Goal: Task Accomplishment & Management: Manage account settings

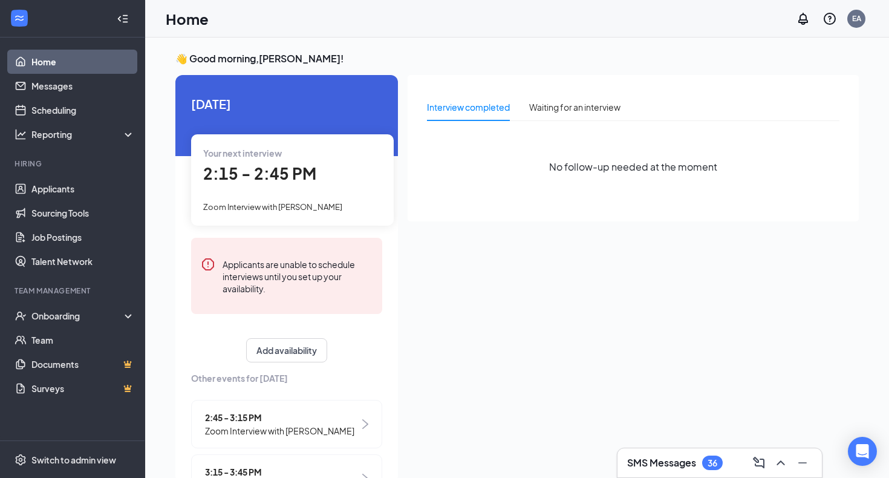
click at [682, 41] on div "👋 Good morning, [PERSON_NAME] ! [DATE] Your next interview 2:15 - 2:45 PM Zoom …" at bounding box center [517, 270] width 744 height 466
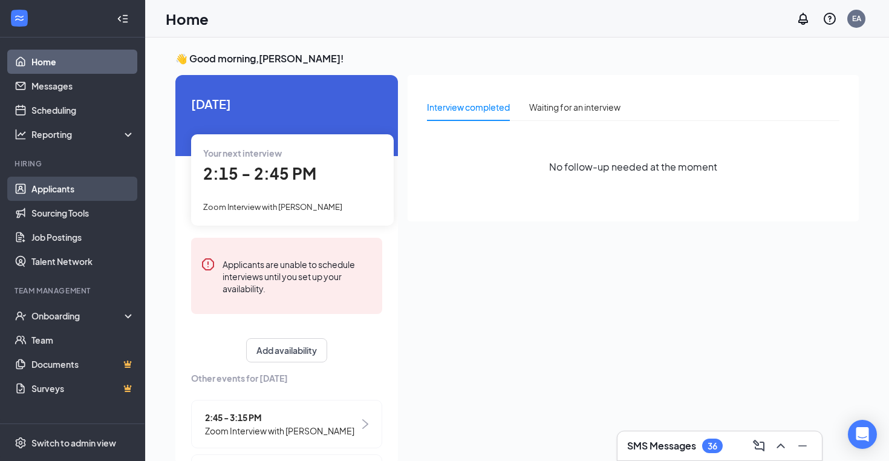
click at [80, 194] on link "Applicants" at bounding box center [82, 189] width 103 height 24
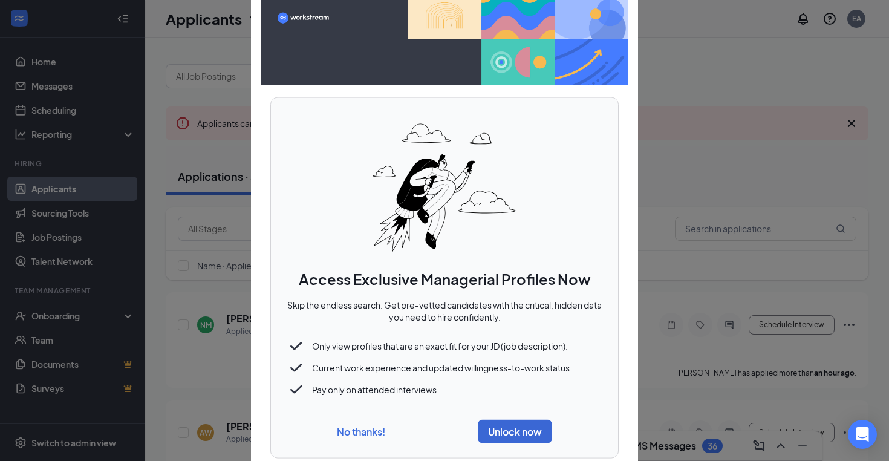
click at [344, 441] on div "No thanks! Unlock now" at bounding box center [444, 430] width 318 height 33
click at [352, 420] on div "No thanks! Unlock now" at bounding box center [444, 430] width 318 height 33
click at [353, 430] on button "No thanks!" at bounding box center [361, 430] width 48 height 13
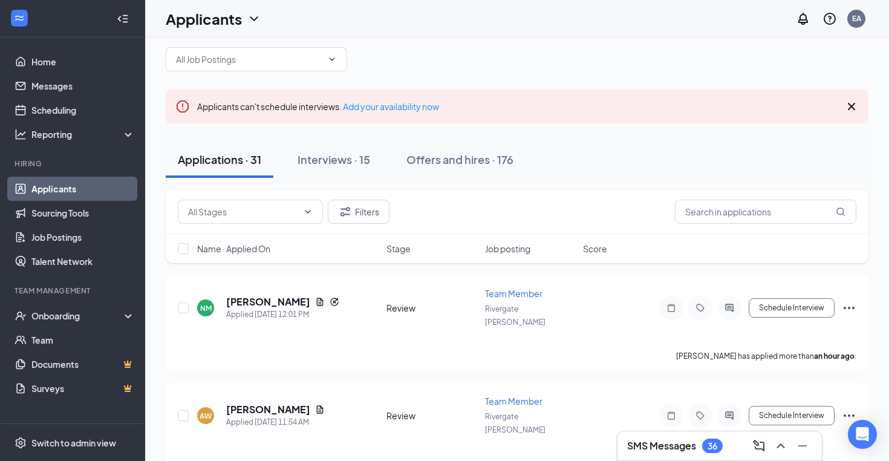
scroll to position [35, 0]
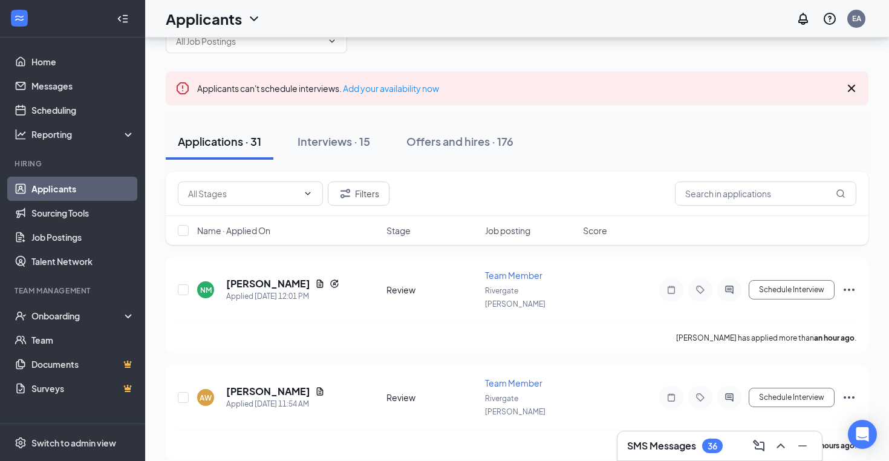
click at [225, 230] on span "Name · Applied On" at bounding box center [233, 230] width 73 height 12
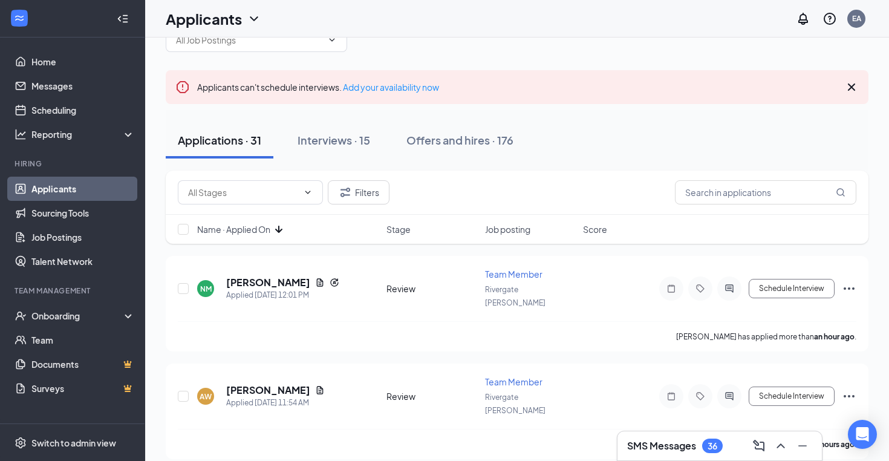
scroll to position [47, 0]
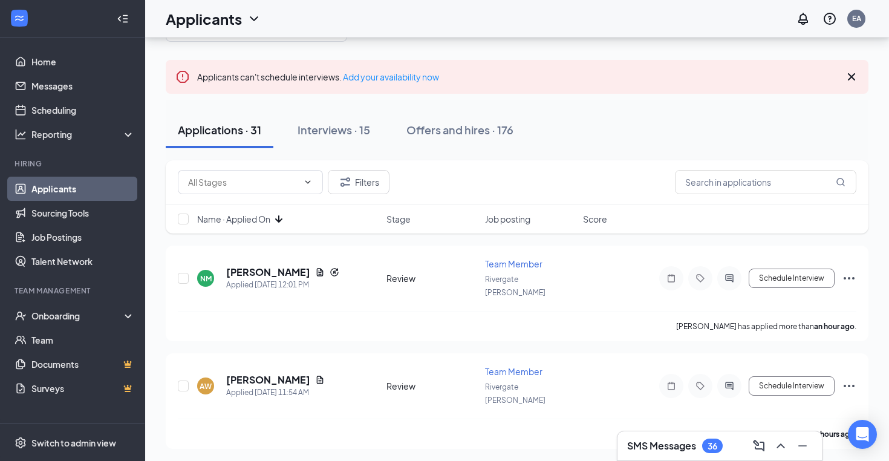
click at [266, 221] on span "Name · Applied On" at bounding box center [233, 219] width 73 height 12
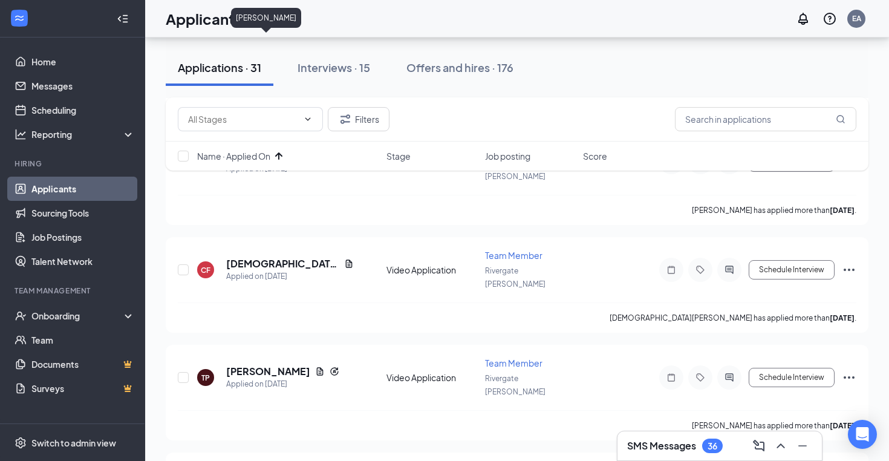
scroll to position [280, 0]
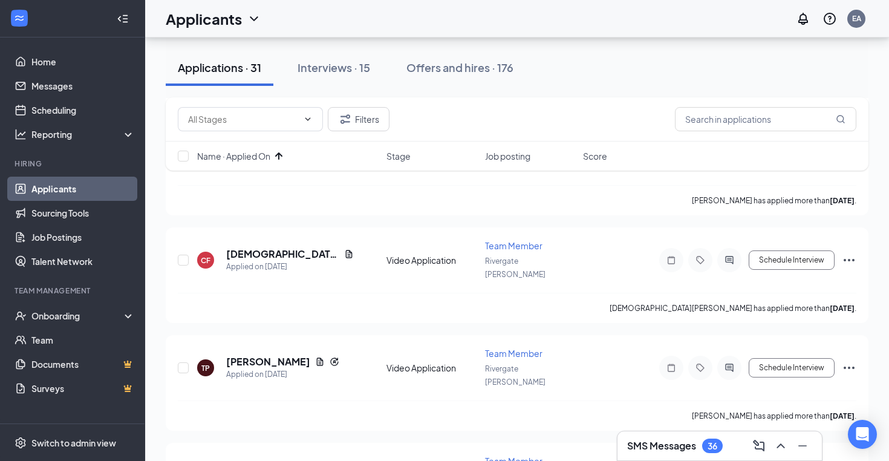
click at [265, 155] on span "Name · Applied On" at bounding box center [233, 156] width 73 height 12
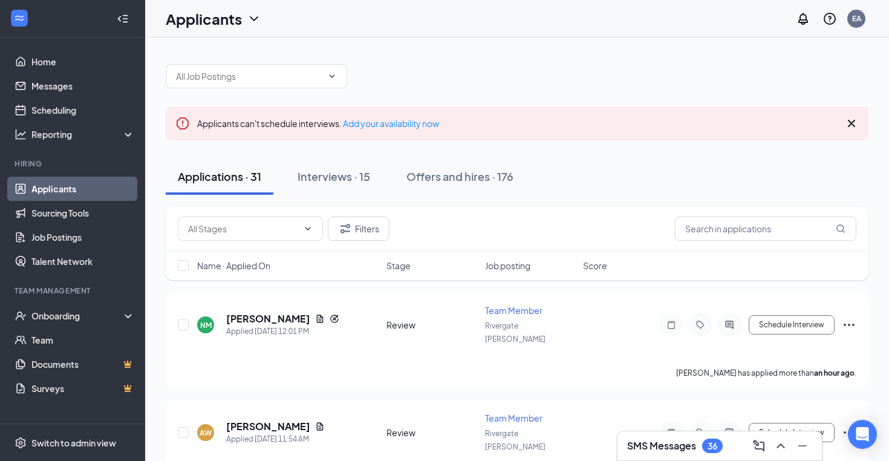
scroll to position [0, 0]
click at [244, 263] on span "Name · Applied On" at bounding box center [233, 265] width 73 height 12
click at [251, 265] on span "Name · Applied On" at bounding box center [233, 265] width 73 height 12
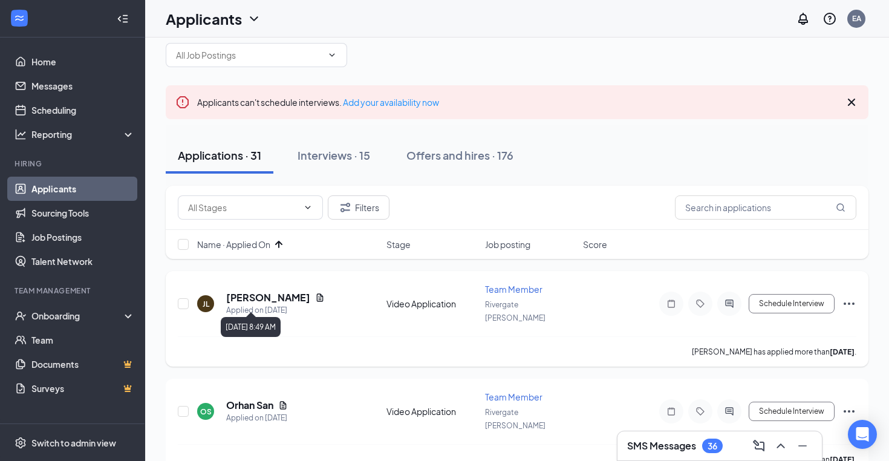
scroll to position [25, 0]
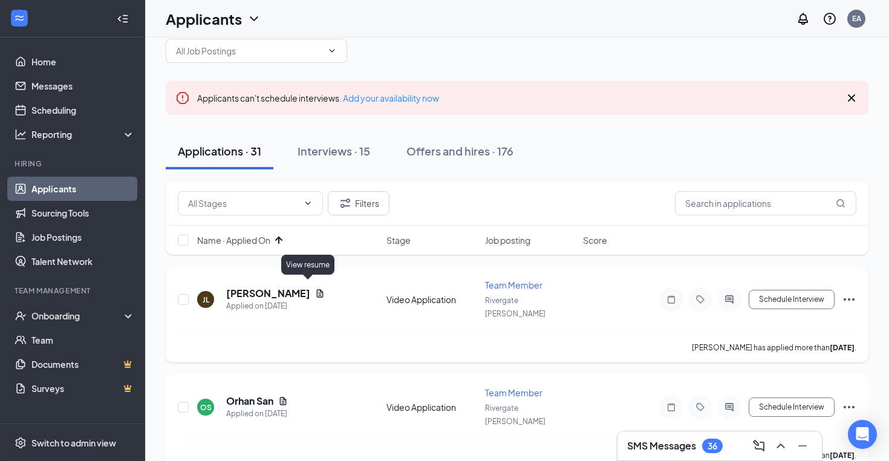
click at [315, 288] on icon "Document" at bounding box center [320, 293] width 10 height 10
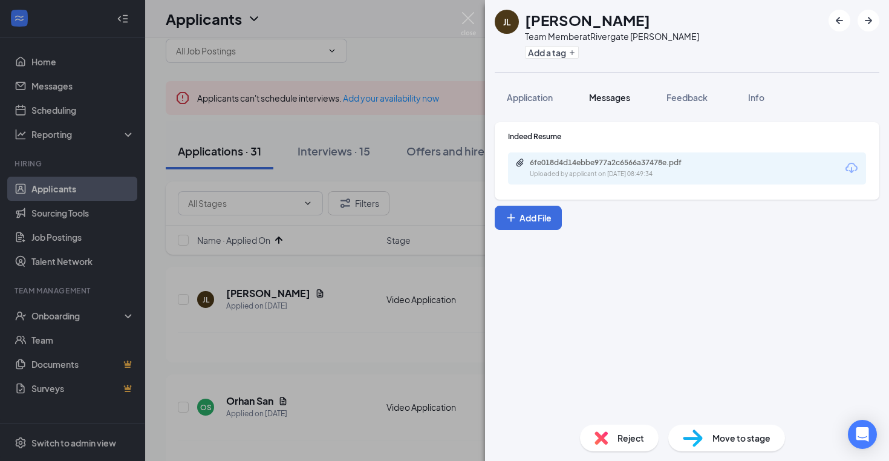
click at [611, 97] on span "Messages" at bounding box center [609, 97] width 41 height 11
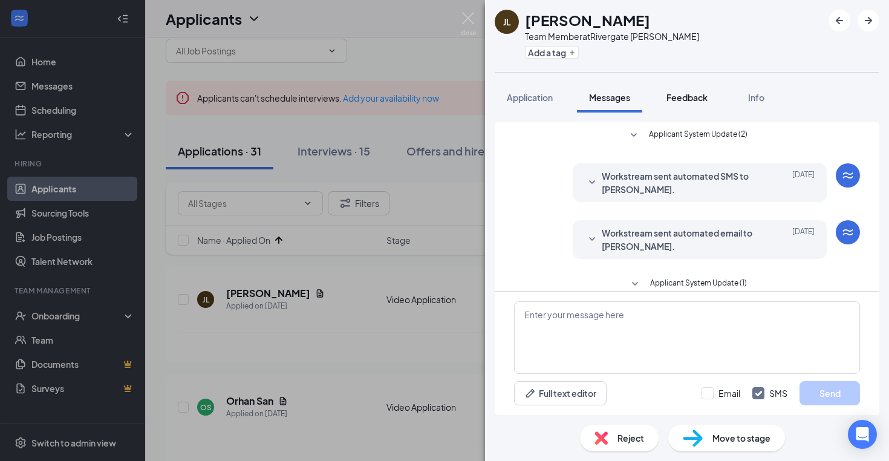
click at [663, 100] on button "Feedback" at bounding box center [686, 97] width 65 height 30
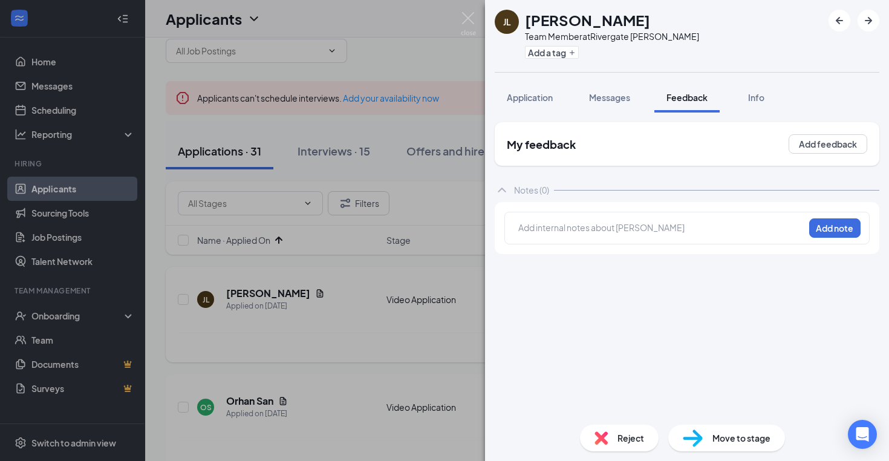
drag, startPoint x: 351, startPoint y: 282, endPoint x: 345, endPoint y: 284, distance: 6.3
click at [345, 285] on div "[PERSON_NAME] Team Member at Rivergate [PERSON_NAME] Add a tag Application Mess…" at bounding box center [444, 230] width 889 height 461
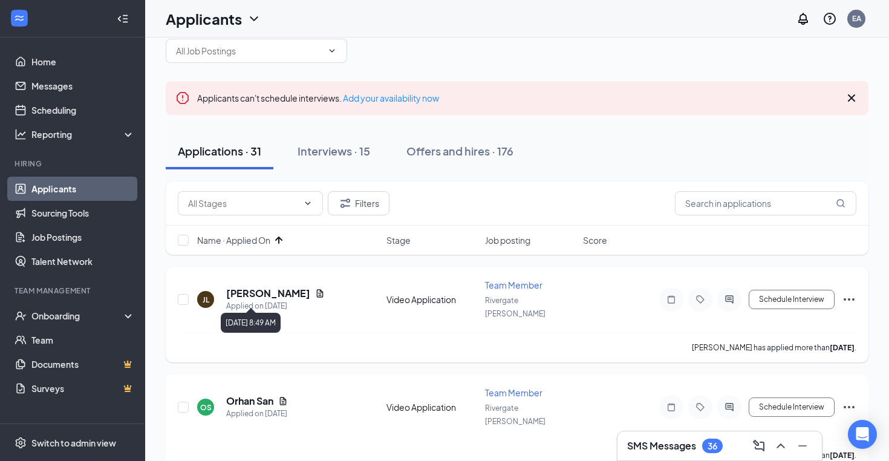
click at [268, 300] on div "Applied on [DATE]" at bounding box center [275, 306] width 99 height 12
click at [268, 287] on h5 "[PERSON_NAME]" at bounding box center [268, 293] width 84 height 13
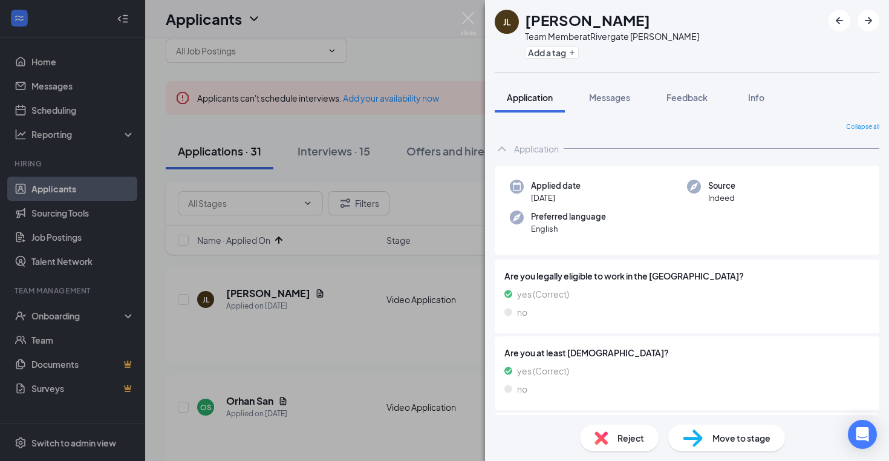
click at [540, 145] on div "Application" at bounding box center [536, 149] width 45 height 12
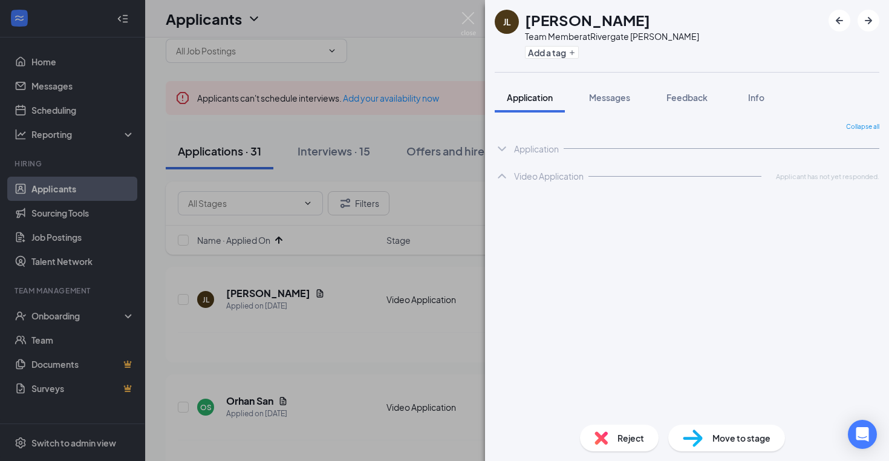
click at [540, 145] on div "Application" at bounding box center [536, 149] width 45 height 12
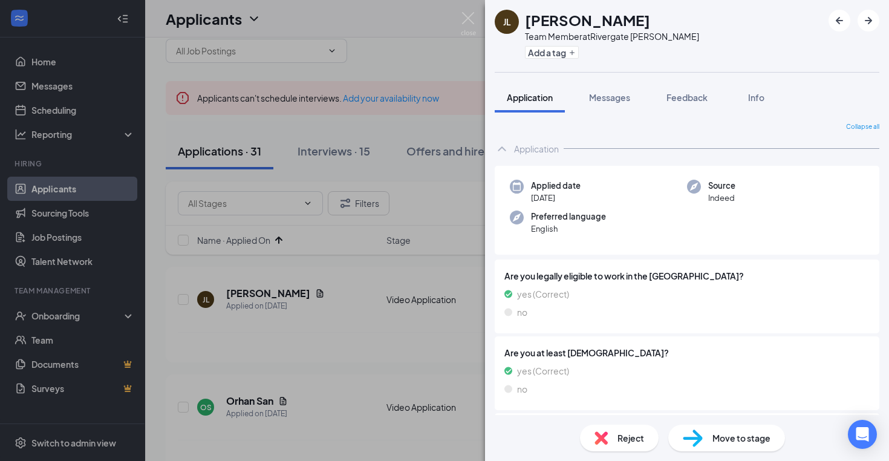
click at [530, 151] on div "Application" at bounding box center [536, 149] width 45 height 12
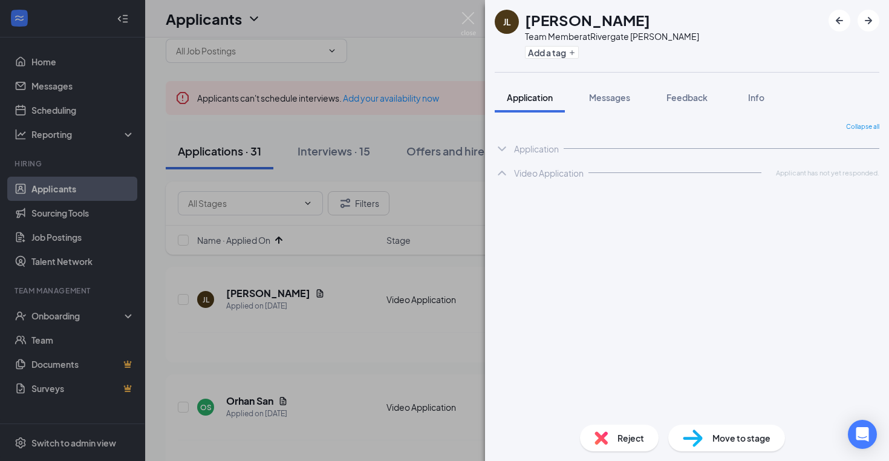
click at [533, 170] on div "Video Application" at bounding box center [549, 173] width 70 height 12
click at [308, 237] on div "[PERSON_NAME] Team Member at [GEOGRAPHIC_DATA] [PERSON_NAME] Add a tag Applicat…" at bounding box center [444, 230] width 889 height 461
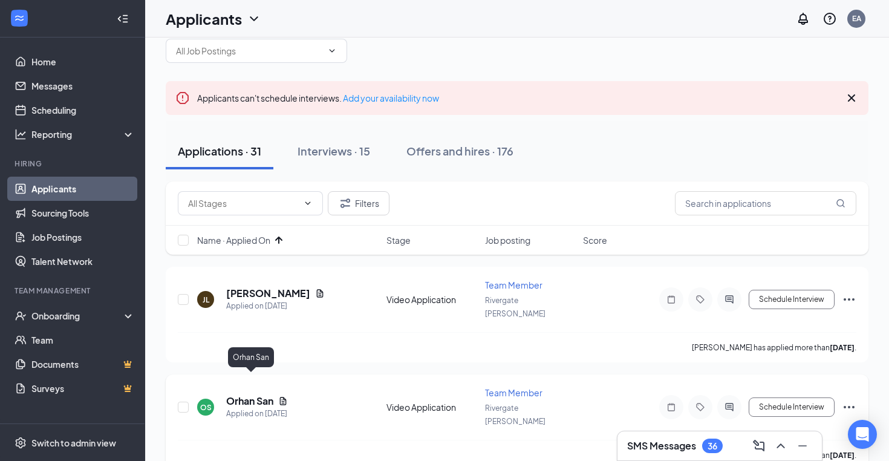
click at [264, 394] on h5 "Orhan San" at bounding box center [249, 400] width 47 height 13
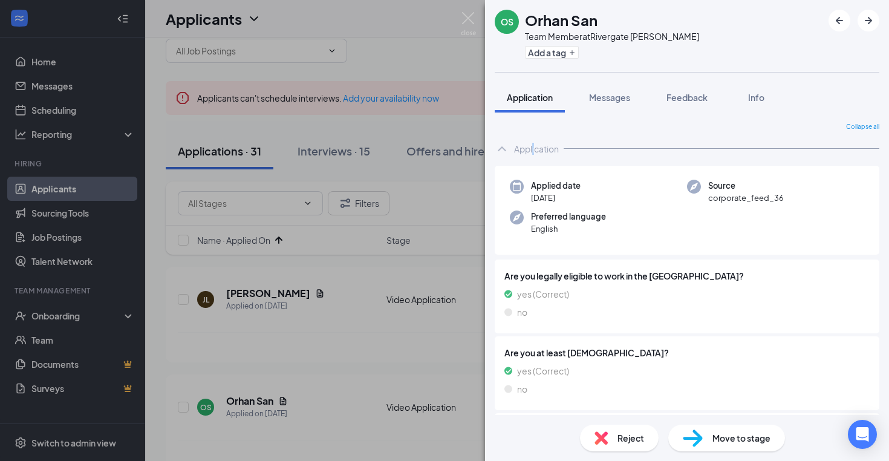
click at [534, 151] on div "Application" at bounding box center [536, 149] width 45 height 12
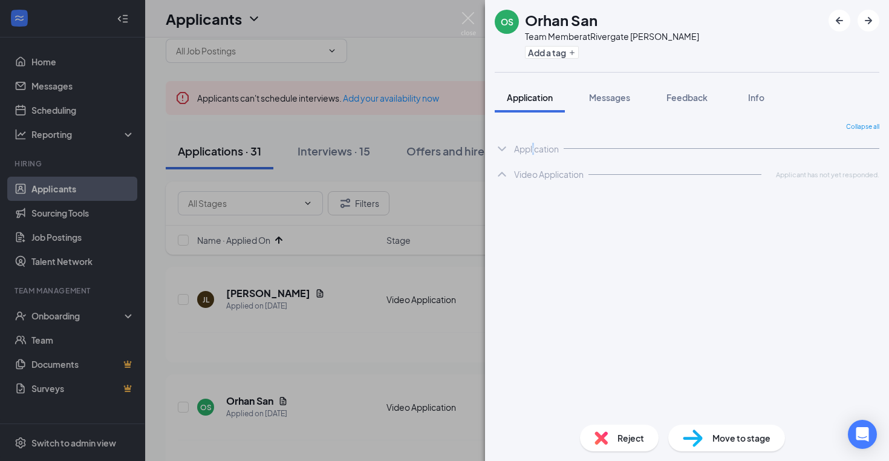
click at [534, 150] on div "Application" at bounding box center [536, 149] width 45 height 12
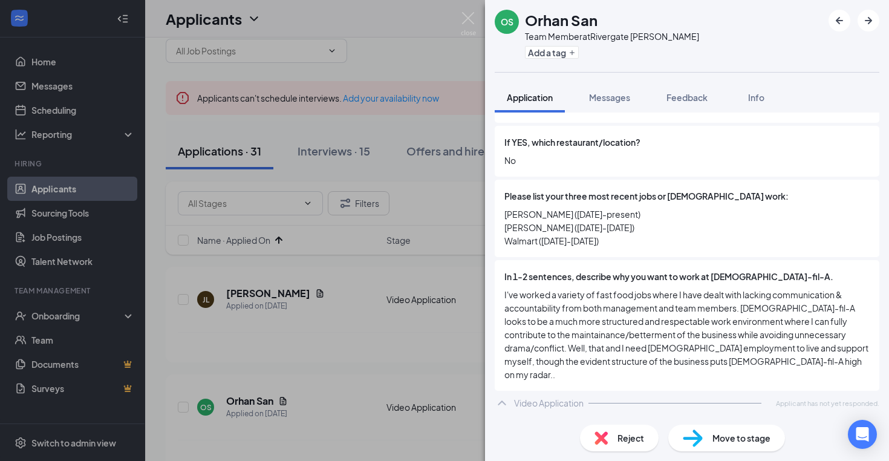
scroll to position [865, 0]
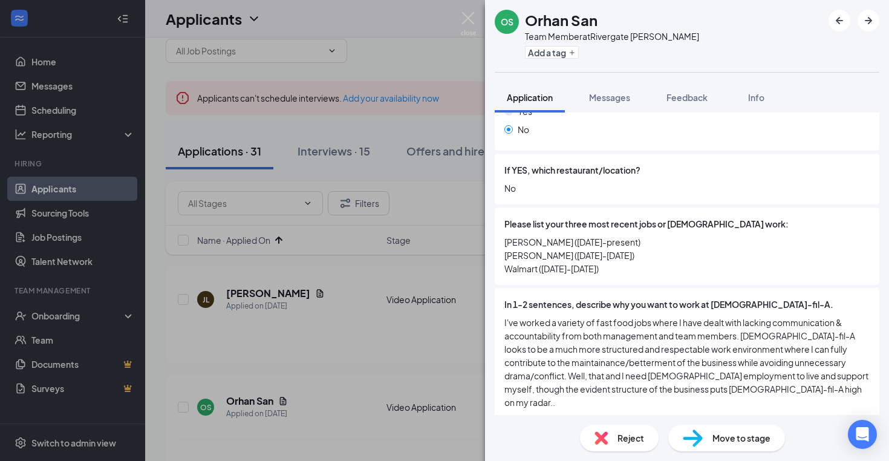
click at [534, 389] on div "In 1-2 sentences, describe why you want to work at [DEMOGRAPHIC_DATA]-fil-A. I'…" at bounding box center [687, 353] width 384 height 131
click at [533, 424] on div "Video Application" at bounding box center [549, 430] width 70 height 12
click at [368, 335] on div "OS Orhan San Team Member at [GEOGRAPHIC_DATA] [PERSON_NAME] Add a tag Applicati…" at bounding box center [444, 230] width 889 height 461
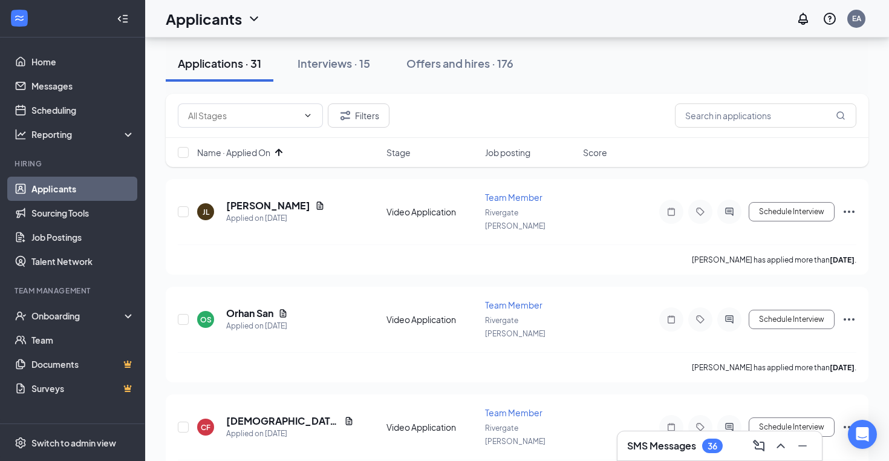
scroll to position [174, 0]
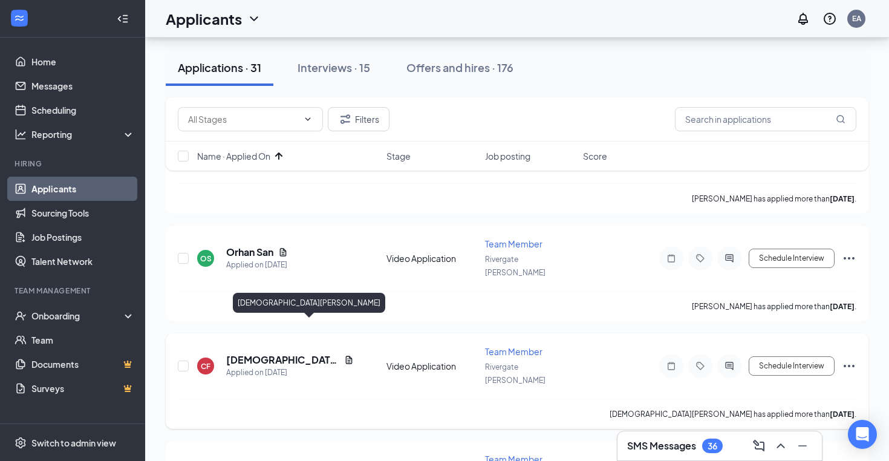
click at [284, 353] on h5 "[DEMOGRAPHIC_DATA][PERSON_NAME]" at bounding box center [282, 359] width 113 height 13
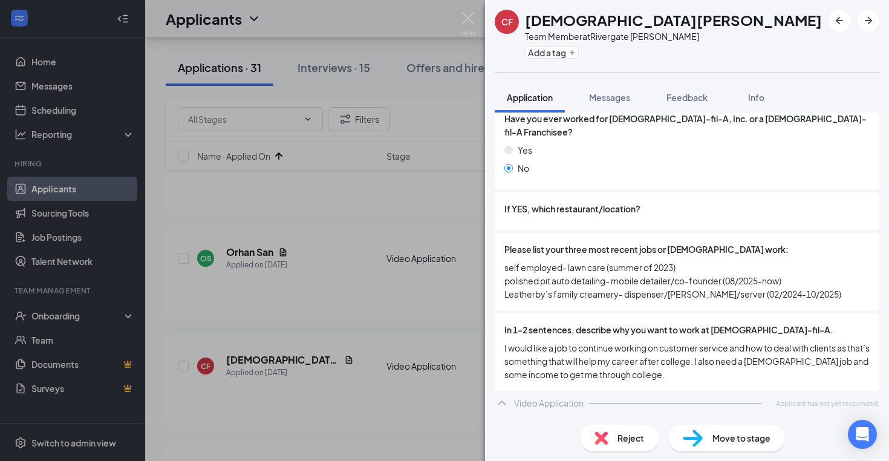
scroll to position [812, 0]
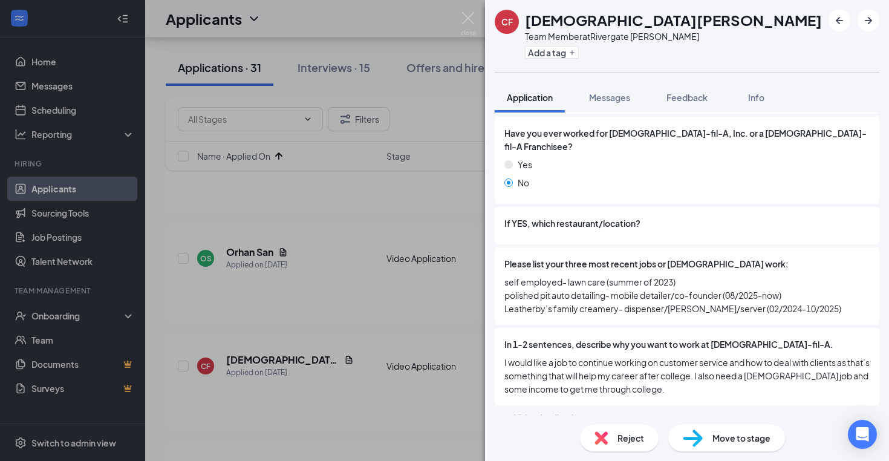
click at [517, 411] on div "Video Application" at bounding box center [549, 417] width 70 height 12
click at [359, 214] on div "CF [DEMOGRAPHIC_DATA][PERSON_NAME] Team Member at [GEOGRAPHIC_DATA] [PERSON_NAM…" at bounding box center [444, 230] width 889 height 461
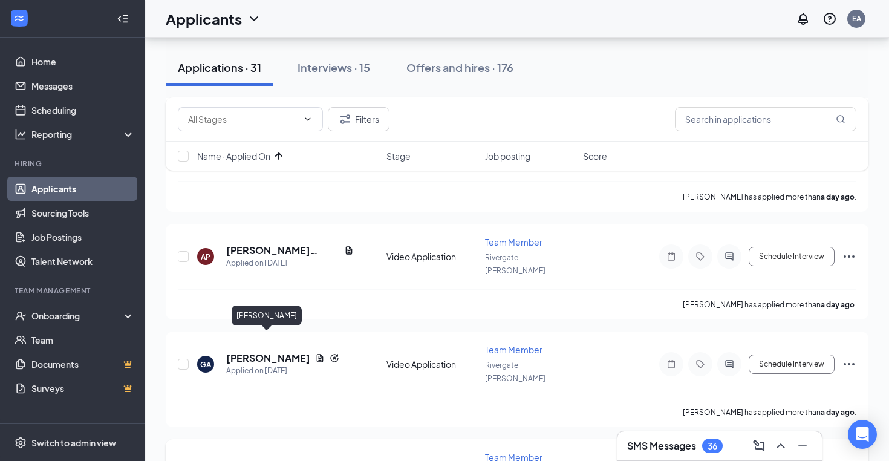
scroll to position [834, 0]
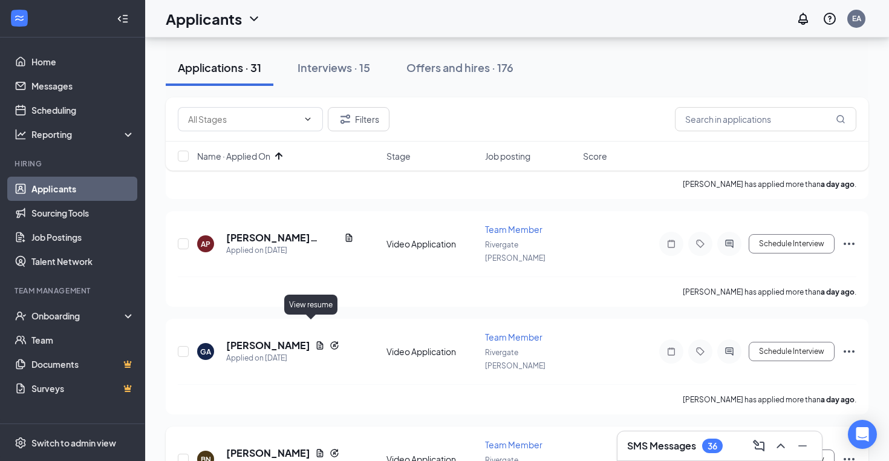
click at [317, 449] on icon "Document" at bounding box center [320, 453] width 7 height 8
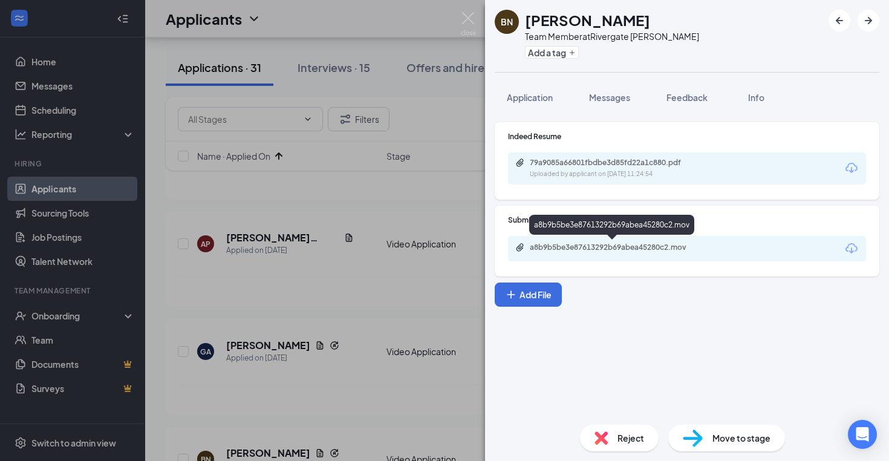
click at [591, 251] on div "a8b9b5be3e87613292b69abea45280c2.mov" at bounding box center [614, 247] width 169 height 10
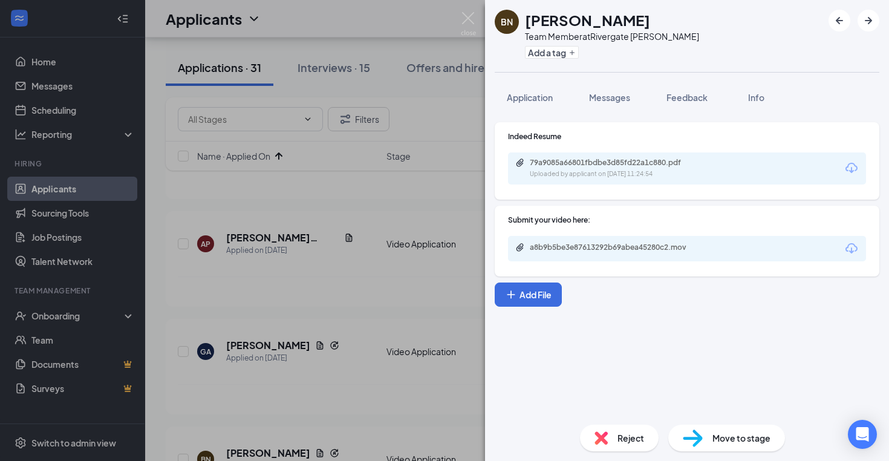
click at [651, 92] on div "Application Messages Feedback Info" at bounding box center [687, 97] width 384 height 30
drag, startPoint x: 528, startPoint y: 21, endPoint x: 649, endPoint y: 18, distance: 120.9
click at [649, 18] on div "[PERSON_NAME]" at bounding box center [612, 20] width 174 height 21
copy h1 "[PERSON_NAME]"
click at [326, 293] on div "BN [PERSON_NAME] Team Member at [GEOGRAPHIC_DATA] [PERSON_NAME] Add a tag Appli…" at bounding box center [444, 230] width 889 height 461
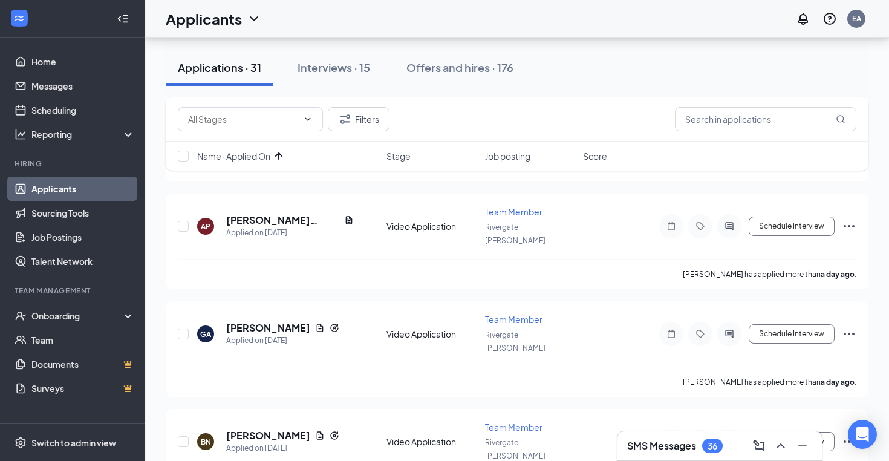
scroll to position [858, 0]
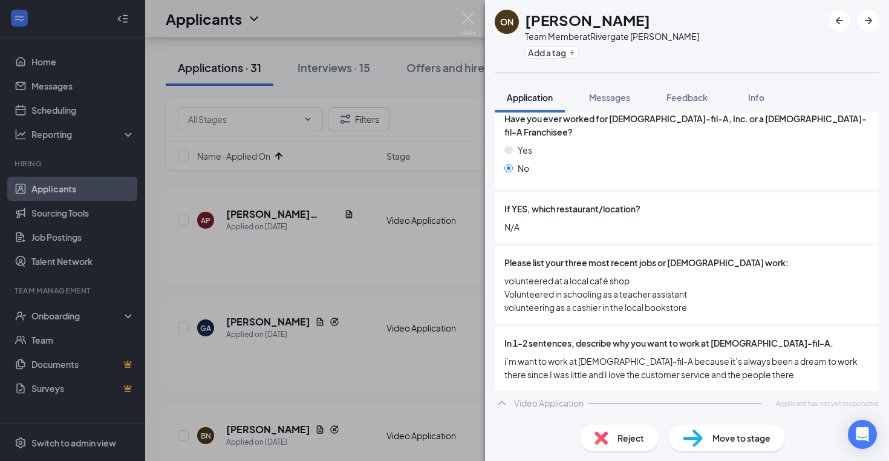
scroll to position [812, 0]
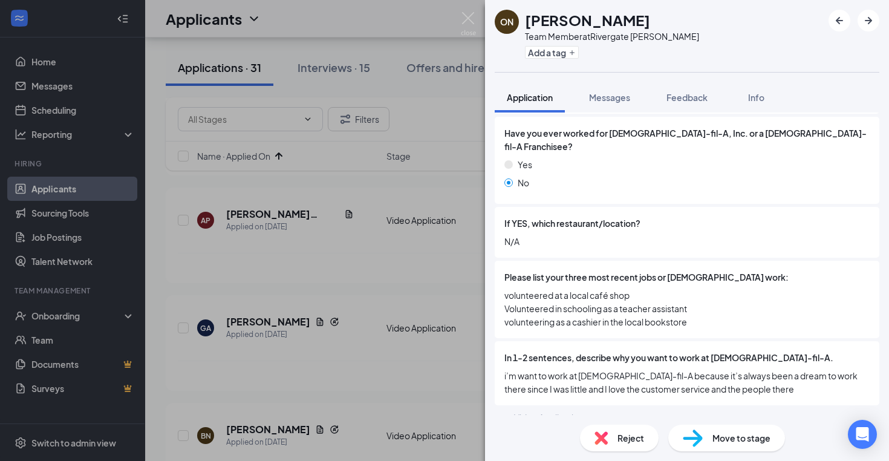
click at [546, 411] on div "Video Application" at bounding box center [549, 417] width 70 height 12
click at [541, 411] on div "Video Application" at bounding box center [549, 417] width 70 height 12
click at [299, 398] on div "ON [PERSON_NAME] Team Member at [GEOGRAPHIC_DATA] [PERSON_NAME] Add a tag Appli…" at bounding box center [444, 230] width 889 height 461
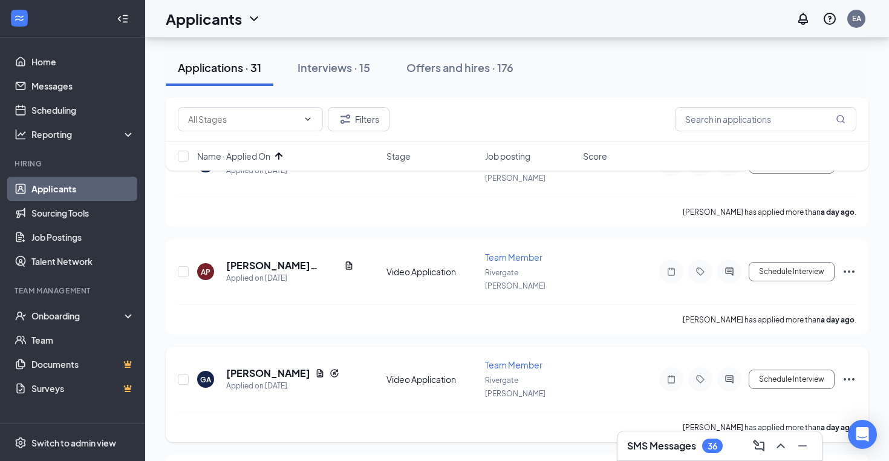
scroll to position [805, 0]
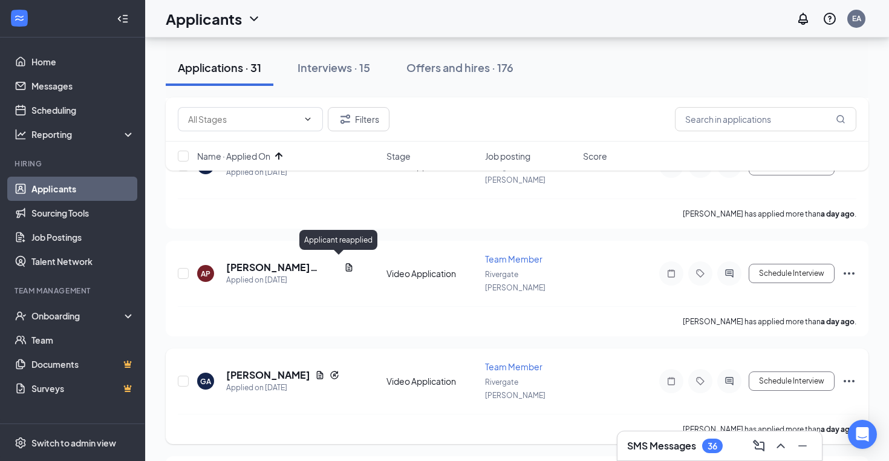
click at [336, 370] on icon "Reapply" at bounding box center [334, 375] width 10 height 10
click at [285, 368] on h5 "[PERSON_NAME]" at bounding box center [268, 374] width 84 height 13
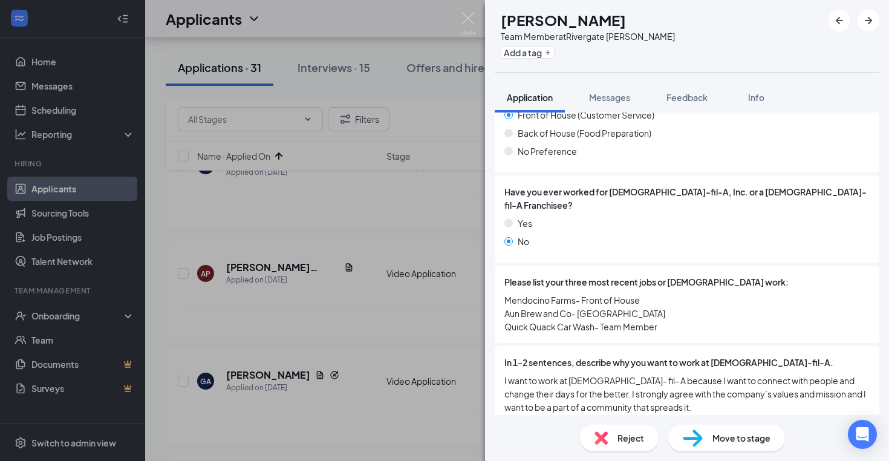
scroll to position [805, 0]
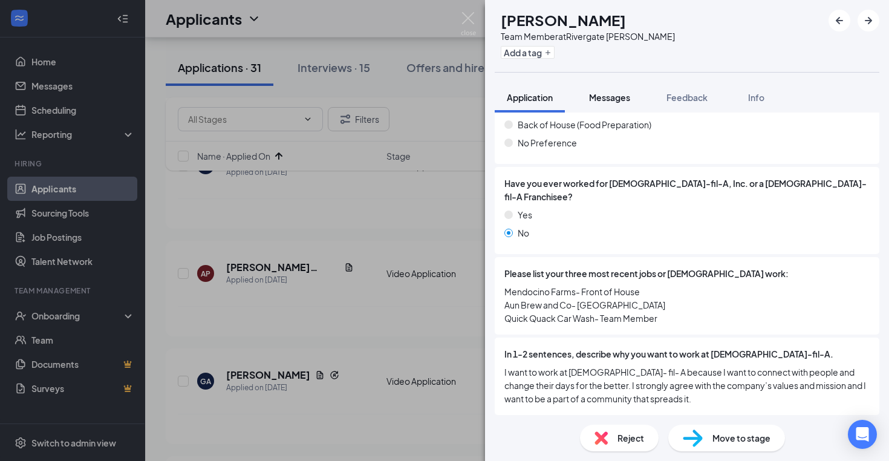
click at [615, 96] on span "Messages" at bounding box center [609, 97] width 41 height 11
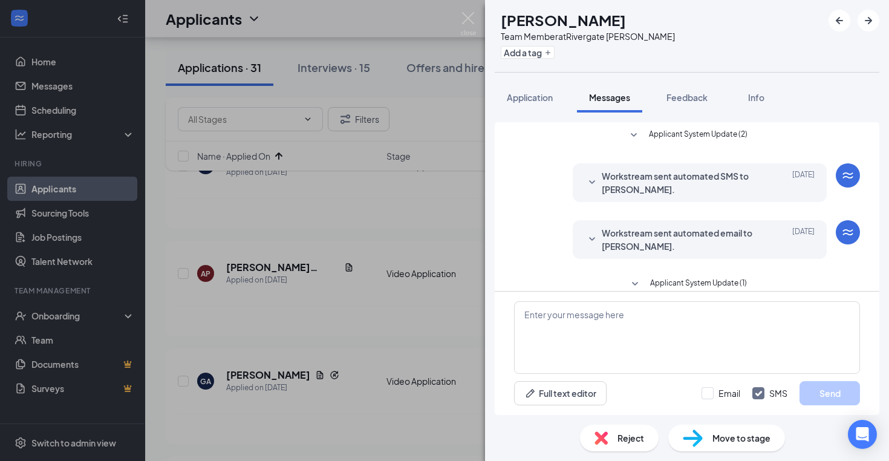
scroll to position [129, 0]
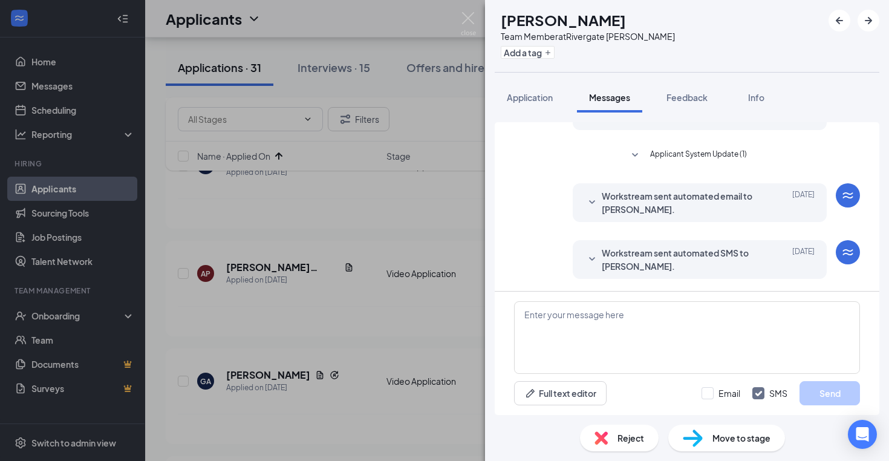
click at [256, 279] on div "GA [PERSON_NAME] Team Member at Rivergate [PERSON_NAME] Add a tag Application M…" at bounding box center [444, 230] width 889 height 461
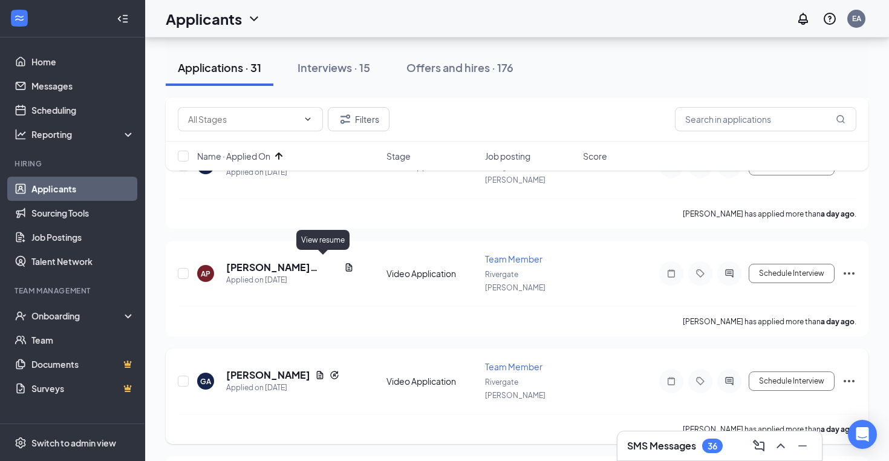
click at [320, 371] on icon "Document" at bounding box center [320, 375] width 7 height 8
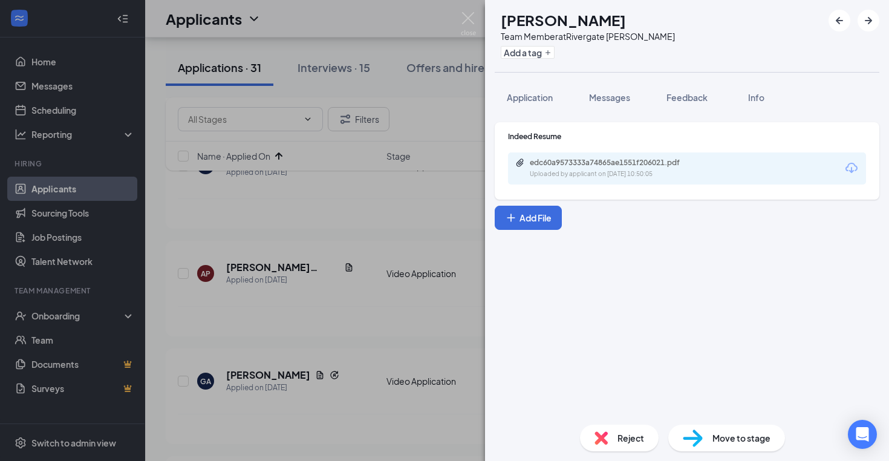
click at [380, 224] on div "GA [PERSON_NAME] Team Member at [GEOGRAPHIC_DATA] [PERSON_NAME] Add a tag Appli…" at bounding box center [444, 230] width 889 height 461
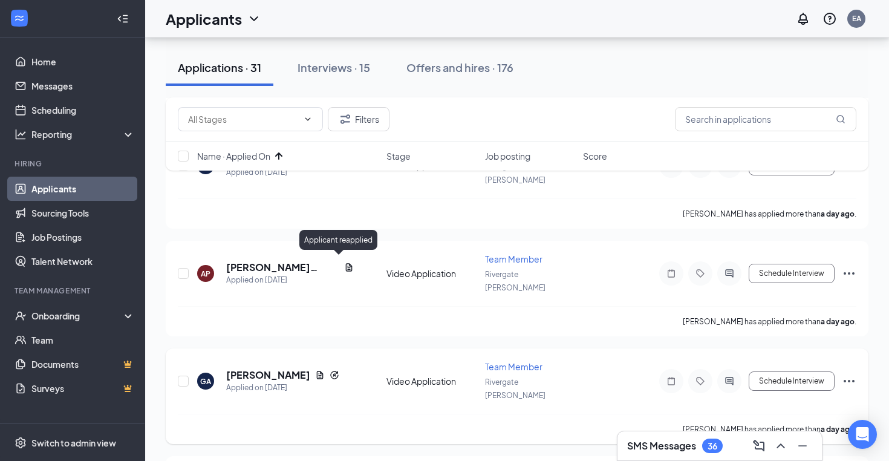
click at [337, 370] on icon "Reapply" at bounding box center [334, 375] width 10 height 10
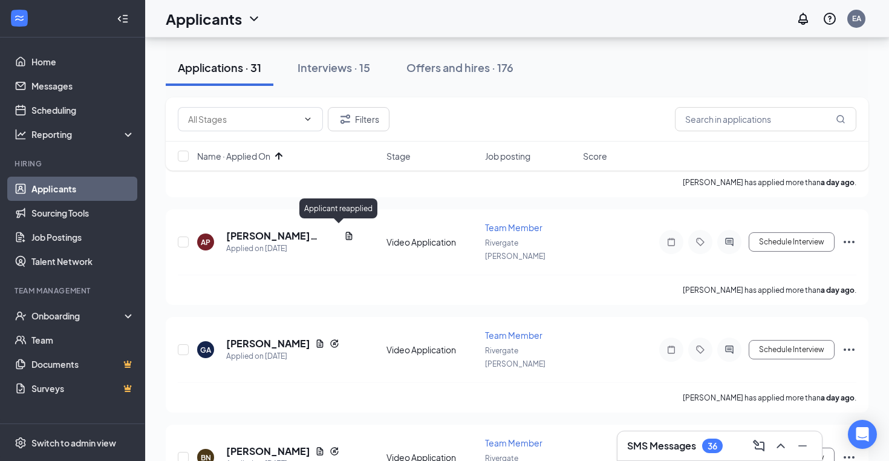
scroll to position [838, 0]
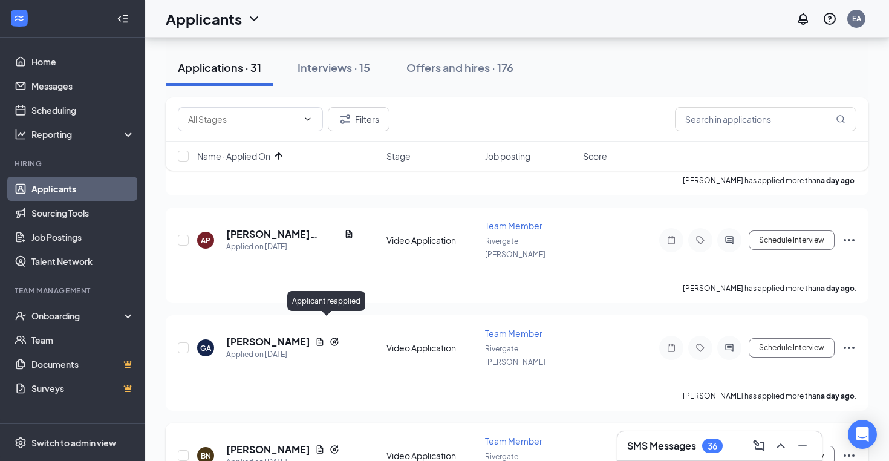
click at [329, 444] on icon "Reapply" at bounding box center [334, 449] width 10 height 10
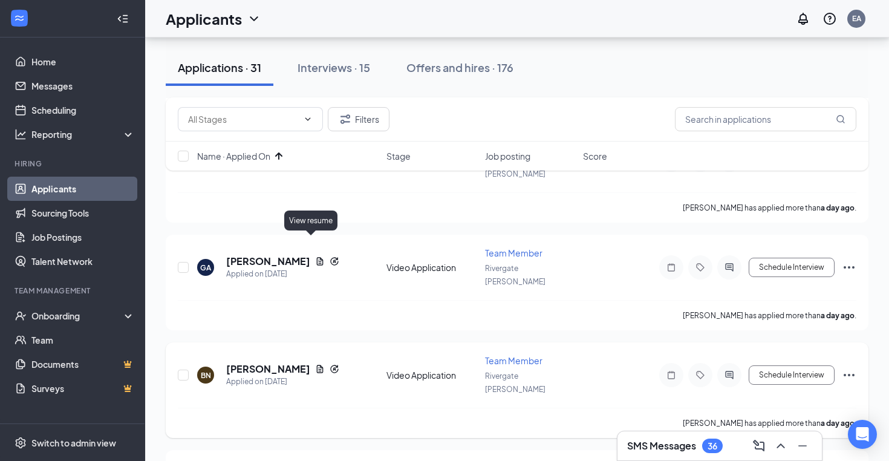
scroll to position [925, 0]
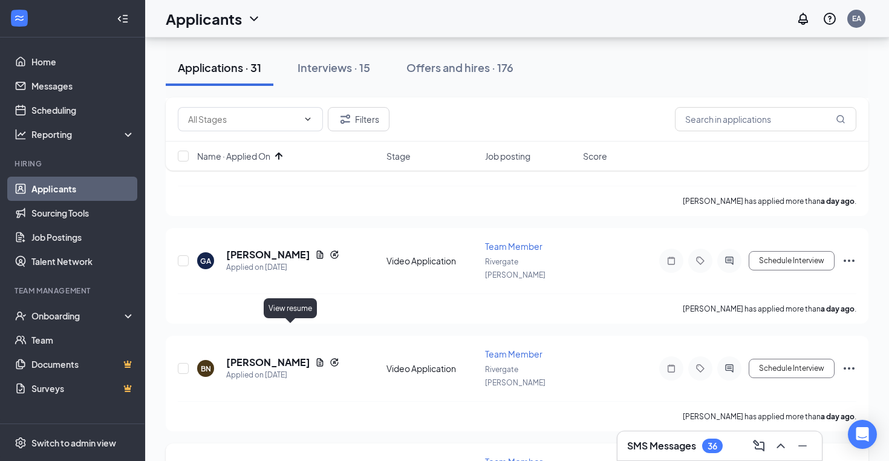
click at [317, 466] on icon "Document" at bounding box center [320, 470] width 7 height 8
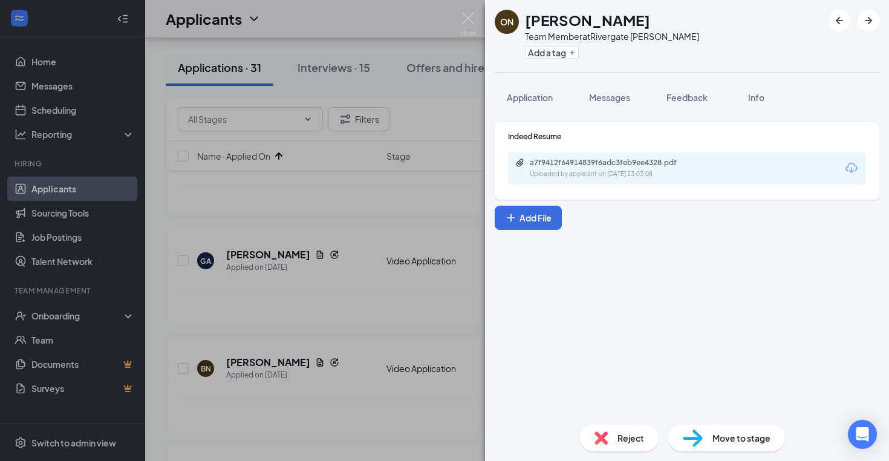
click at [323, 324] on div "ON [PERSON_NAME] Team Member at Rivergate [PERSON_NAME] Add a tag Application M…" at bounding box center [444, 230] width 889 height 461
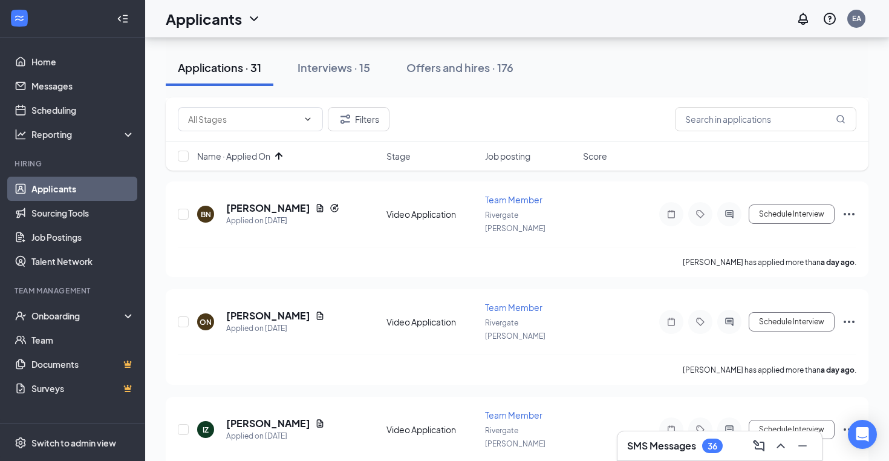
scroll to position [1089, 0]
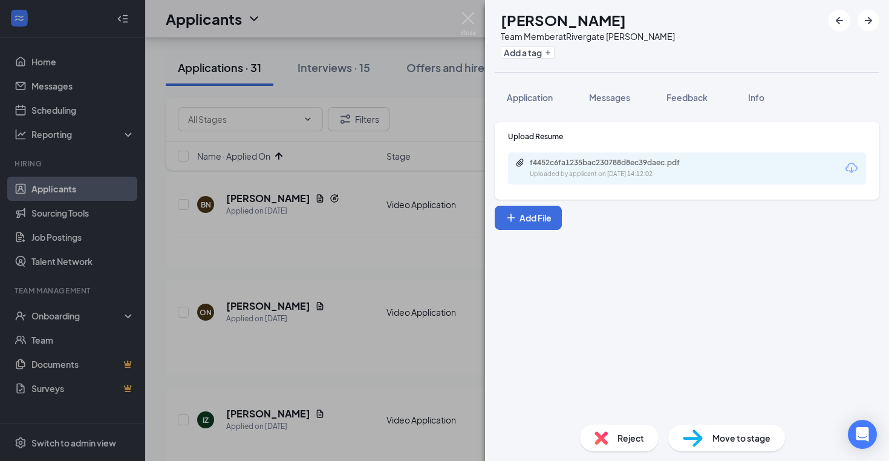
click at [380, 293] on div "JB [PERSON_NAME] Team Member at Rivergate [PERSON_NAME] Add a tag Application M…" at bounding box center [444, 230] width 889 height 461
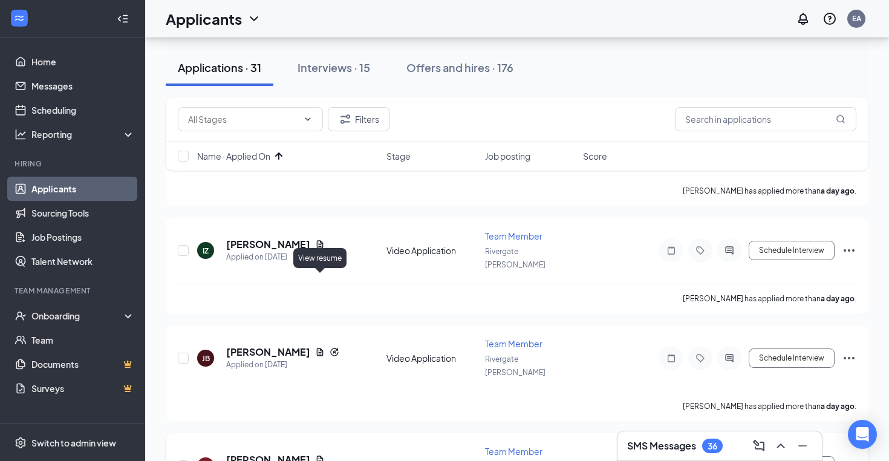
scroll to position [1252, 0]
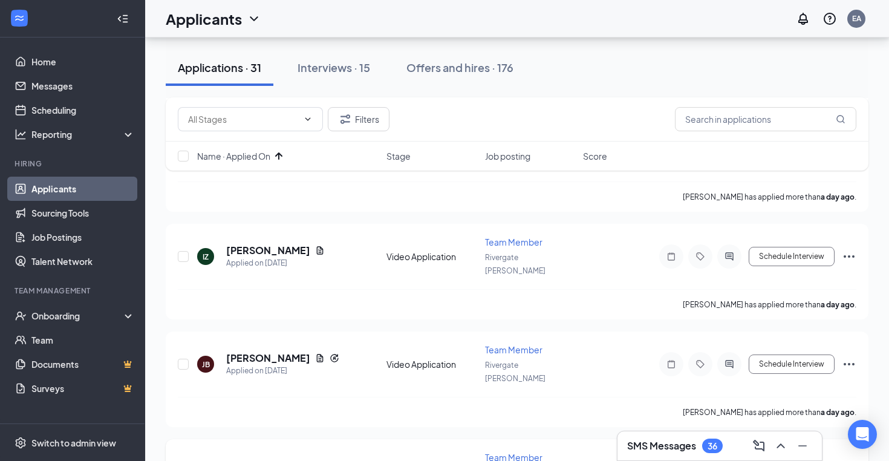
click at [319, 461] on icon "Document" at bounding box center [320, 466] width 10 height 10
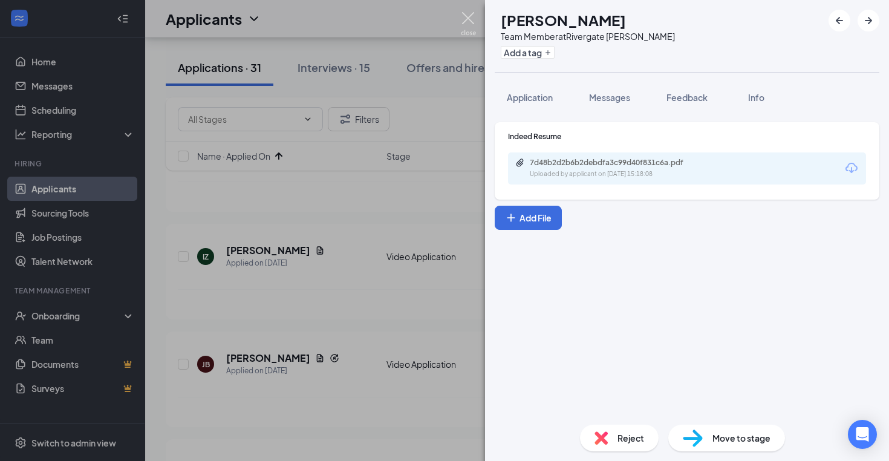
click at [472, 26] on img at bounding box center [468, 24] width 15 height 24
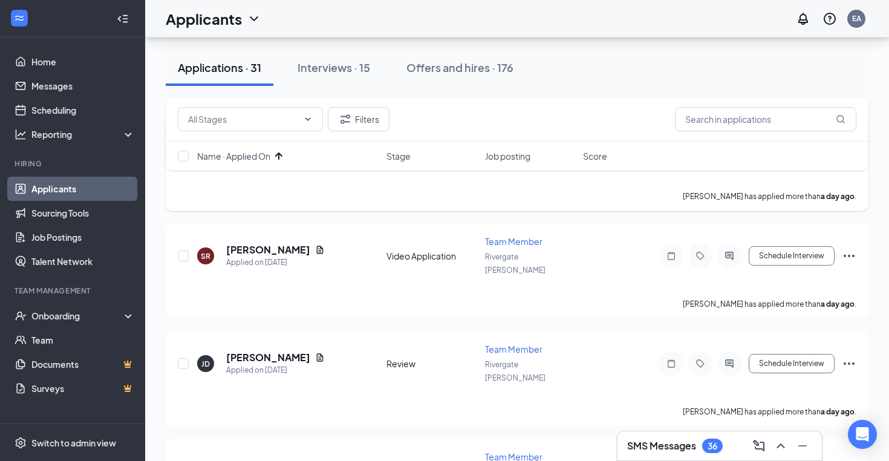
scroll to position [1485, 0]
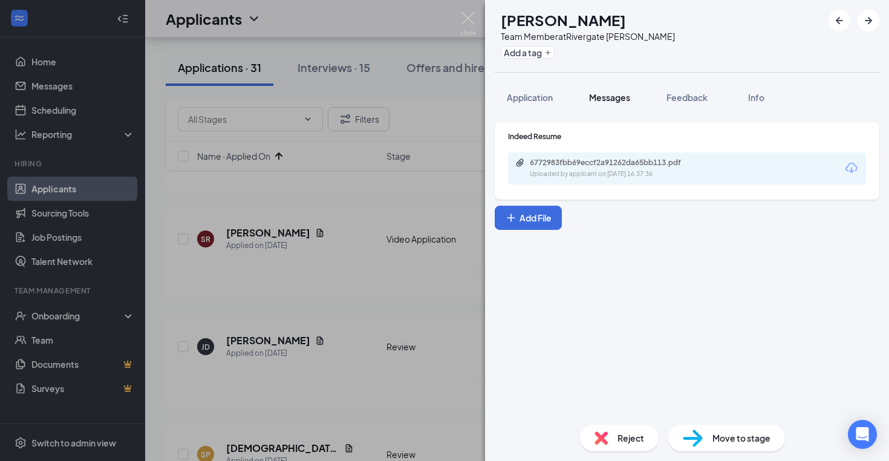
click at [614, 88] on button "Messages" at bounding box center [609, 97] width 65 height 30
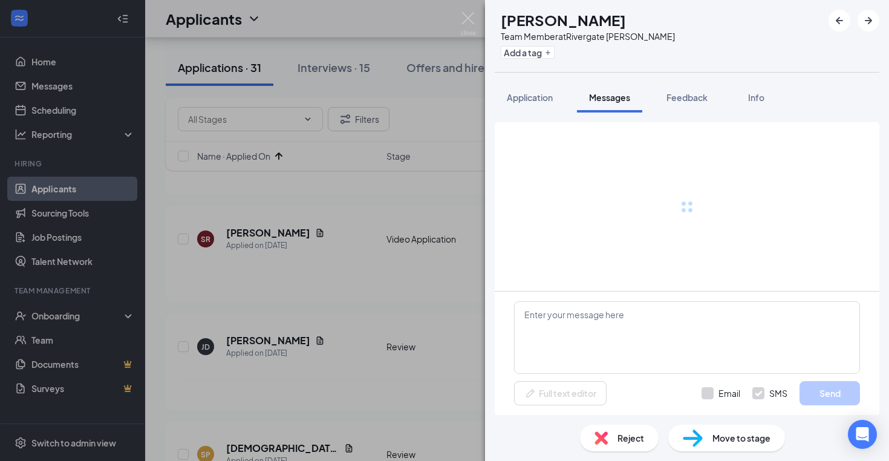
click at [614, 91] on div "Messages" at bounding box center [609, 97] width 41 height 12
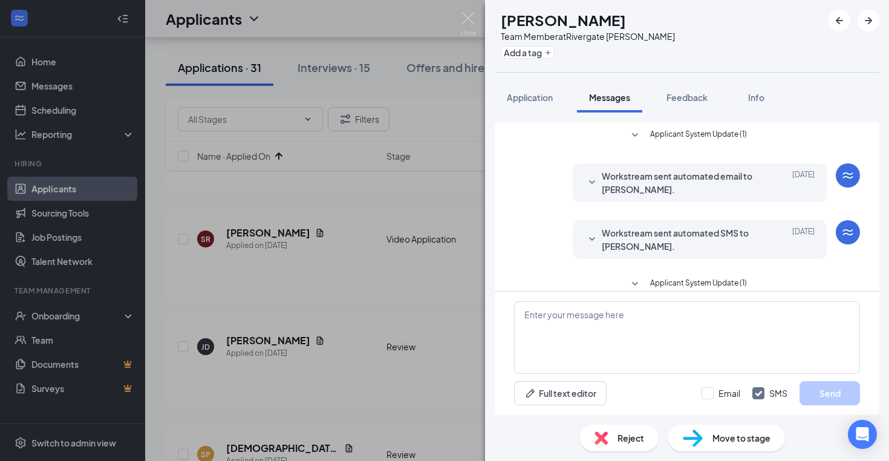
scroll to position [80, 0]
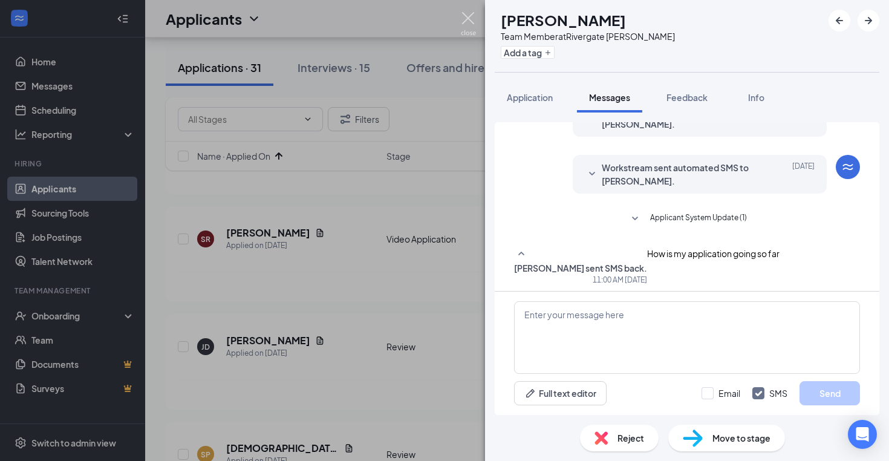
click at [475, 24] on img at bounding box center [468, 24] width 15 height 24
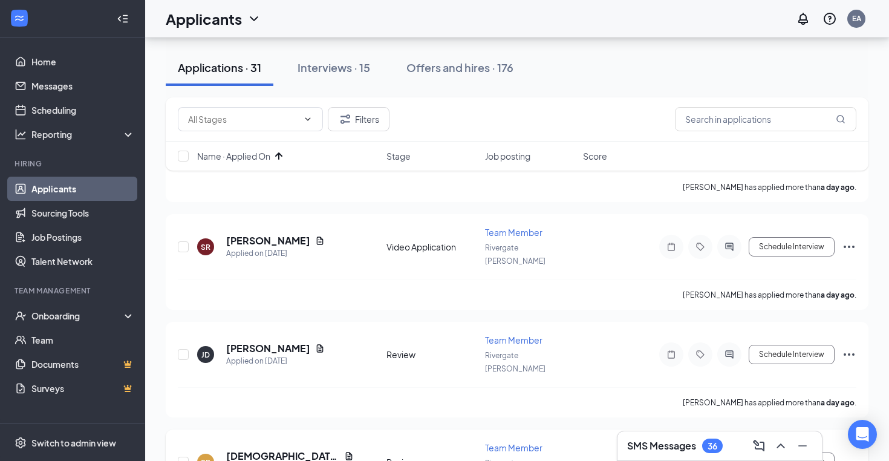
scroll to position [1476, 0]
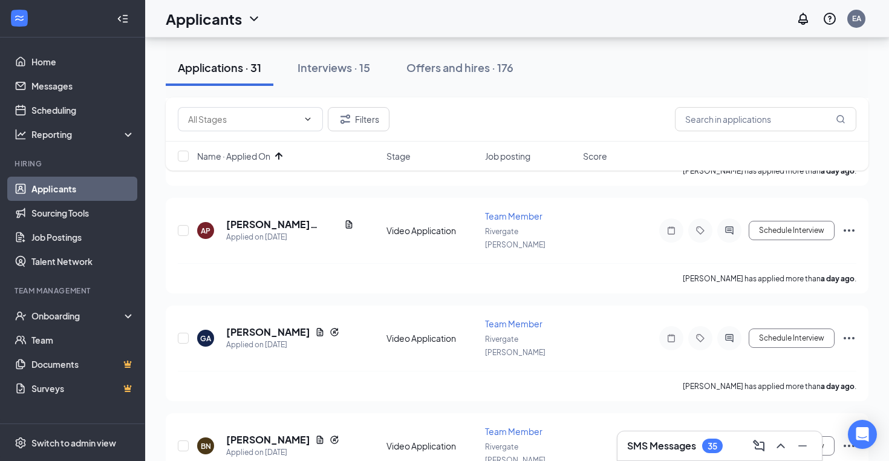
scroll to position [838, 0]
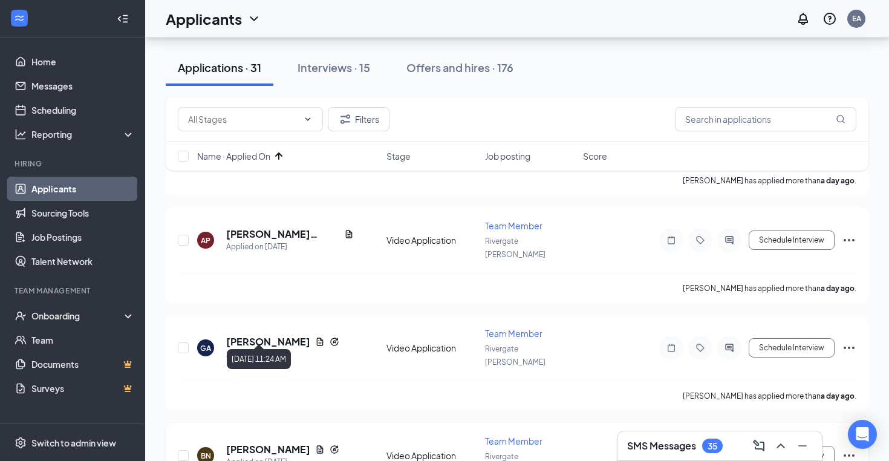
click at [317, 445] on icon "Document" at bounding box center [320, 449] width 7 height 8
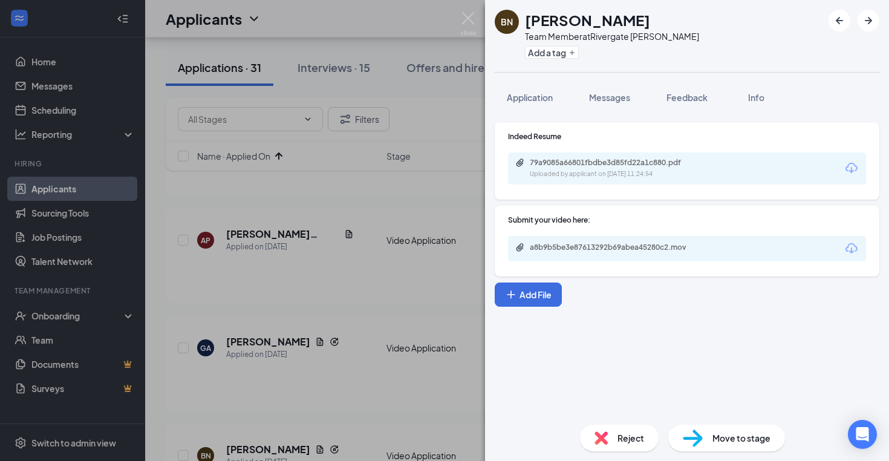
click at [324, 359] on div "BN [PERSON_NAME] Team Member at [GEOGRAPHIC_DATA] [PERSON_NAME] Add a tag Appli…" at bounding box center [444, 230] width 889 height 461
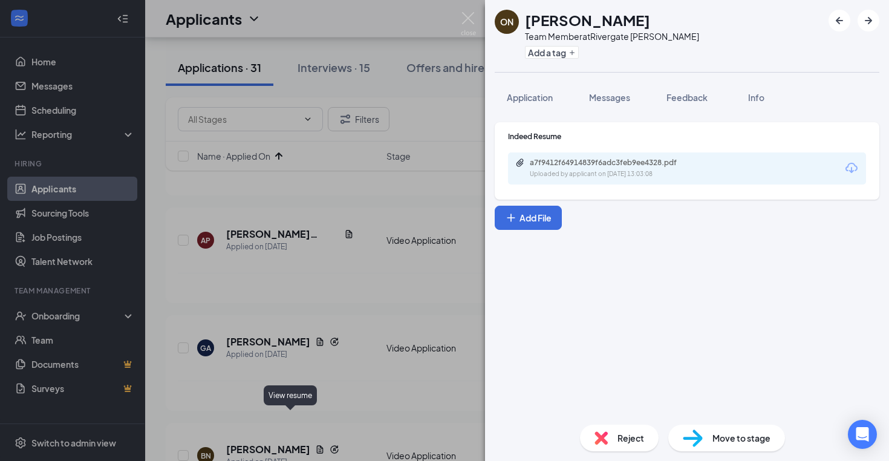
click at [317, 371] on div "ON [PERSON_NAME] Team Member at Rivergate [PERSON_NAME] Add a tag Application M…" at bounding box center [444, 230] width 889 height 461
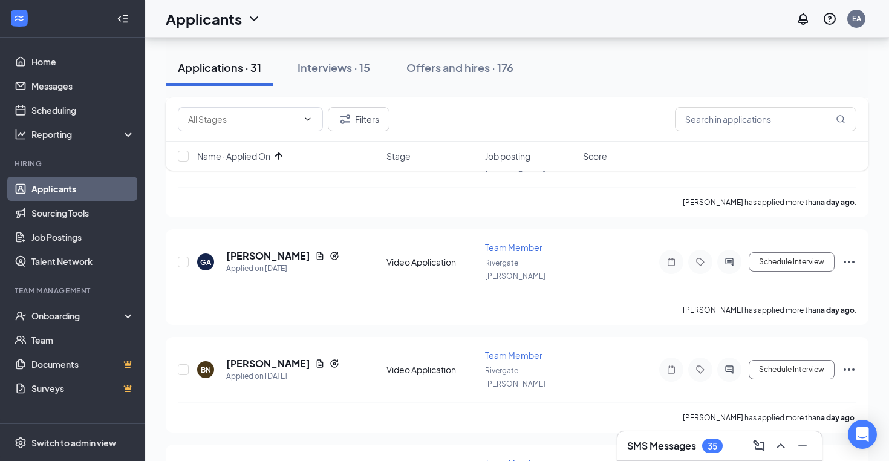
scroll to position [949, 0]
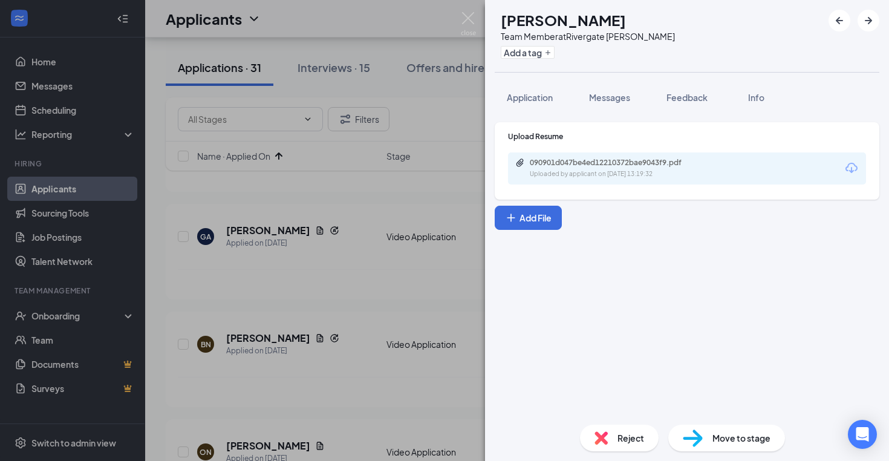
click at [377, 353] on div "IZ [PERSON_NAME] Team Member at Rivergate [PERSON_NAME] Add a tag Application M…" at bounding box center [444, 230] width 889 height 461
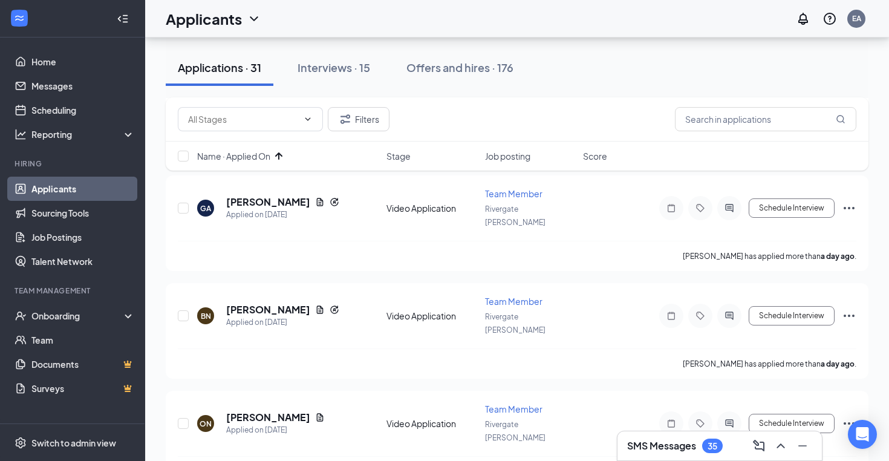
scroll to position [1077, 0]
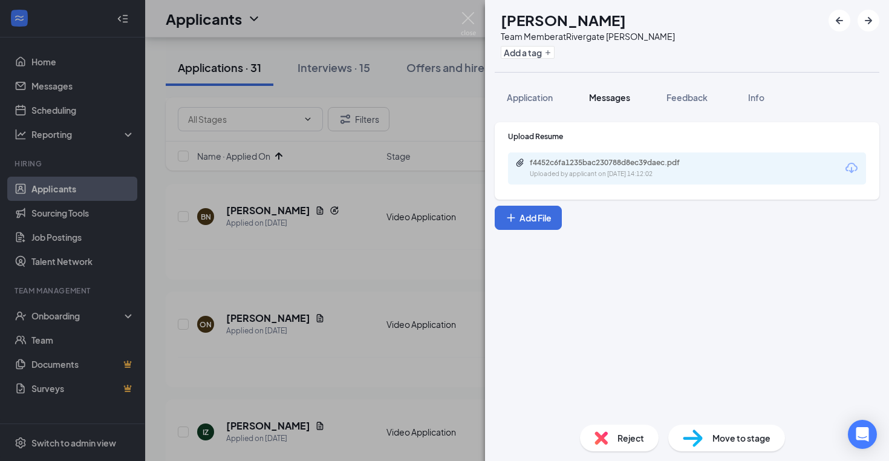
click at [617, 94] on span "Messages" at bounding box center [609, 97] width 41 height 11
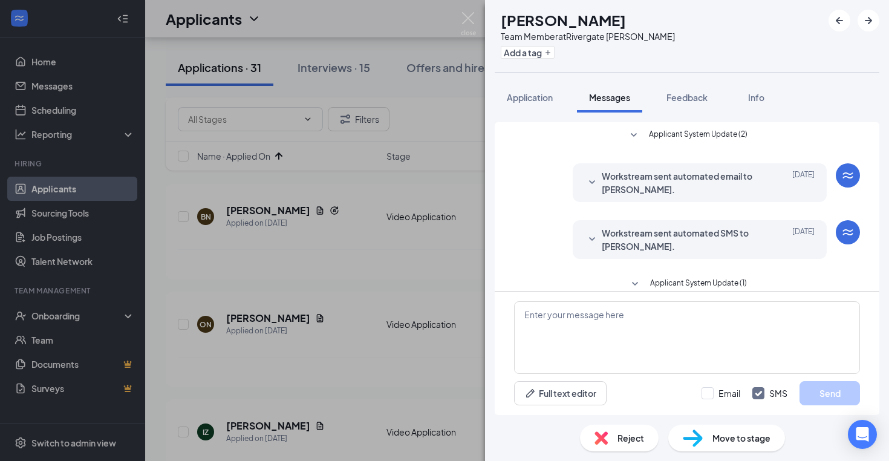
scroll to position [-1, 0]
click at [433, 245] on div "JB [PERSON_NAME] Team Member at Rivergate [PERSON_NAME] Add a tag Application M…" at bounding box center [444, 230] width 889 height 461
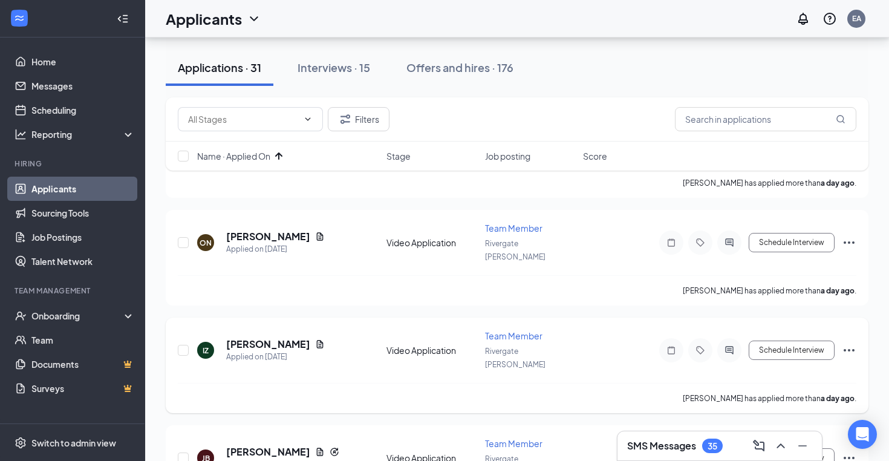
scroll to position [1160, 0]
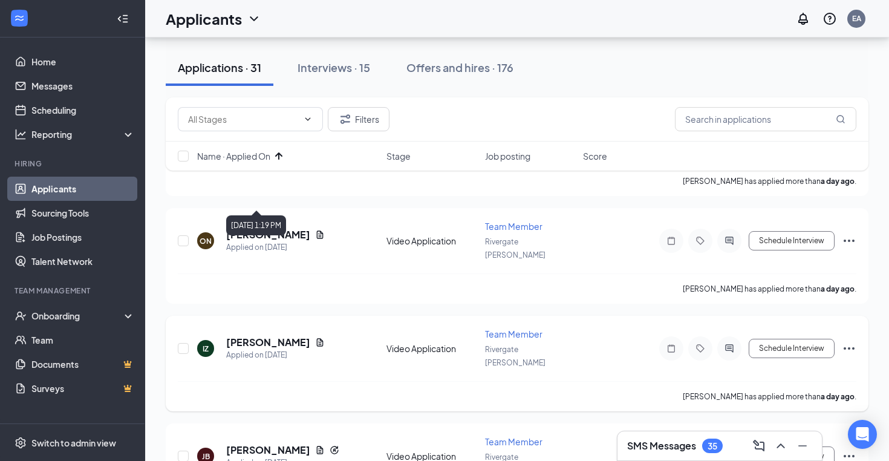
click at [323, 337] on icon "Document" at bounding box center [320, 342] width 10 height 10
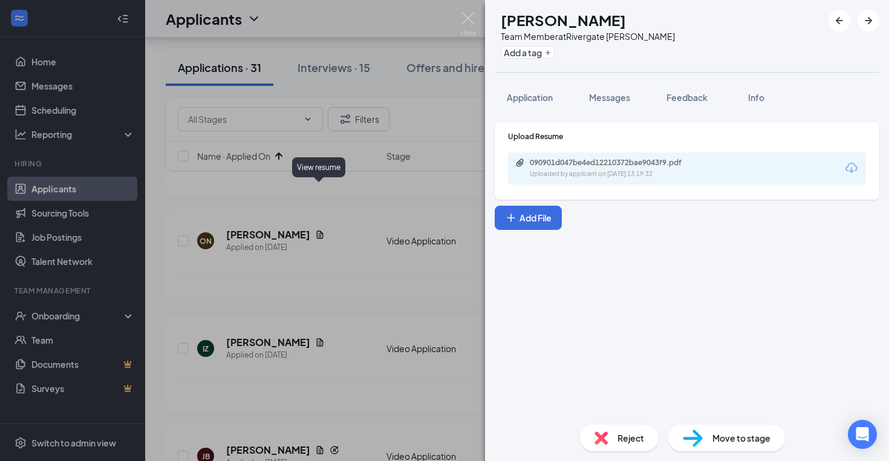
click at [367, 258] on div "IZ [PERSON_NAME] Team Member at Rivergate [PERSON_NAME] Add a tag Application M…" at bounding box center [444, 230] width 889 height 461
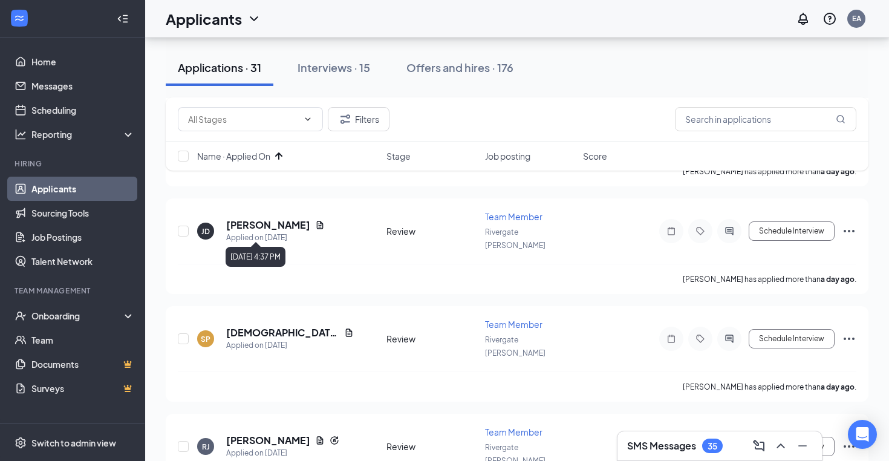
scroll to position [1630, 0]
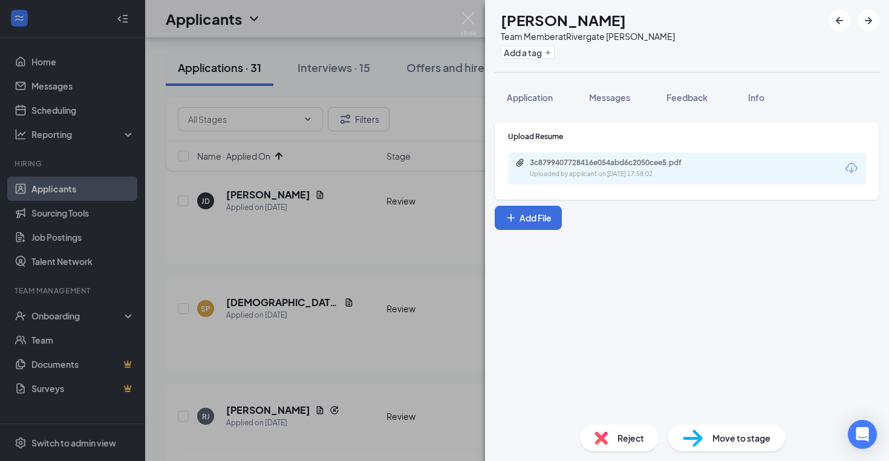
click at [332, 322] on div "[PERSON_NAME] Team Member at [GEOGRAPHIC_DATA] [PERSON_NAME] Add a tag Applicat…" at bounding box center [444, 230] width 889 height 461
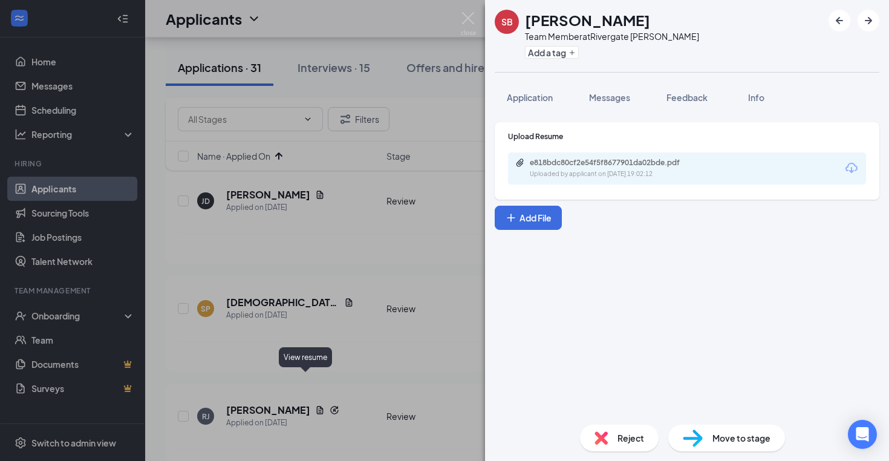
click at [349, 349] on div "SB [PERSON_NAME] Team Member at [GEOGRAPHIC_DATA] [PERSON_NAME] Add a tag Appli…" at bounding box center [444, 230] width 889 height 461
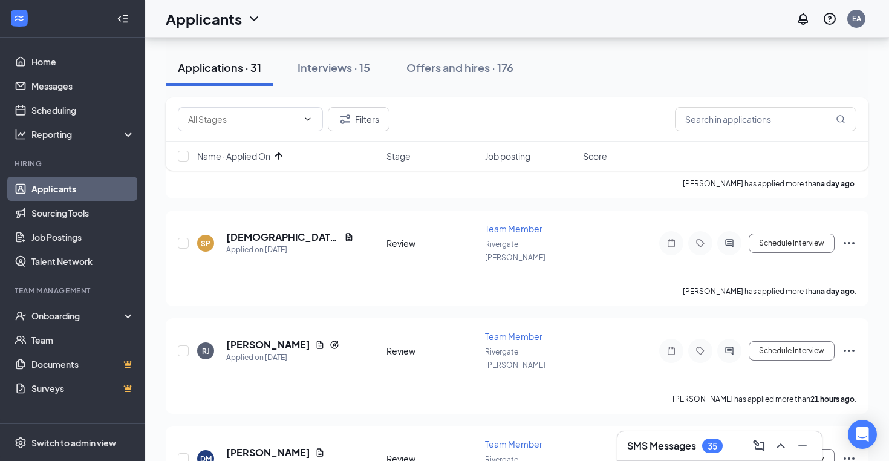
scroll to position [1752, 0]
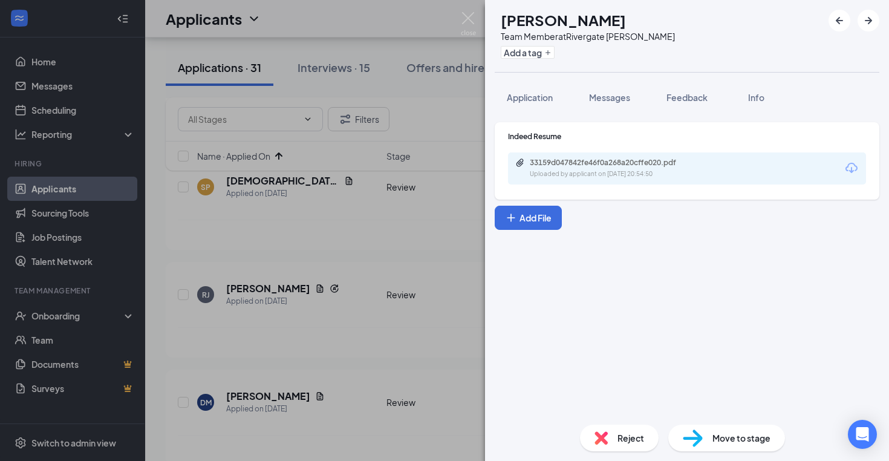
click at [380, 317] on div "AL [PERSON_NAME] Team Member at [GEOGRAPHIC_DATA] [PERSON_NAME] Add a tag Appli…" at bounding box center [444, 230] width 889 height 461
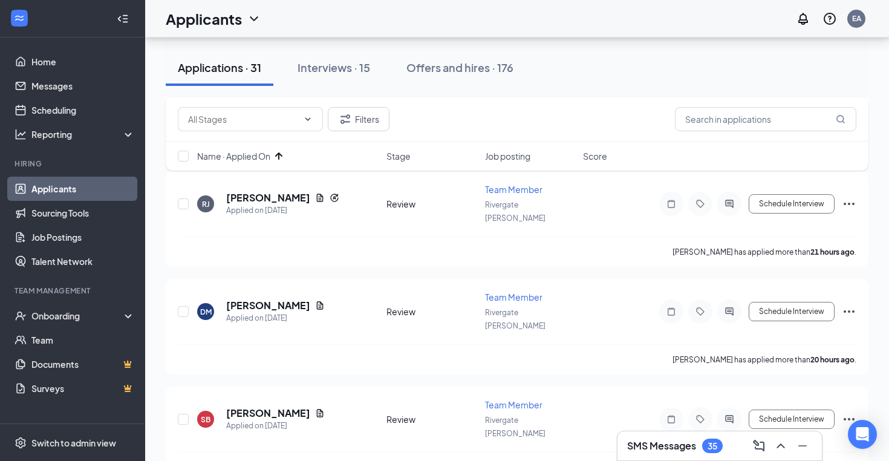
scroll to position [1862, 0]
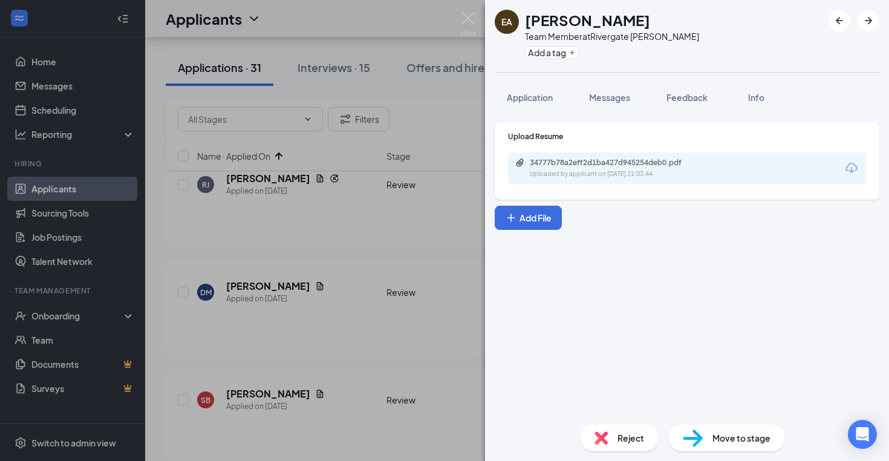
click at [334, 334] on div "EA [PERSON_NAME] Team Member at Rivergate [PERSON_NAME] Add a tag Application M…" at bounding box center [444, 230] width 889 height 461
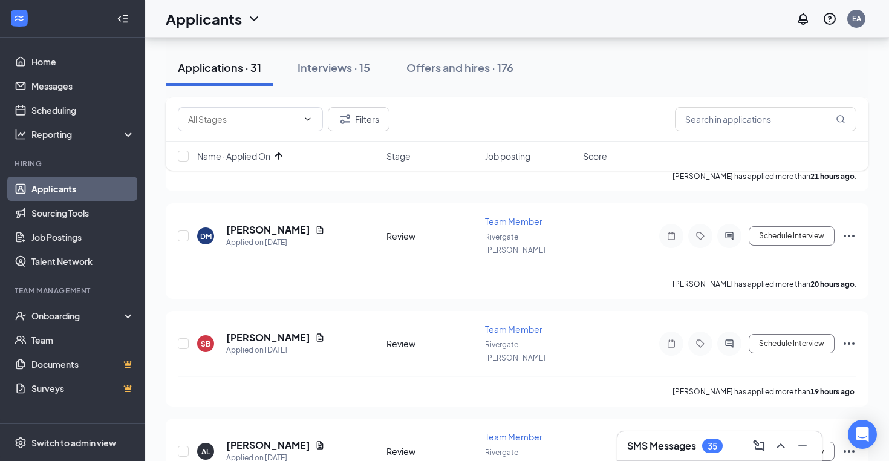
scroll to position [1922, 0]
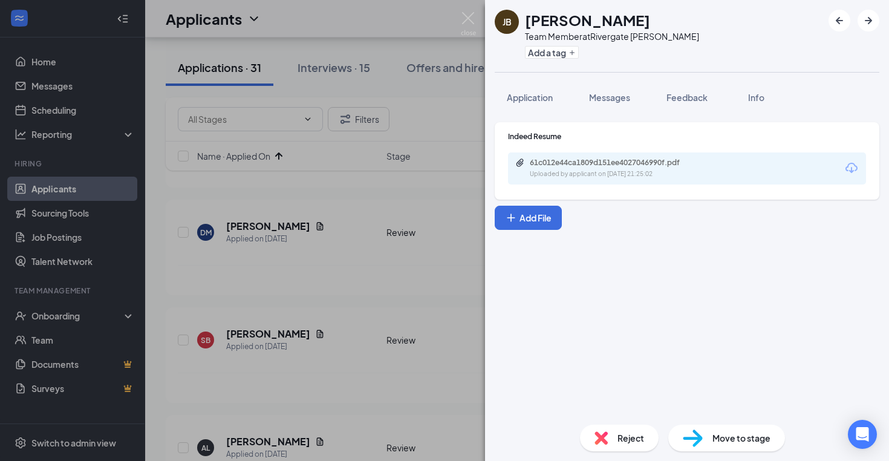
click at [350, 353] on div "[PERSON_NAME] Team Member at [GEOGRAPHIC_DATA] [PERSON_NAME] Add a tag Applicat…" at bounding box center [444, 230] width 889 height 461
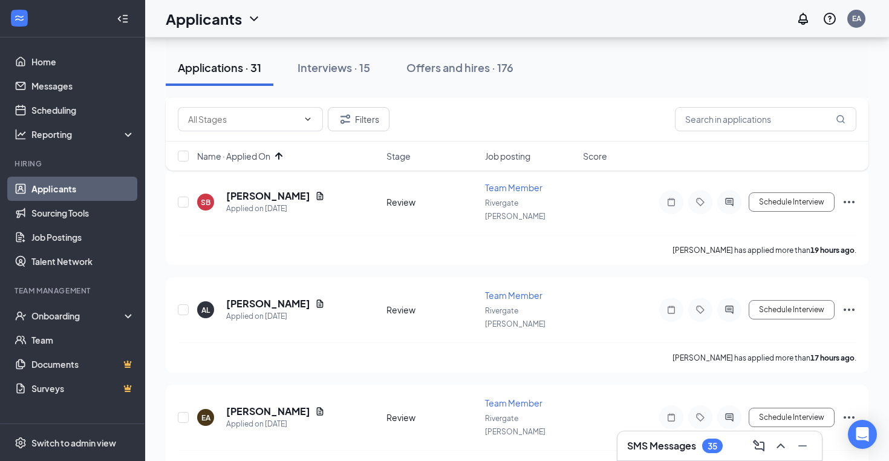
scroll to position [2064, 0]
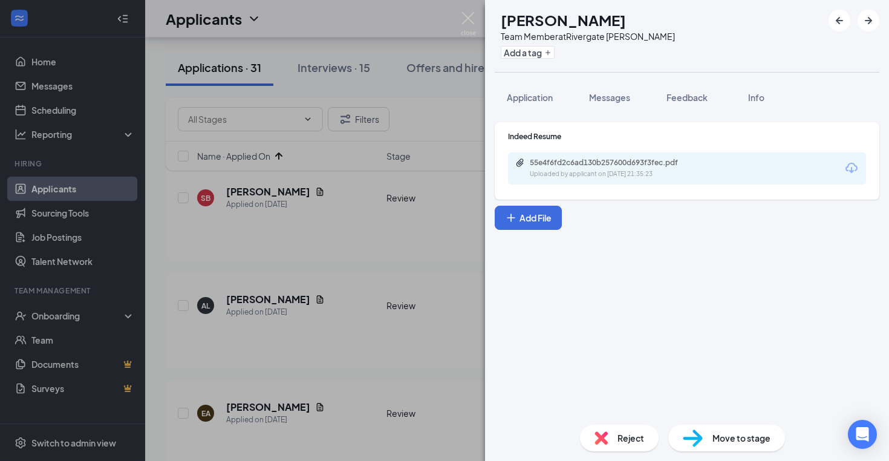
click at [352, 322] on div "SM [PERSON_NAME] Team Member at [GEOGRAPHIC_DATA] [PERSON_NAME] Add a tag Appli…" at bounding box center [444, 230] width 889 height 461
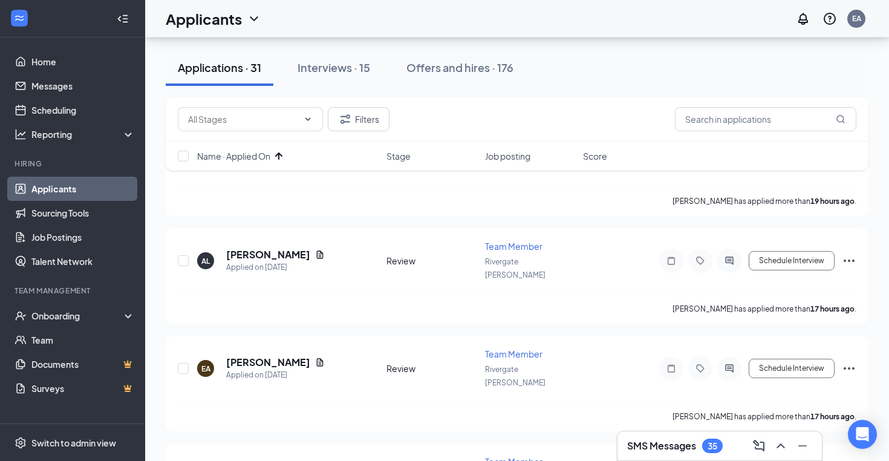
scroll to position [2127, 0]
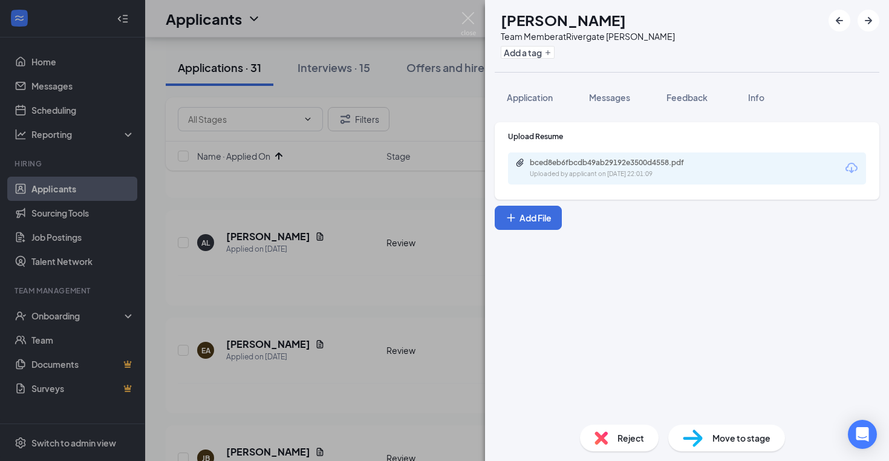
click at [352, 326] on div "KO [PERSON_NAME] Team Member at Rivergate [PERSON_NAME] Add a tag Application M…" at bounding box center [444, 230] width 889 height 461
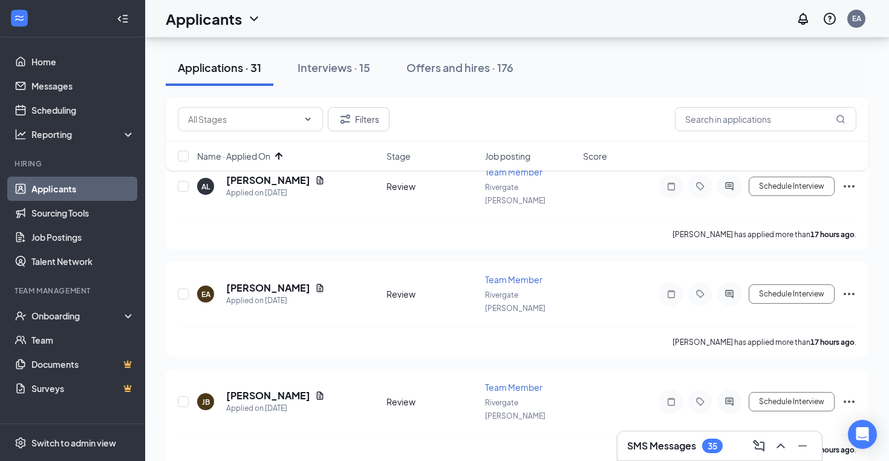
scroll to position [2192, 0]
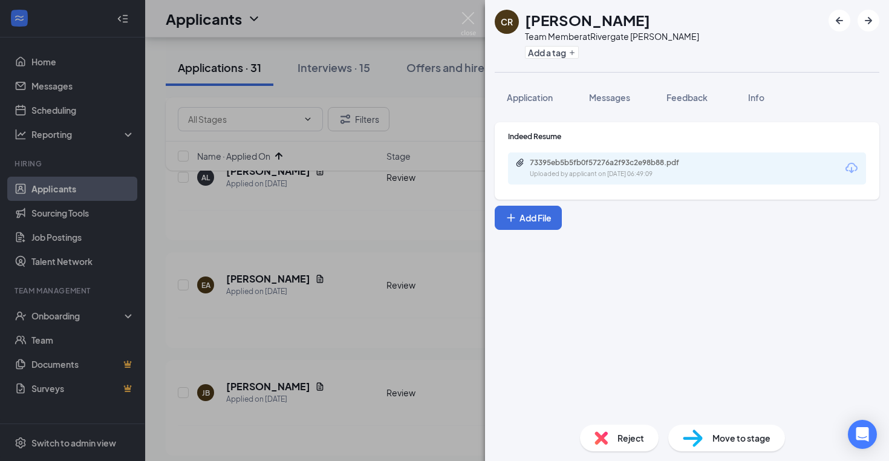
click at [359, 342] on div "CR [PERSON_NAME] Team Member at Rivergate [PERSON_NAME] Add a tag Application M…" at bounding box center [444, 230] width 889 height 461
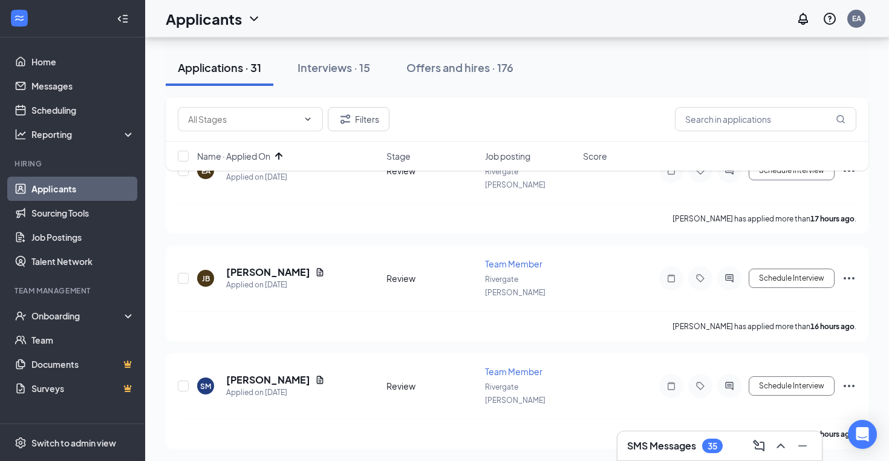
scroll to position [2353, 0]
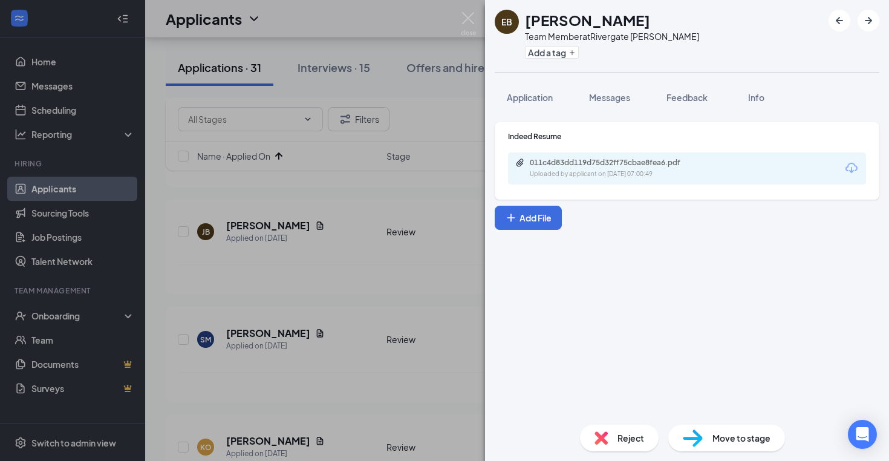
click at [364, 311] on div "EB [PERSON_NAME] Team Member at [GEOGRAPHIC_DATA] [PERSON_NAME] Add a tag Appli…" at bounding box center [444, 230] width 889 height 461
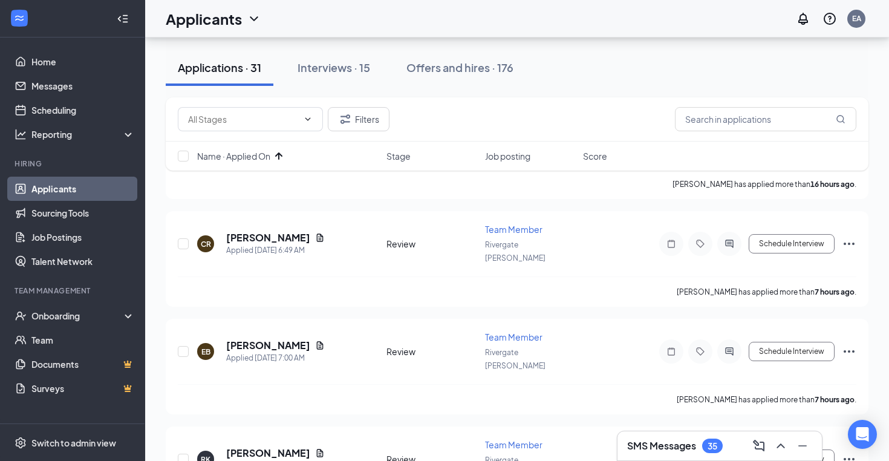
scroll to position [2663, 0]
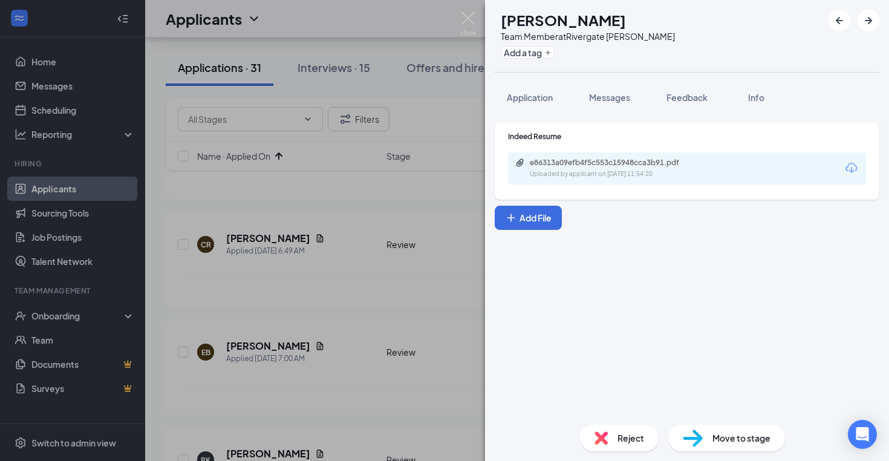
click at [324, 311] on div "AW [PERSON_NAME] Team Member at Rivergate [PERSON_NAME] Add a tag Application M…" at bounding box center [444, 230] width 889 height 461
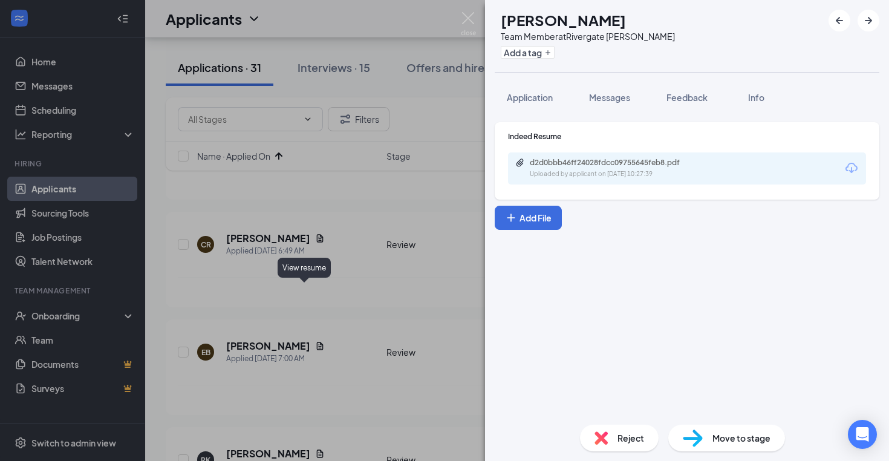
click at [320, 279] on div "View resume" at bounding box center [303, 270] width 53 height 25
click at [335, 242] on div "AS [PERSON_NAME] Team Member at Rivergate [PERSON_NAME] Add a tag Application M…" at bounding box center [444, 230] width 889 height 461
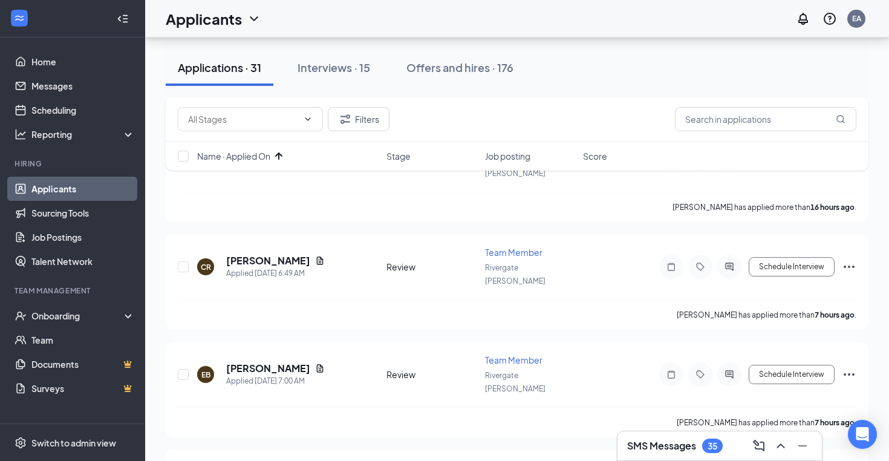
scroll to position [2607, 0]
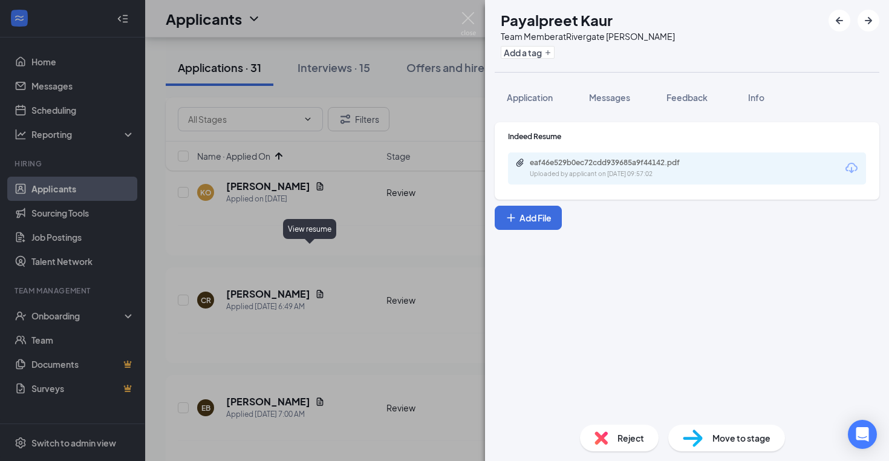
click at [331, 238] on div "View resume" at bounding box center [309, 229] width 53 height 20
click at [354, 218] on div "PK Payalpreet Kaur Team Member at Rivergate [PERSON_NAME] Add a tag Application…" at bounding box center [444, 230] width 889 height 461
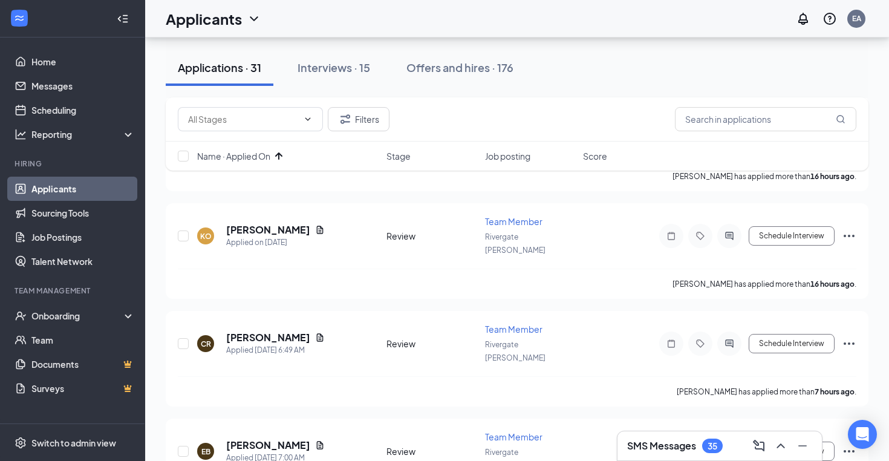
scroll to position [2548, 0]
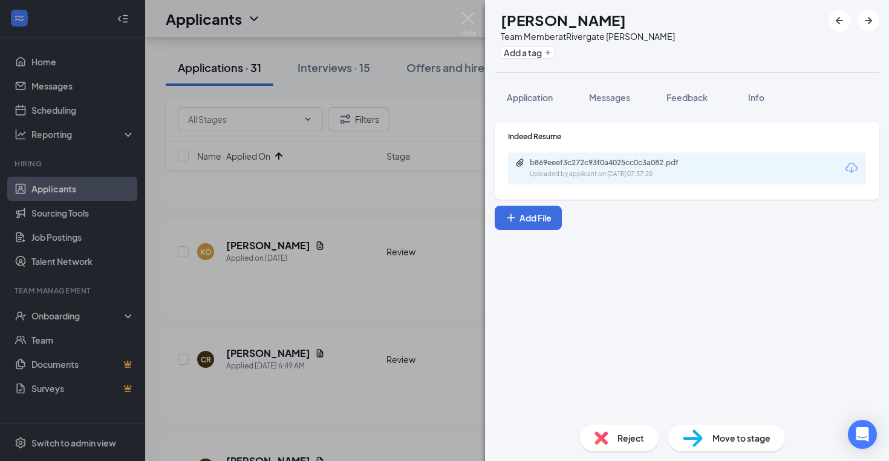
click at [362, 235] on div "RK [PERSON_NAME] Team Member at Rivergate [PERSON_NAME] Add a tag Application M…" at bounding box center [444, 230] width 889 height 461
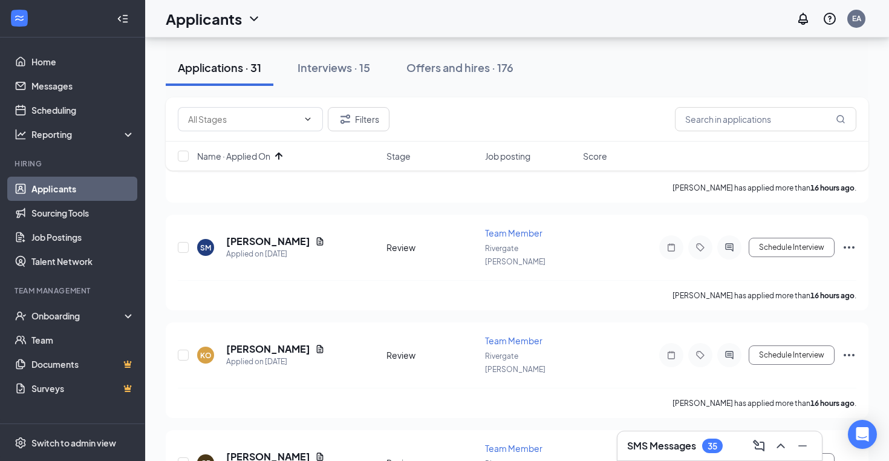
scroll to position [2435, 0]
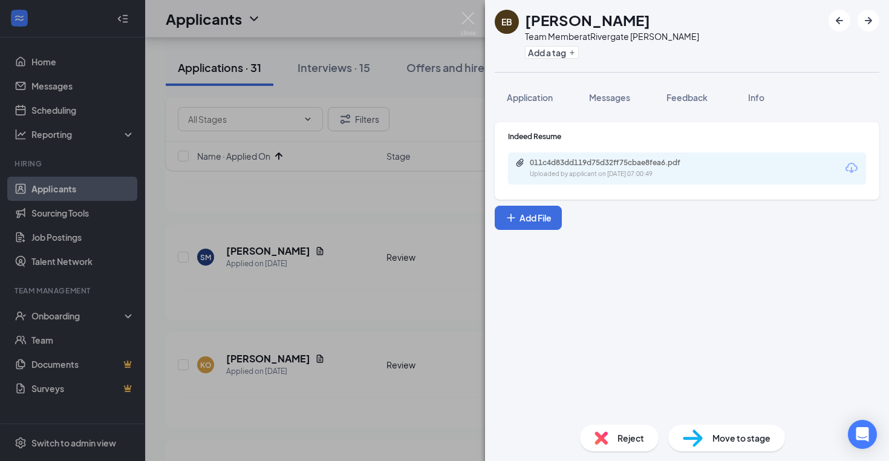
click at [339, 235] on div "EB [PERSON_NAME] Team Member at [GEOGRAPHIC_DATA] [PERSON_NAME] Add a tag Appli…" at bounding box center [444, 230] width 889 height 461
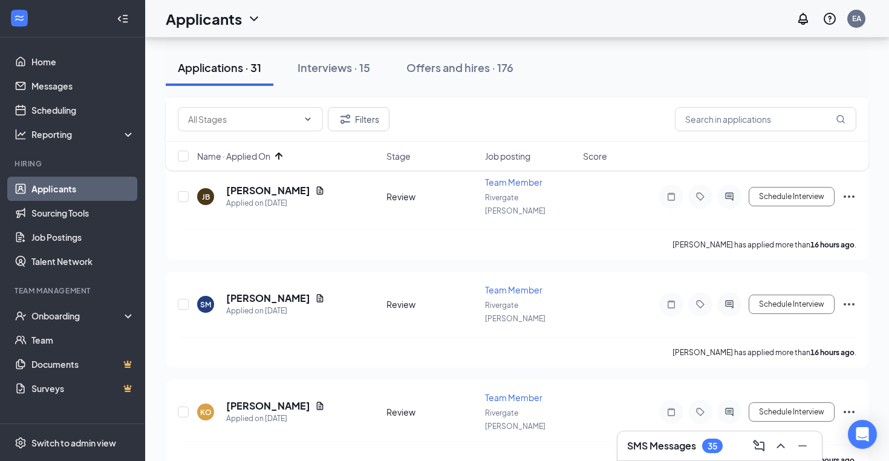
scroll to position [2376, 0]
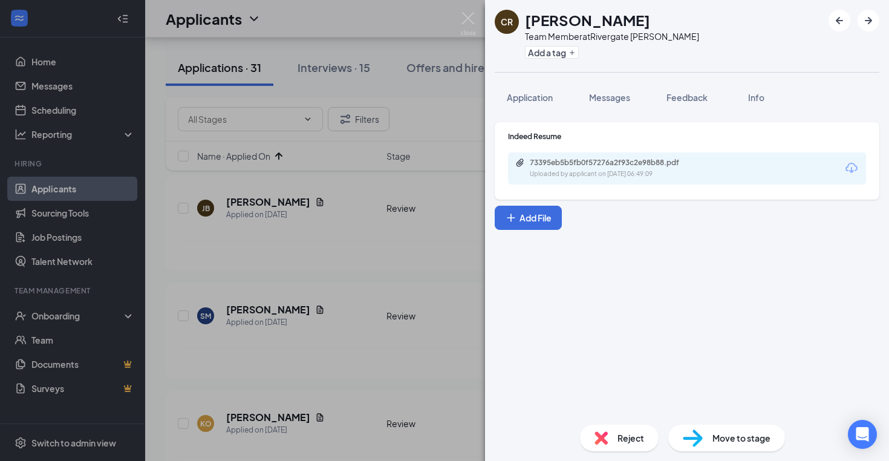
click at [357, 212] on div "CR [PERSON_NAME] Team Member at Rivergate [PERSON_NAME] Add a tag Application M…" at bounding box center [444, 230] width 889 height 461
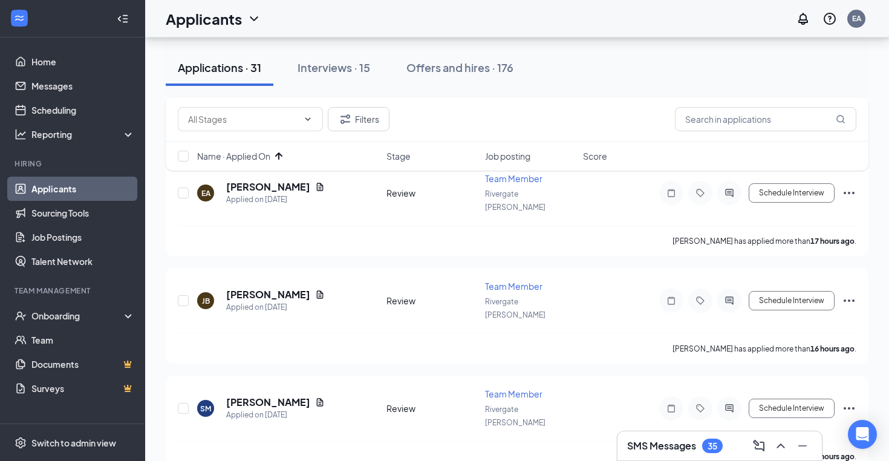
scroll to position [2253, 0]
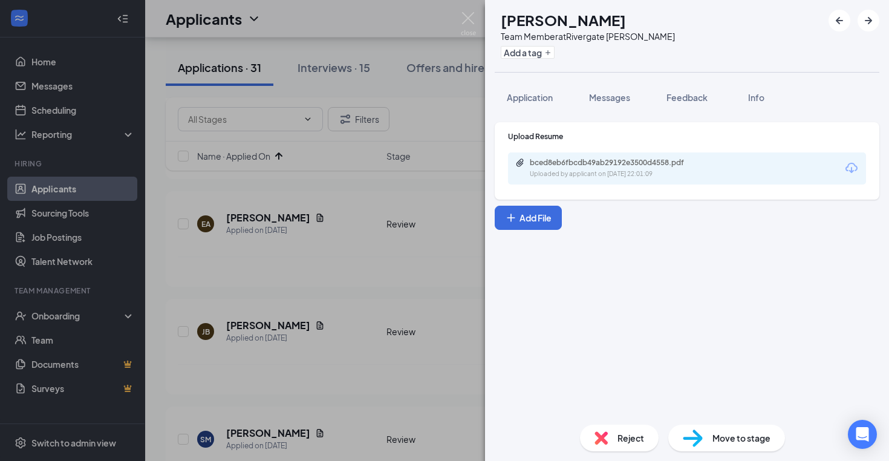
click at [307, 228] on div "KO [PERSON_NAME] Team Member at Rivergate [PERSON_NAME] Add a tag Application M…" at bounding box center [444, 230] width 889 height 461
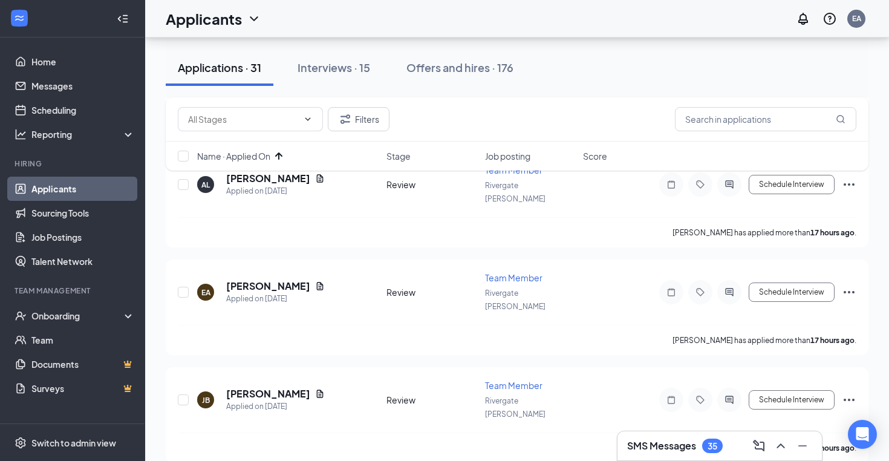
scroll to position [2133, 0]
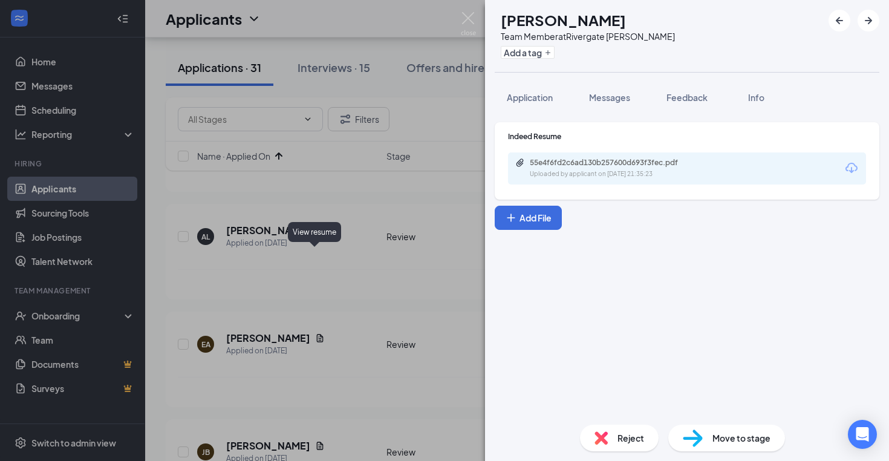
click at [347, 243] on div "SM [PERSON_NAME] Team Member at [GEOGRAPHIC_DATA] [PERSON_NAME] Add a tag Appli…" at bounding box center [444, 230] width 889 height 461
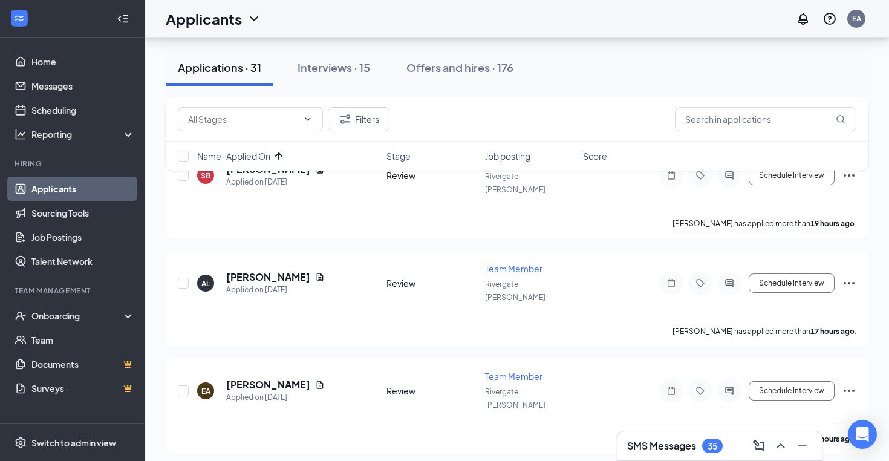
scroll to position [2075, 0]
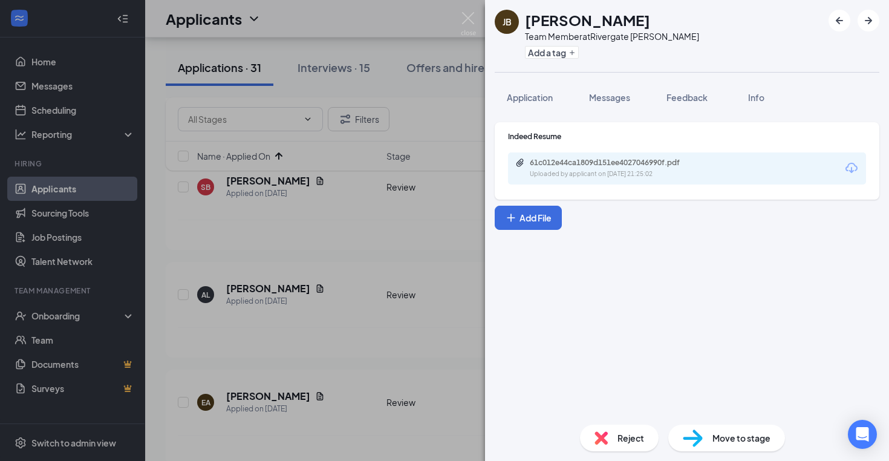
click at [346, 231] on div "[PERSON_NAME] Team Member at [GEOGRAPHIC_DATA] [PERSON_NAME] Add a tag Applicat…" at bounding box center [444, 230] width 889 height 461
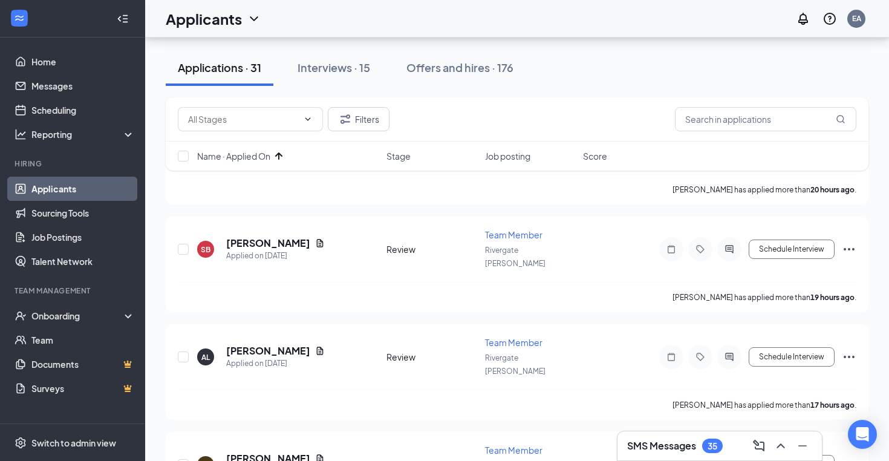
scroll to position [1977, 0]
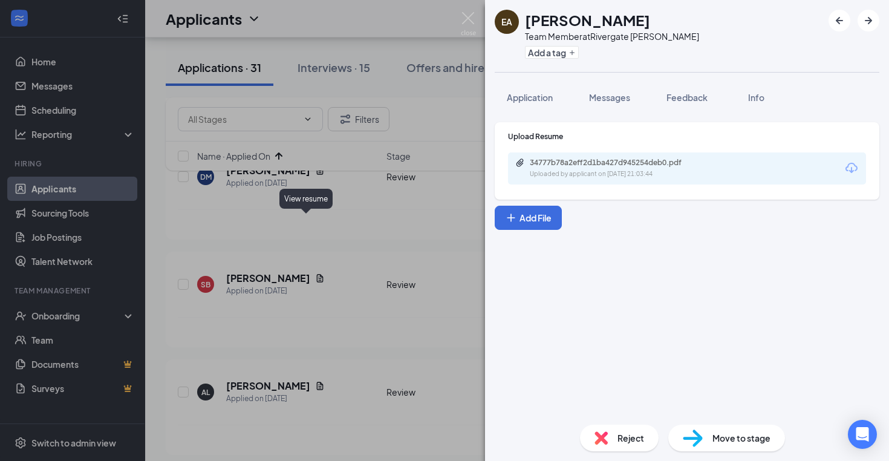
click at [339, 229] on div "EA [PERSON_NAME] Team Member at Rivergate [PERSON_NAME] Add a tag Application M…" at bounding box center [444, 230] width 889 height 461
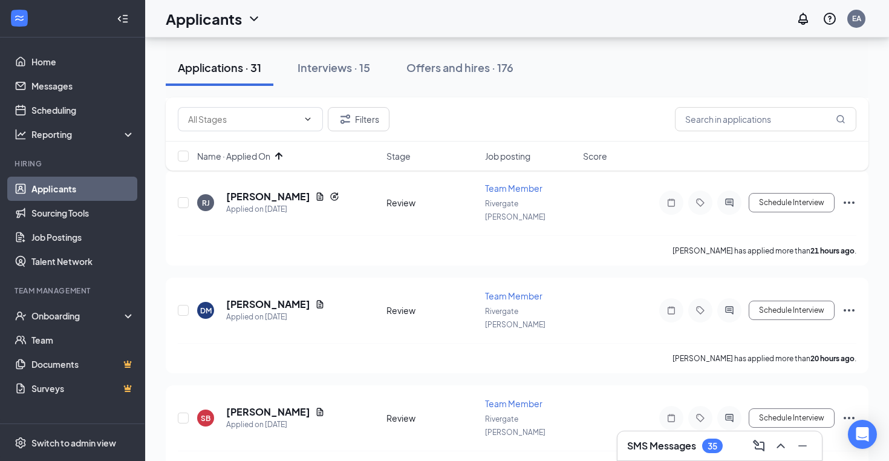
scroll to position [1844, 0]
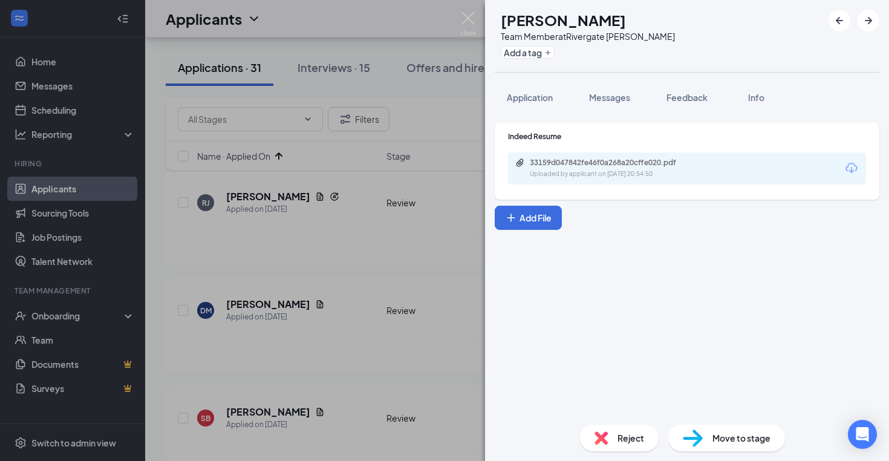
click at [371, 216] on div "AL [PERSON_NAME] Team Member at [GEOGRAPHIC_DATA] [PERSON_NAME] Add a tag Appli…" at bounding box center [444, 230] width 889 height 461
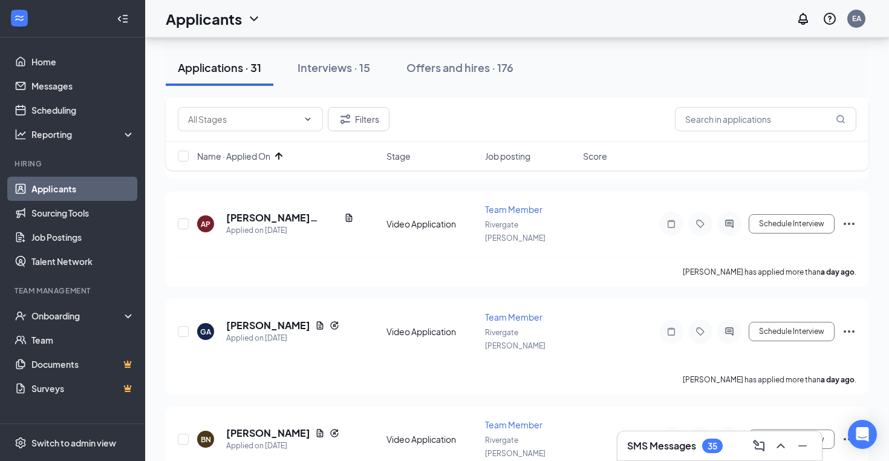
scroll to position [849, 0]
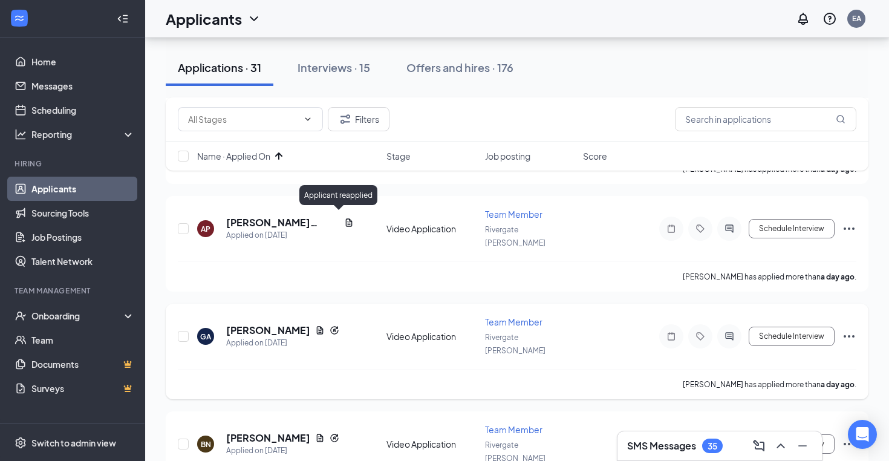
click at [337, 326] on icon "Reapply" at bounding box center [334, 330] width 8 height 8
click at [321, 325] on icon "Document" at bounding box center [320, 330] width 10 height 10
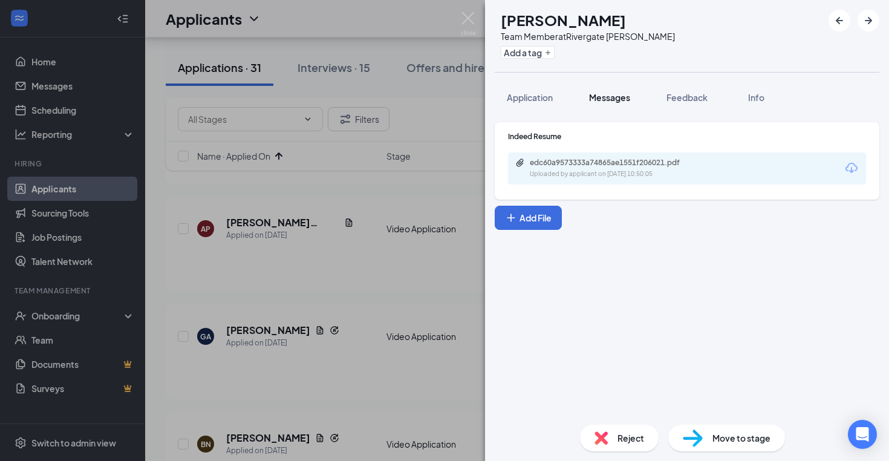
click at [599, 96] on span "Messages" at bounding box center [609, 97] width 41 height 11
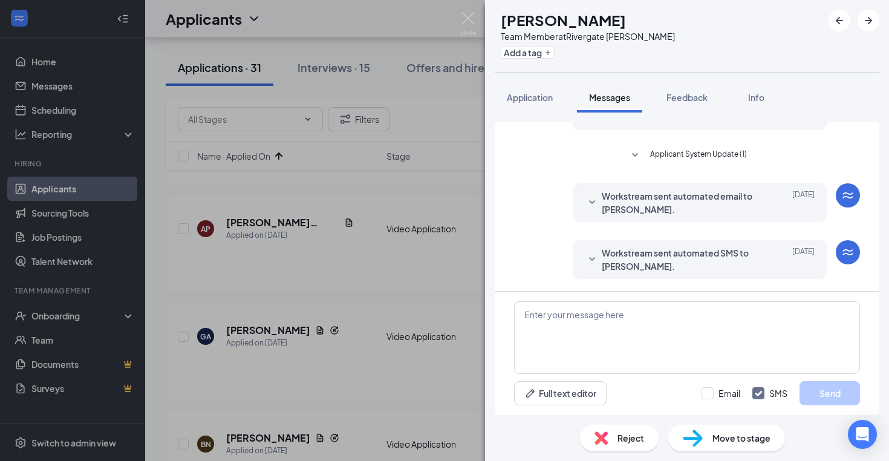
scroll to position [129, 0]
click at [557, 99] on button "Application" at bounding box center [530, 97] width 70 height 30
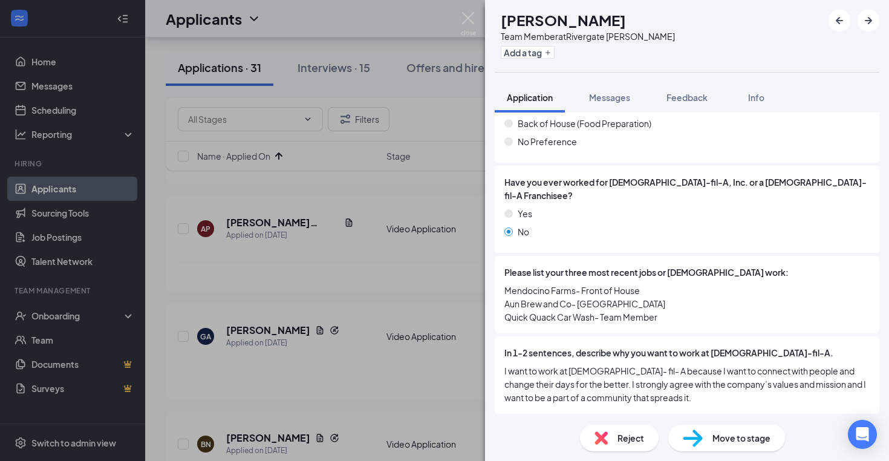
scroll to position [805, 0]
click at [519, 421] on div "Video Application" at bounding box center [549, 427] width 70 height 12
click at [348, 372] on div "GA [PERSON_NAME] Team Member at Rivergate [PERSON_NAME] Add a tag Application M…" at bounding box center [444, 230] width 889 height 461
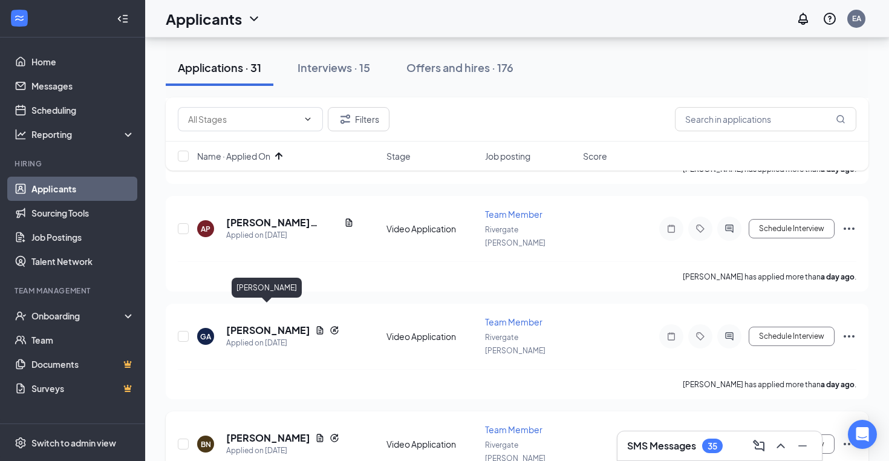
click at [269, 431] on h5 "[PERSON_NAME]" at bounding box center [268, 437] width 84 height 13
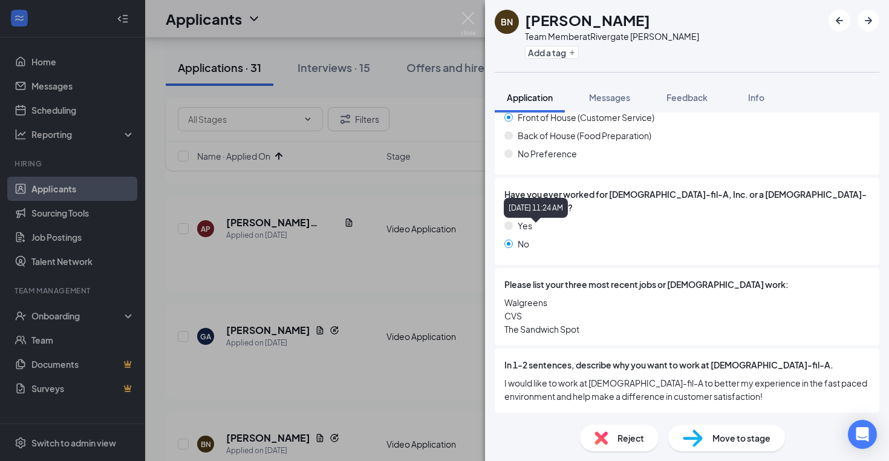
scroll to position [792, 0]
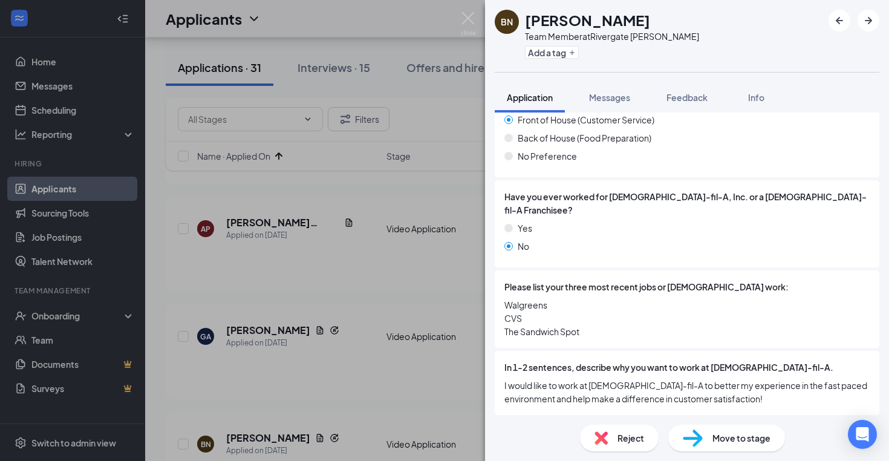
click at [534, 415] on div "Video Application Submitted: [DATE] 8:41 AM" at bounding box center [687, 427] width 384 height 24
click at [533, 421] on div "Video Application" at bounding box center [549, 427] width 70 height 12
click at [337, 238] on div "BN [PERSON_NAME] Team Member at Rivergate [PERSON_NAME] Add a tag Application M…" at bounding box center [444, 230] width 889 height 461
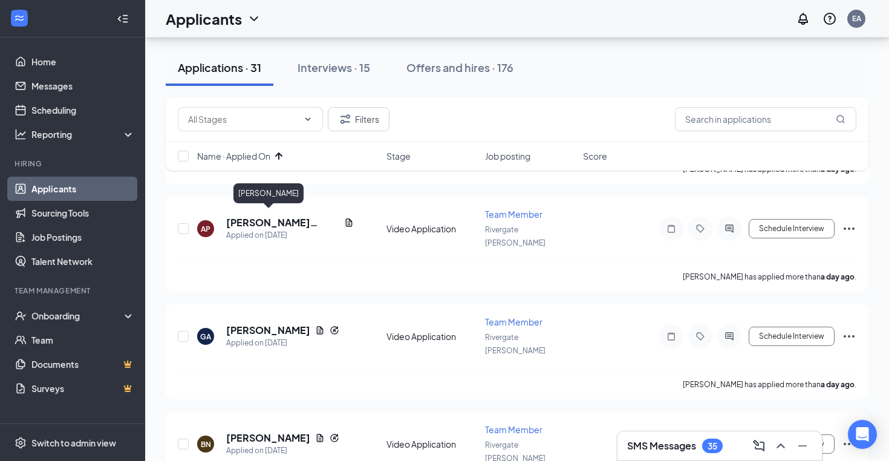
click at [276, 207] on div "[PERSON_NAME]" at bounding box center [268, 195] width 70 height 25
click at [294, 323] on h5 "[PERSON_NAME]" at bounding box center [268, 329] width 84 height 13
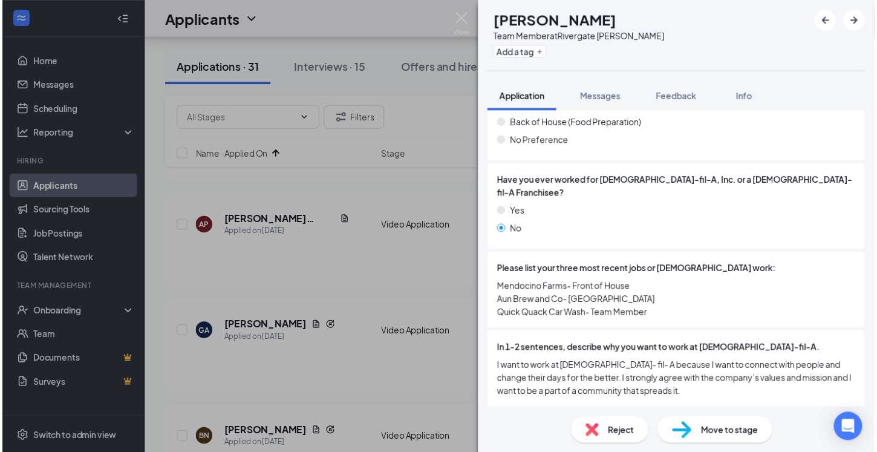
scroll to position [805, 0]
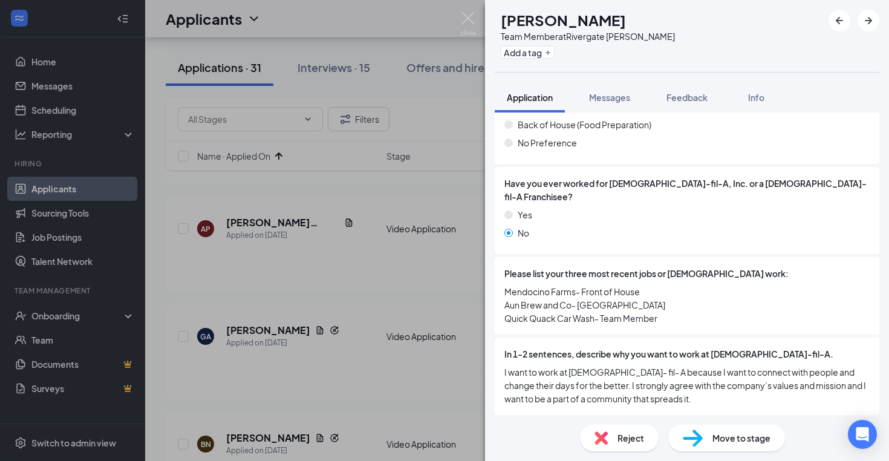
click at [429, 316] on div "GA [PERSON_NAME] Team Member at Rivergate [PERSON_NAME] Add a tag Application M…" at bounding box center [444, 230] width 889 height 461
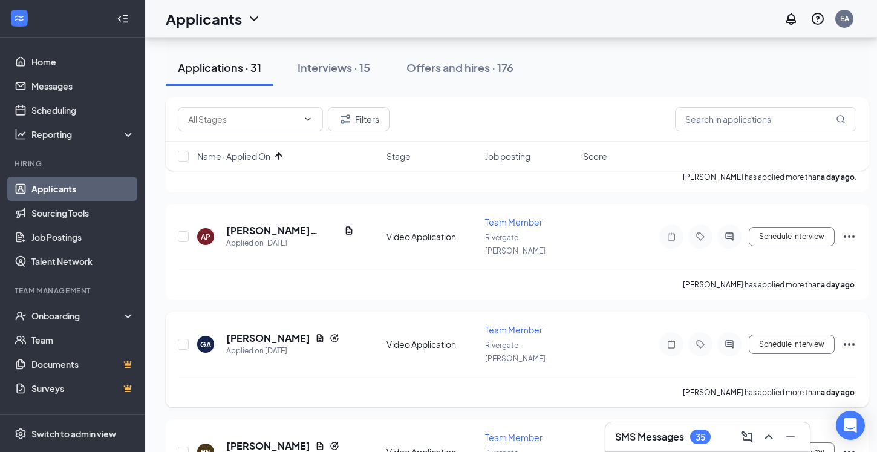
scroll to position [839, 0]
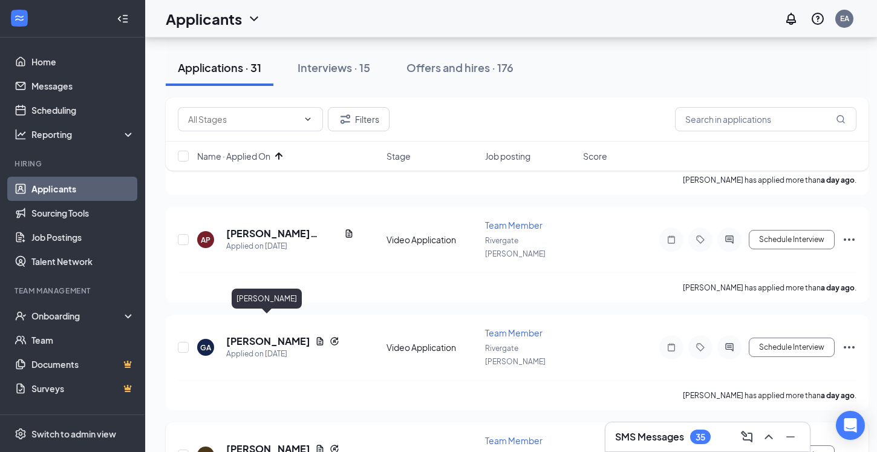
click at [272, 442] on h5 "[PERSON_NAME]" at bounding box center [268, 448] width 84 height 13
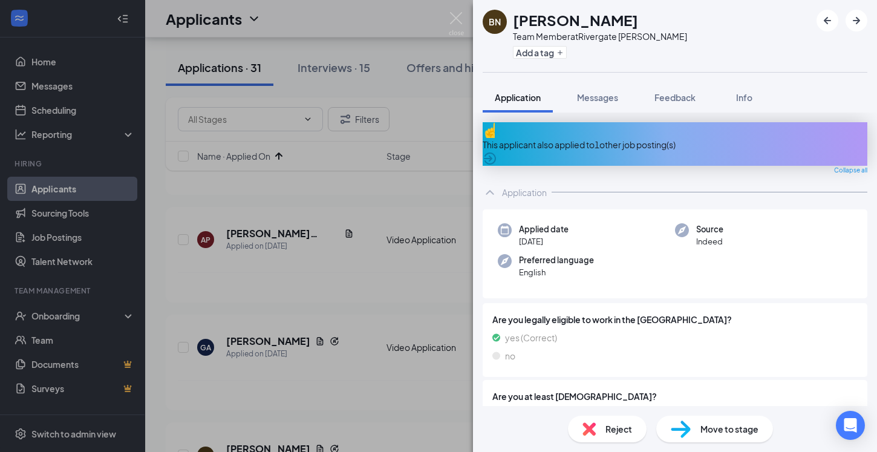
click at [697, 427] on div "Move to stage" at bounding box center [714, 428] width 117 height 27
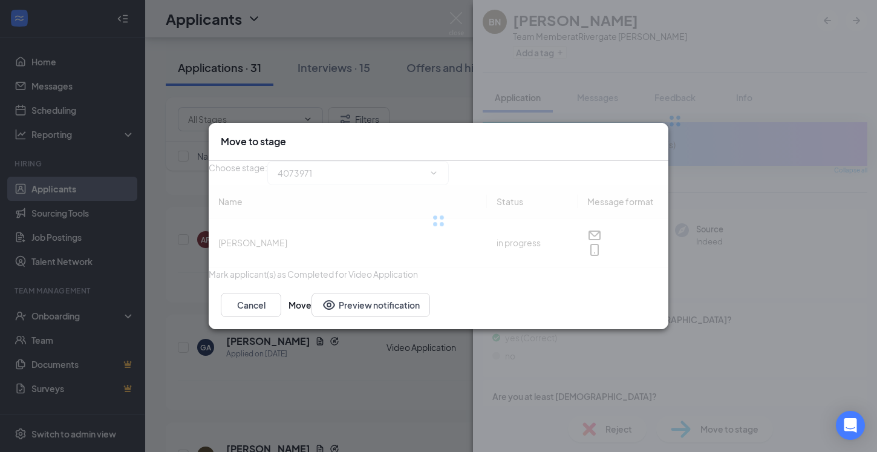
type input "Zoom Interview (next stage)"
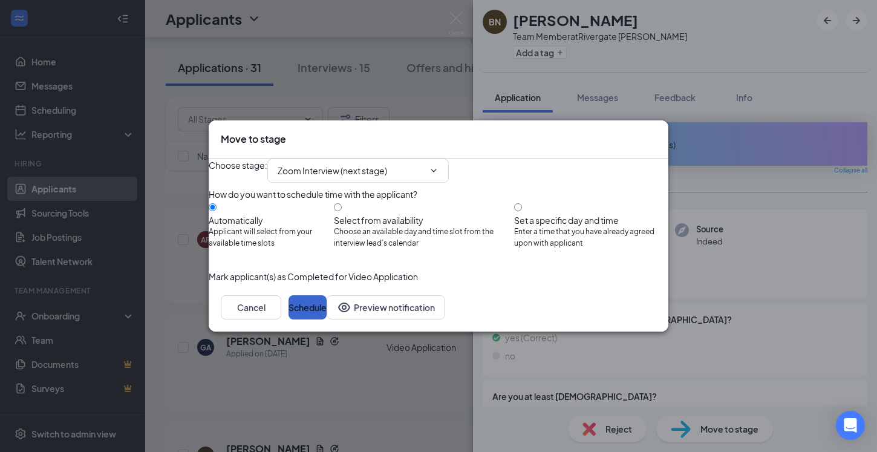
click at [326, 319] on button "Schedule" at bounding box center [307, 307] width 38 height 24
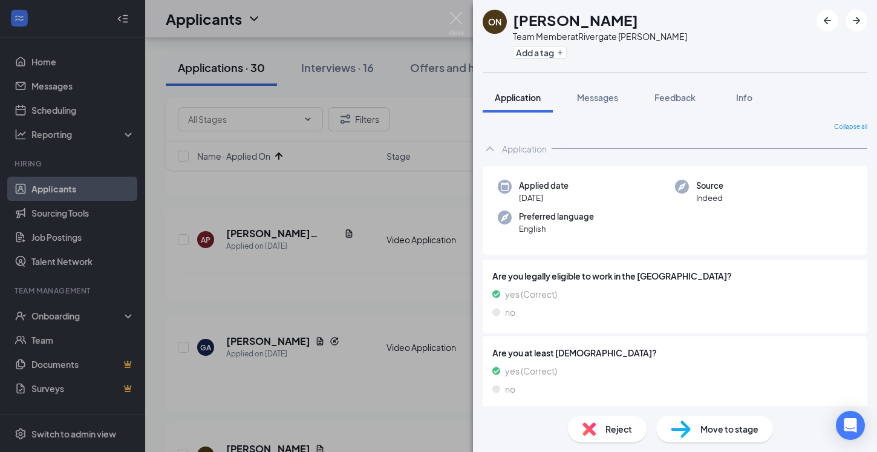
click at [468, 19] on div "ON [PERSON_NAME] Team Member at [GEOGRAPHIC_DATA] [PERSON_NAME] Add a tag Appli…" at bounding box center [438, 226] width 877 height 452
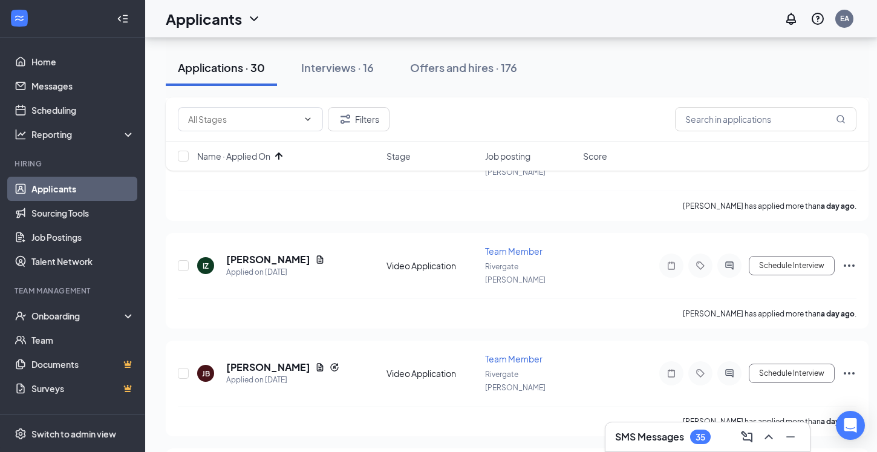
scroll to position [1135, 0]
click at [314, 361] on div "[PERSON_NAME]" at bounding box center [282, 367] width 113 height 13
click at [329, 363] on icon "Reapply" at bounding box center [334, 368] width 10 height 10
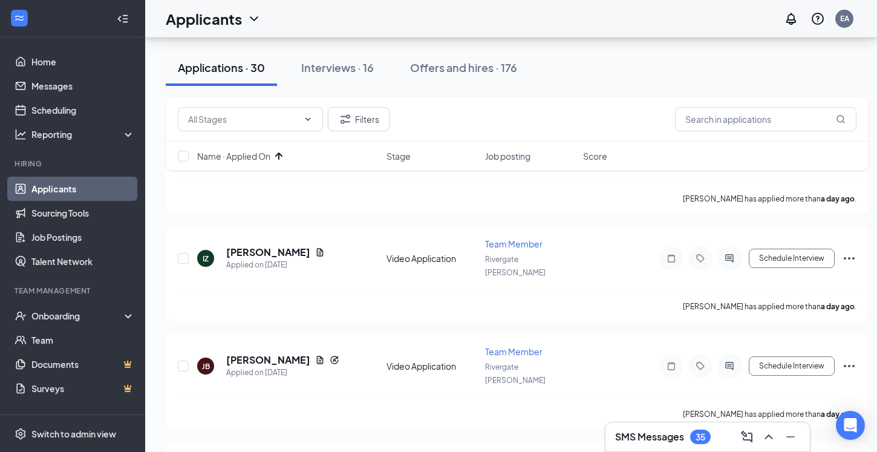
scroll to position [1142, 0]
click at [329, 355] on icon "Reapply" at bounding box center [334, 360] width 10 height 10
click at [282, 354] on h5 "[PERSON_NAME]" at bounding box center [268, 360] width 84 height 13
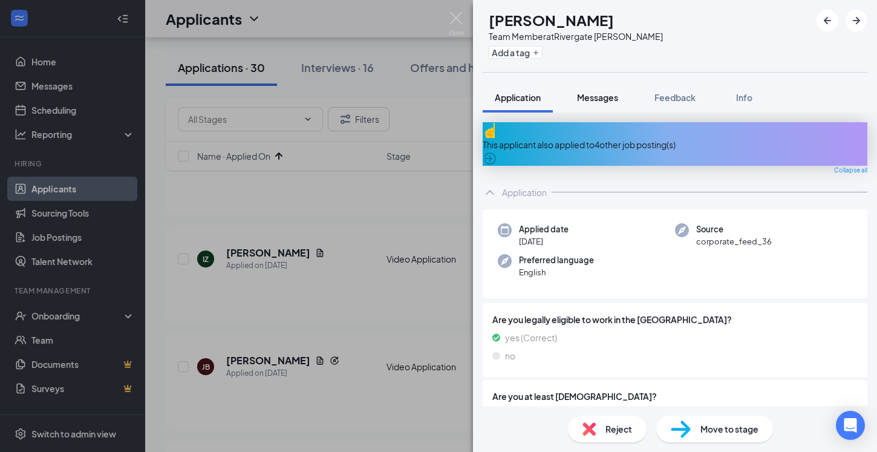
click at [603, 93] on span "Messages" at bounding box center [597, 97] width 41 height 11
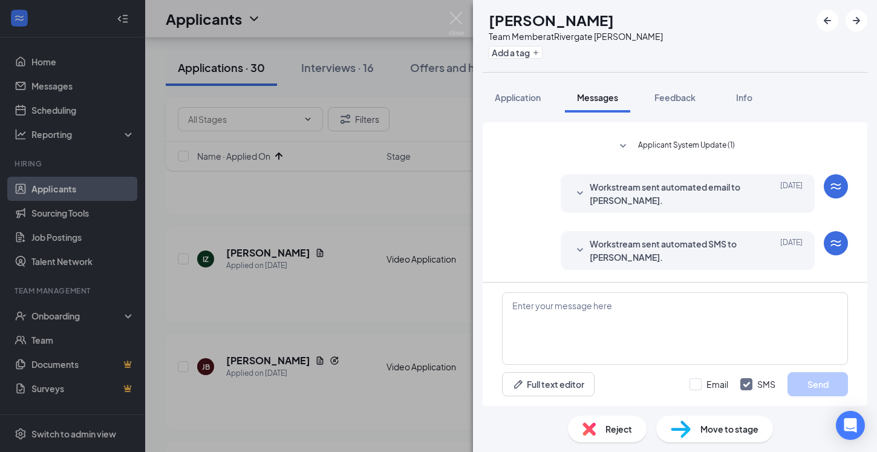
scroll to position [138, 0]
click at [316, 264] on div "JB [PERSON_NAME] Team Member at Rivergate [PERSON_NAME] Add a tag Application M…" at bounding box center [438, 226] width 877 height 452
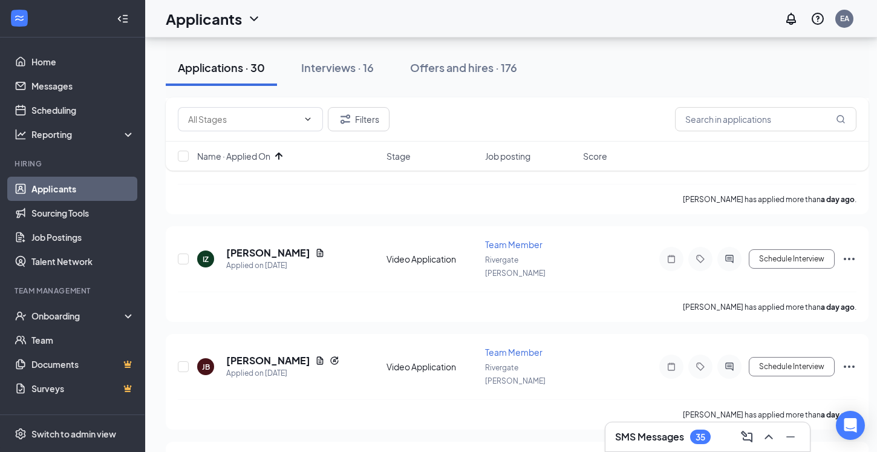
click at [316, 399] on div "[PERSON_NAME] has applied more than a day ago ." at bounding box center [517, 414] width 678 height 30
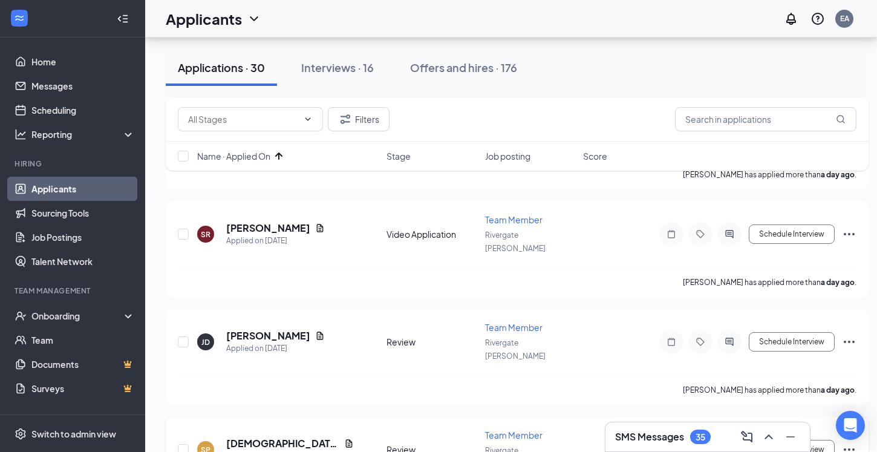
scroll to position [1423, 0]
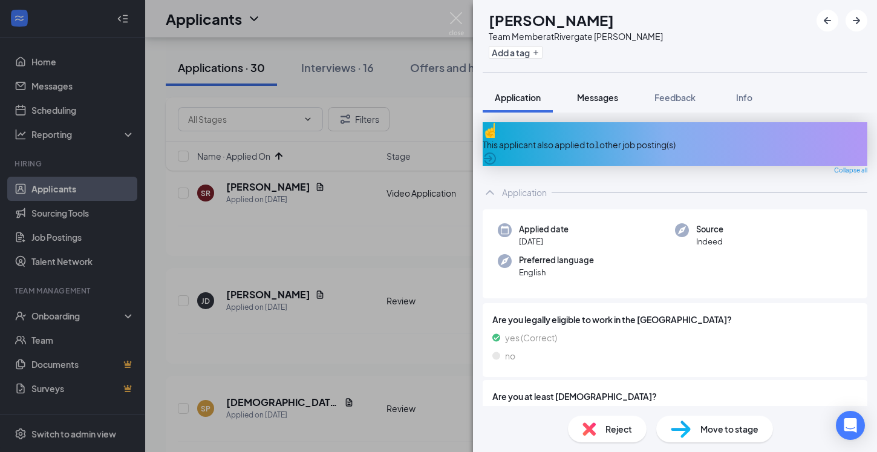
click at [616, 100] on span "Messages" at bounding box center [597, 97] width 41 height 11
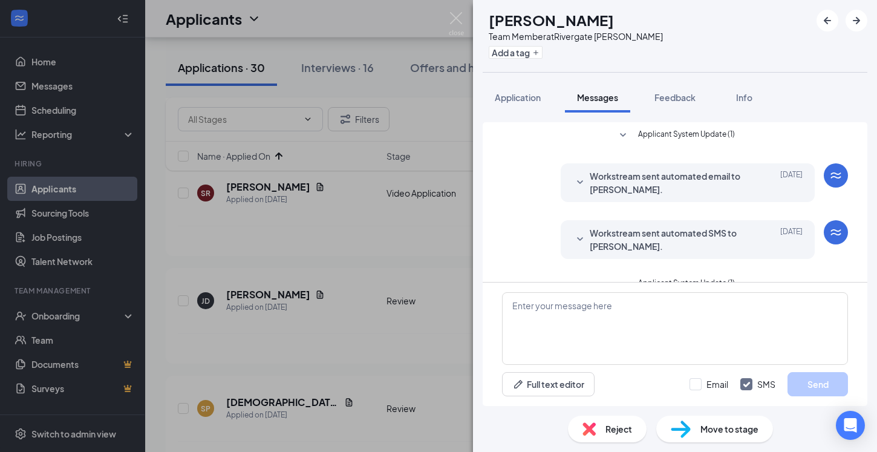
scroll to position [89, 0]
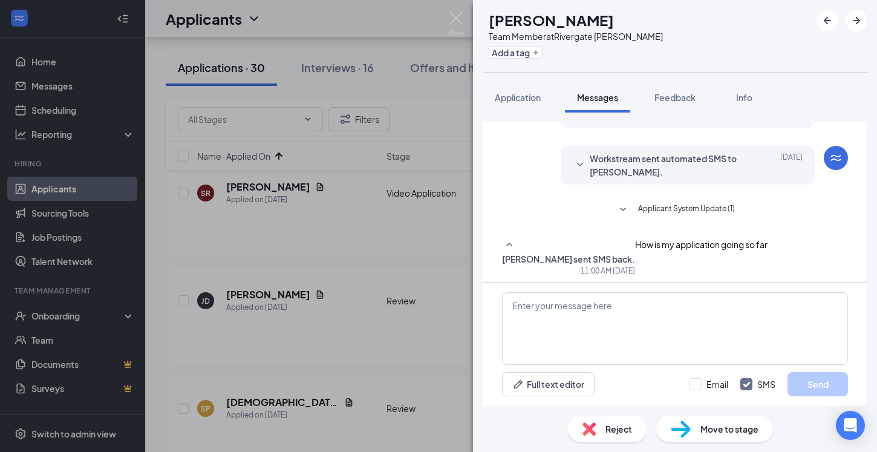
click at [351, 308] on div "[PERSON_NAME] Team Member at Rivergate [PERSON_NAME] Add a tag Application Mess…" at bounding box center [438, 226] width 877 height 452
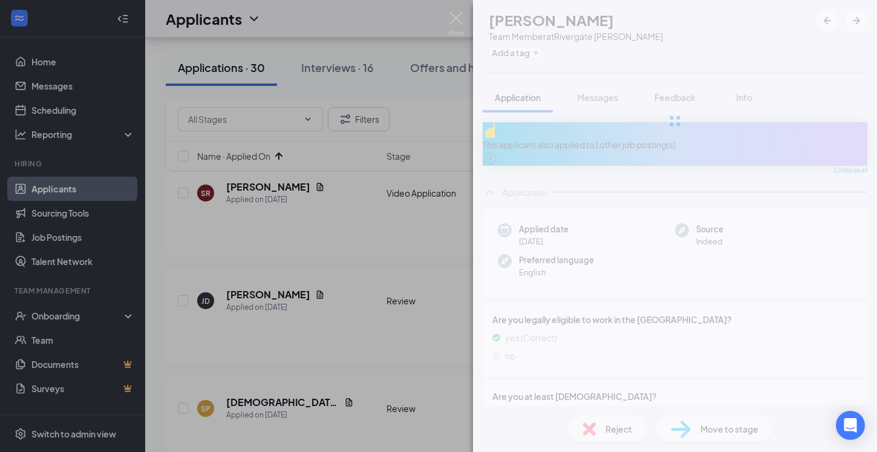
click at [332, 295] on div "[PERSON_NAME] Team Member at [GEOGRAPHIC_DATA] [PERSON_NAME] Add a tag Applicat…" at bounding box center [438, 226] width 877 height 452
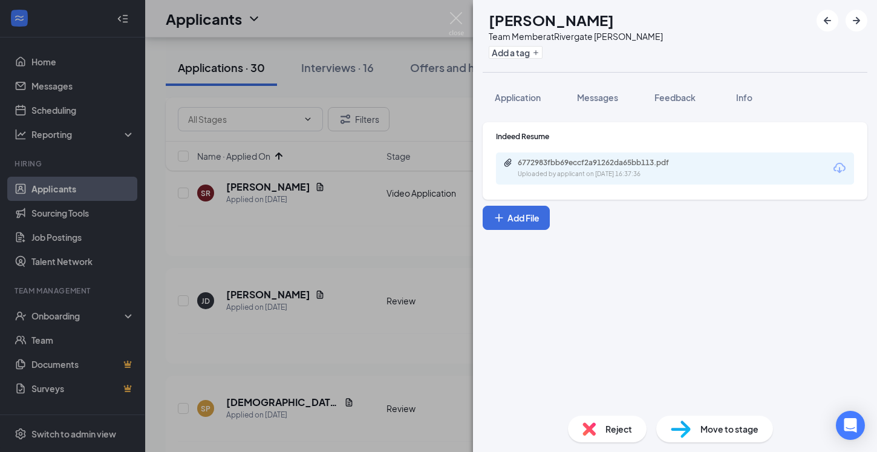
click at [349, 190] on div "[PERSON_NAME] Team Member at [GEOGRAPHIC_DATA] [PERSON_NAME] Add a tag Applicat…" at bounding box center [438, 226] width 877 height 452
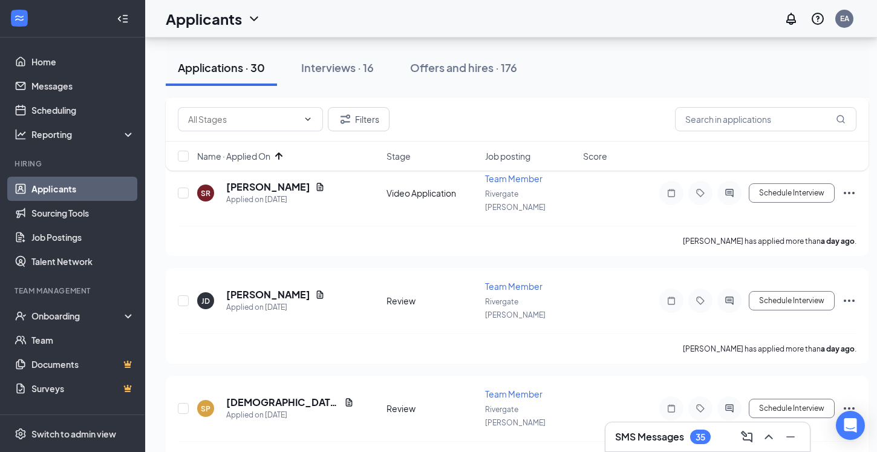
click at [349, 375] on div "SP [PERSON_NAME] Applied on [DATE] Review Team Member Rivergate [PERSON_NAME] S…" at bounding box center [517, 423] width 702 height 96
click at [37, 86] on link "Messages" at bounding box center [82, 86] width 103 height 24
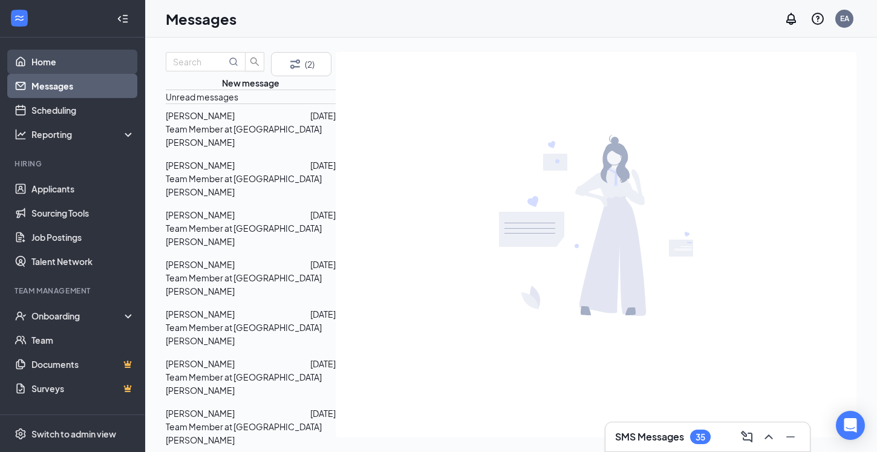
click at [59, 60] on link "Home" at bounding box center [82, 62] width 103 height 24
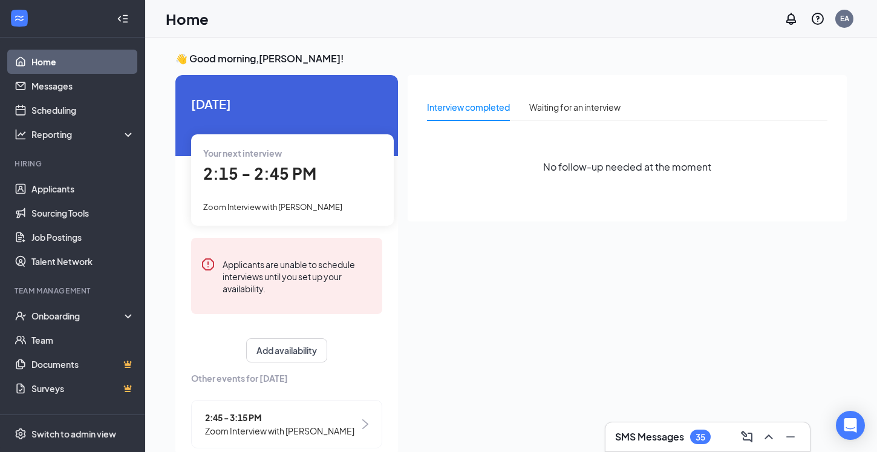
click at [294, 203] on span "Zoom Interview with [PERSON_NAME]" at bounding box center [272, 207] width 139 height 10
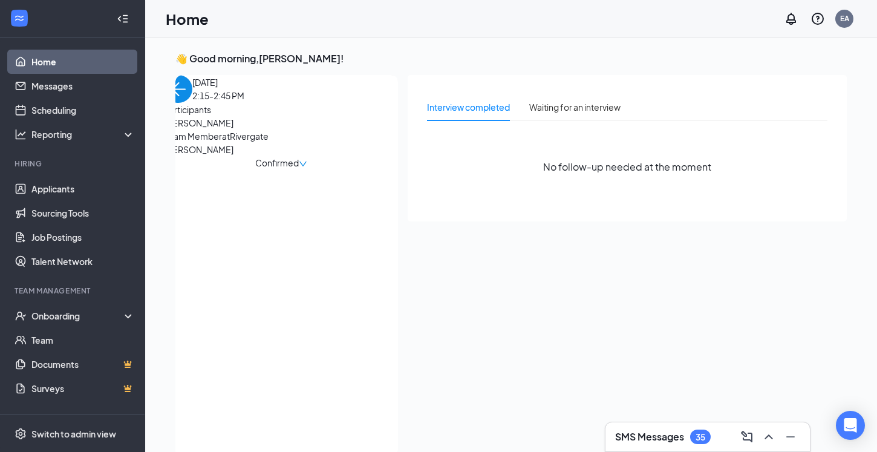
scroll to position [5, 0]
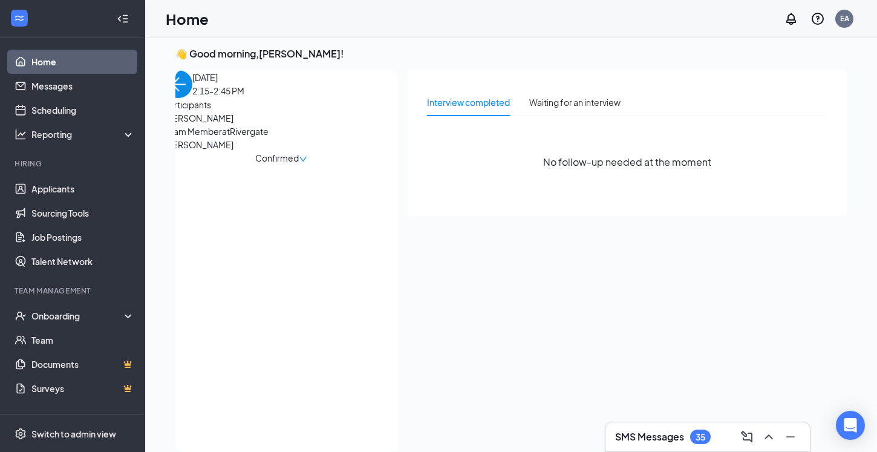
click at [200, 125] on span "[PERSON_NAME]" at bounding box center [227, 117] width 127 height 13
drag, startPoint x: 175, startPoint y: 170, endPoint x: 219, endPoint y: 165, distance: 44.4
click at [219, 164] on div "[DATE] 2:15-2:45 PM Participants [PERSON_NAME] Team Member at Rivergate [PERSON…" at bounding box center [280, 117] width 233 height 94
copy span "[PERSON_NAME]"
click at [588, 5] on div "Home EA" at bounding box center [511, 18] width 732 height 37
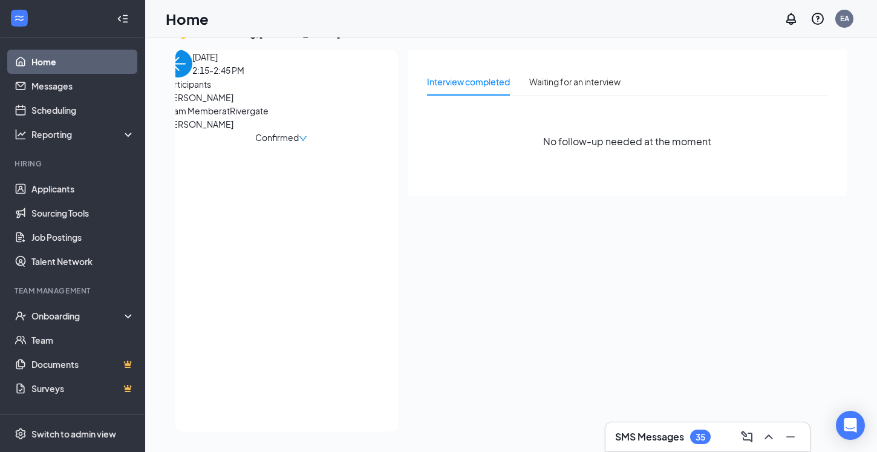
scroll to position [25, 0]
click at [192, 77] on img "back-button" at bounding box center [178, 64] width 28 height 28
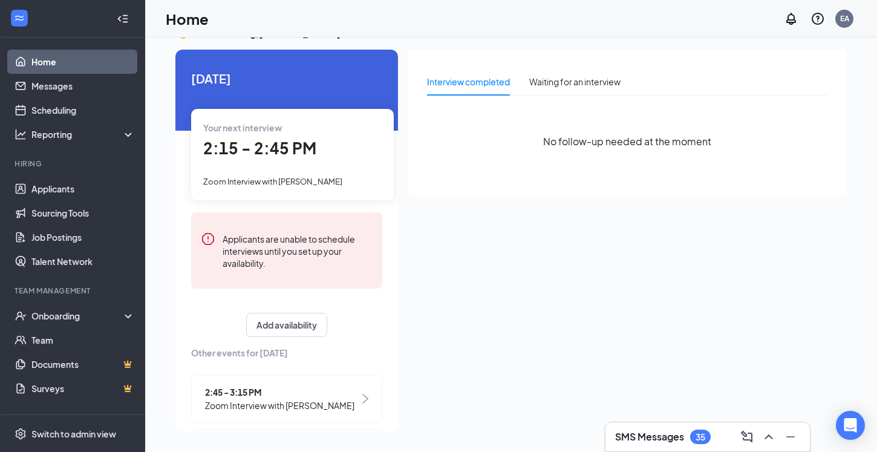
click at [247, 117] on div "Your next interview 2:15 - 2:45 PM Zoom Interview with [PERSON_NAME]" at bounding box center [292, 154] width 203 height 91
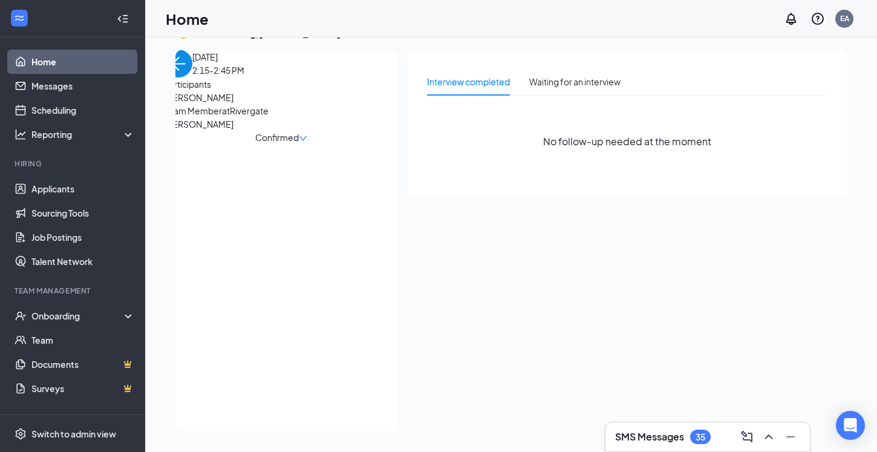
click at [192, 77] on img "back-button" at bounding box center [178, 64] width 28 height 28
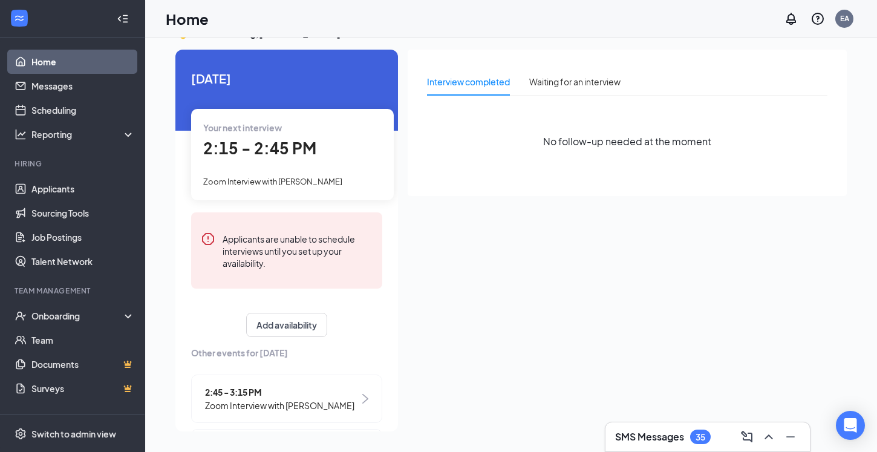
click at [242, 0] on div "Home EA" at bounding box center [511, 18] width 732 height 37
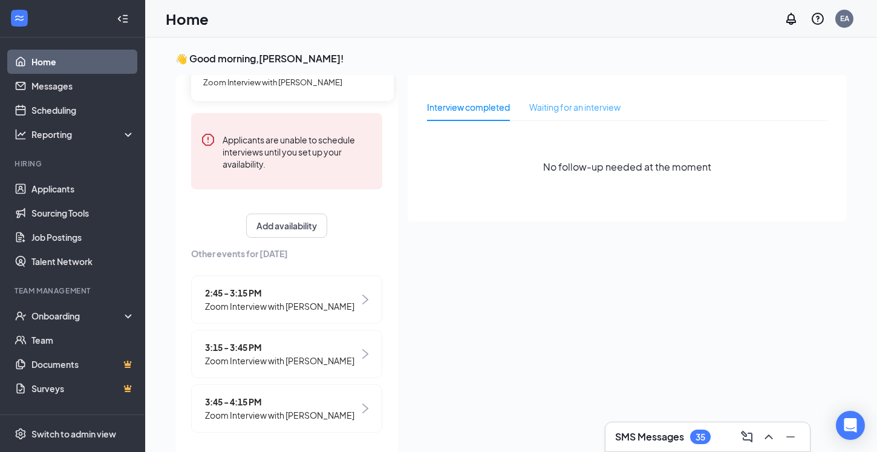
scroll to position [0, 0]
click at [542, 106] on div "Waiting for an interview" at bounding box center [574, 106] width 91 height 13
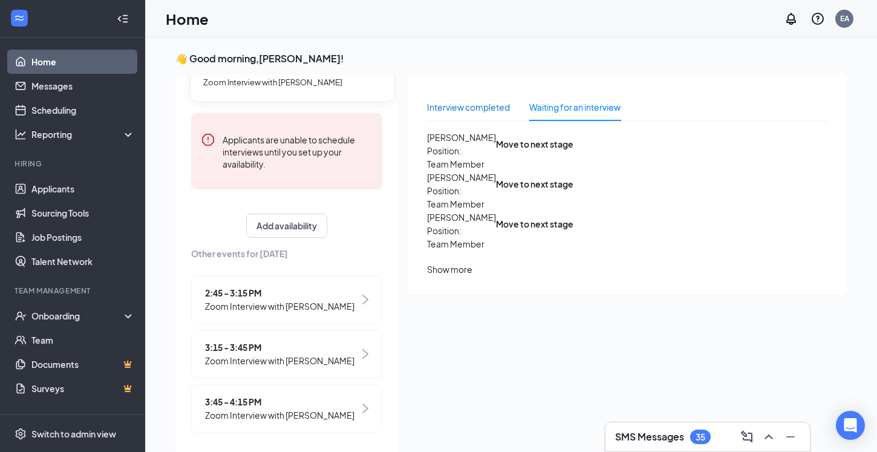
click at [459, 113] on div "Interview completed" at bounding box center [468, 106] width 83 height 13
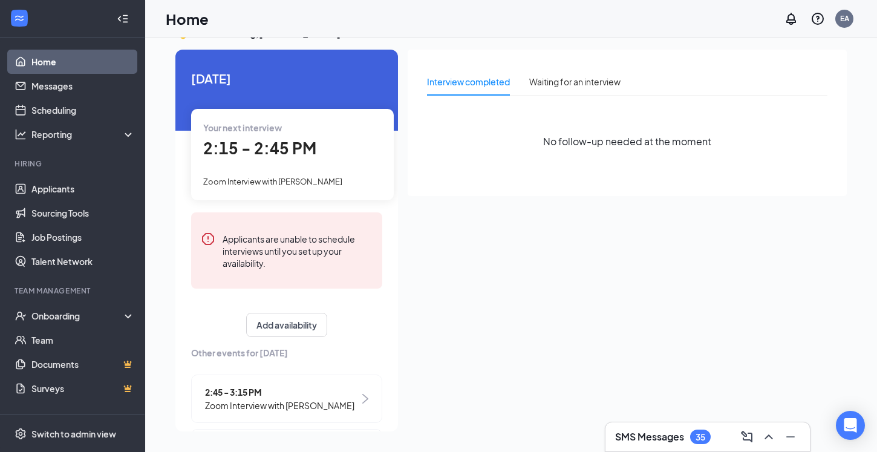
click at [550, 1] on div "Home EA" at bounding box center [511, 18] width 732 height 37
click at [227, 141] on span "2:15 - 2:45 PM" at bounding box center [259, 148] width 113 height 20
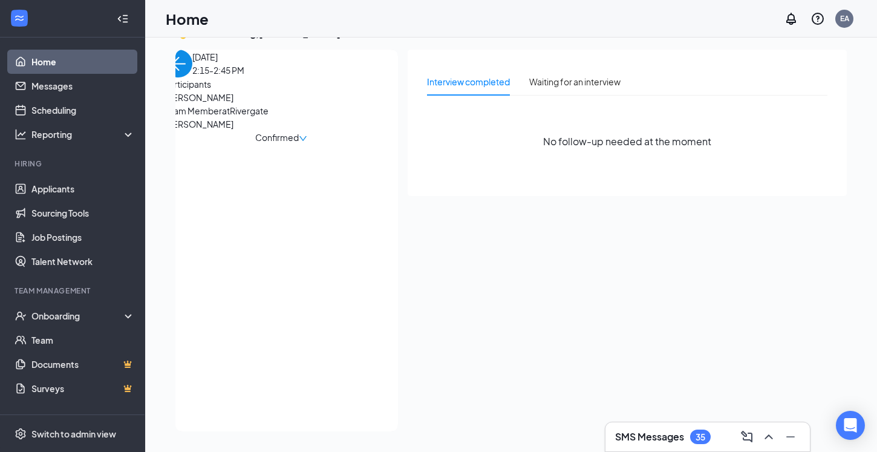
drag, startPoint x: 181, startPoint y: 139, endPoint x: 266, endPoint y: 138, distance: 85.2
click at [266, 104] on span "[PERSON_NAME]" at bounding box center [227, 97] width 127 height 13
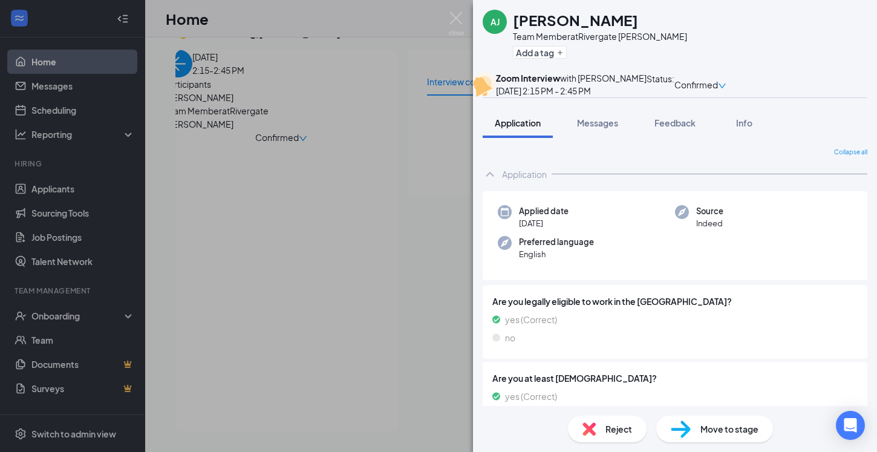
click at [527, 19] on h1 "[PERSON_NAME]" at bounding box center [575, 20] width 125 height 21
copy h1 "[PERSON_NAME]"
click at [175, 149] on div "[PERSON_NAME] [PERSON_NAME] Team Member at Rivergate [PERSON_NAME] Add a tag Zo…" at bounding box center [438, 226] width 877 height 452
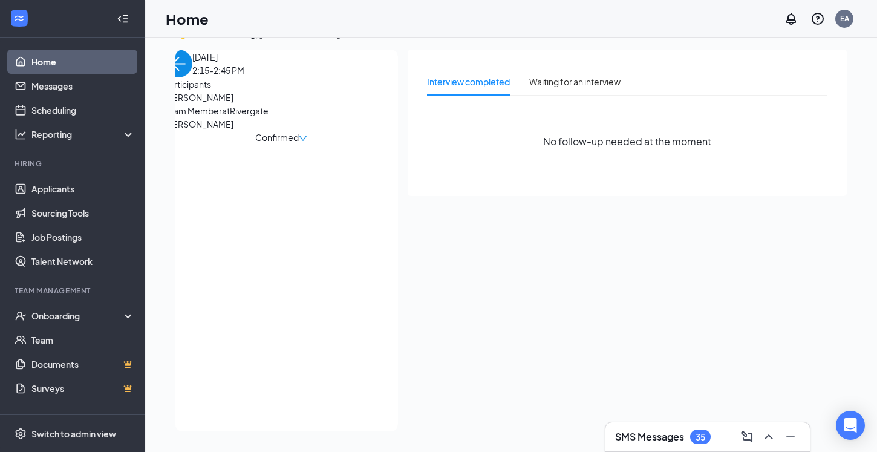
click at [192, 77] on img "back-button" at bounding box center [178, 64] width 28 height 28
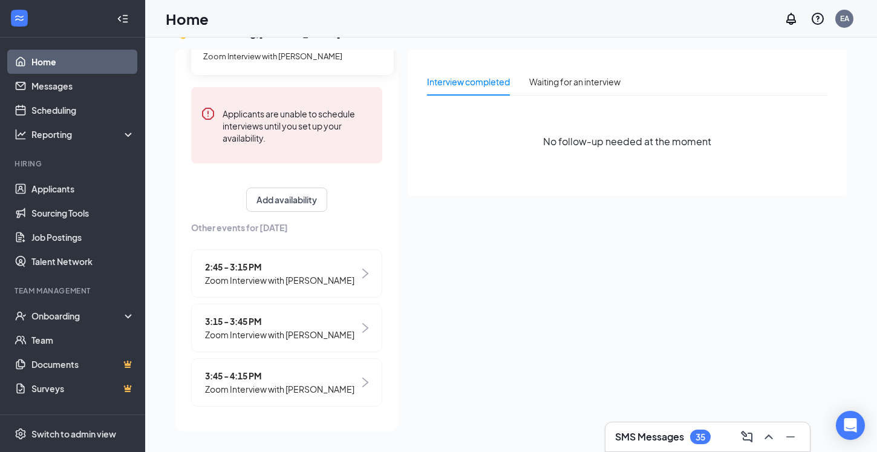
scroll to position [125, 0]
click at [256, 296] on div "2:45 - 3:15 PM Zoom Interview with [PERSON_NAME]" at bounding box center [286, 274] width 191 height 48
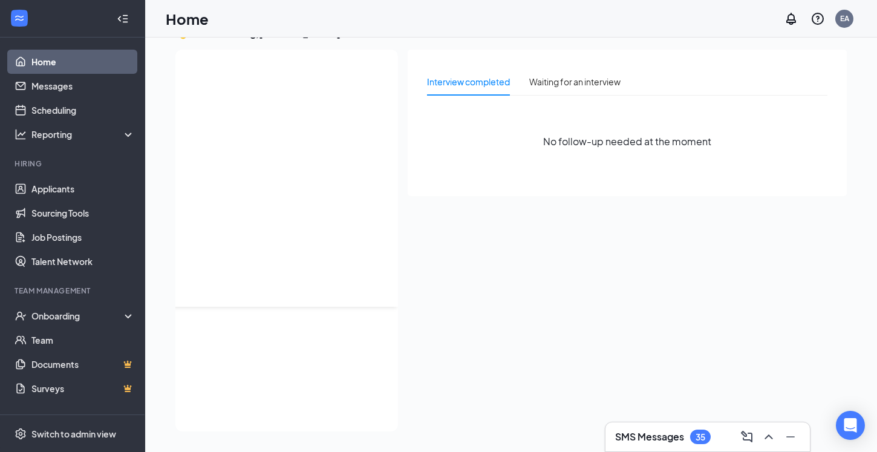
scroll to position [0, 0]
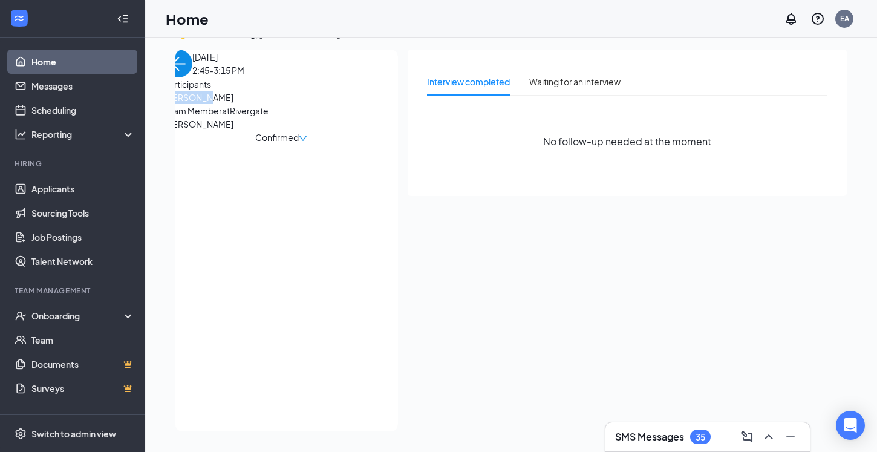
drag, startPoint x: 183, startPoint y: 139, endPoint x: 245, endPoint y: 140, distance: 62.3
click at [245, 104] on span "[PERSON_NAME]" at bounding box center [227, 97] width 127 height 13
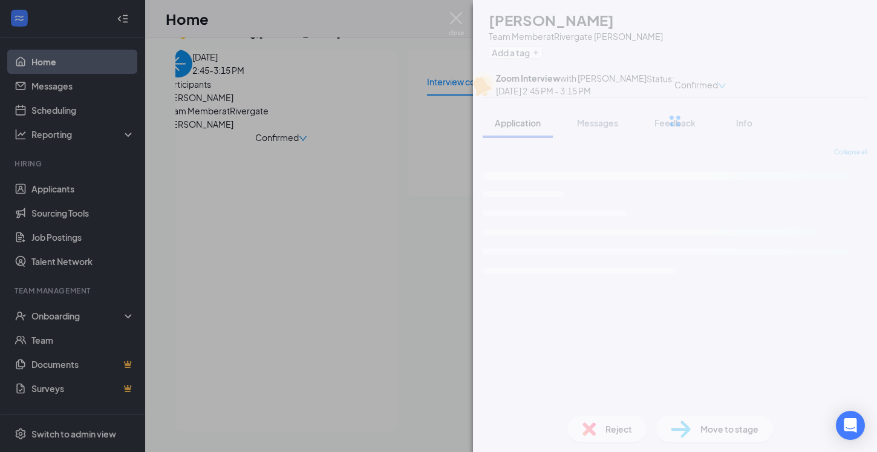
click at [203, 83] on div "BD [PERSON_NAME] Team Member at Rivergate [PERSON_NAME] Add a tag Zoom Intervie…" at bounding box center [438, 226] width 877 height 452
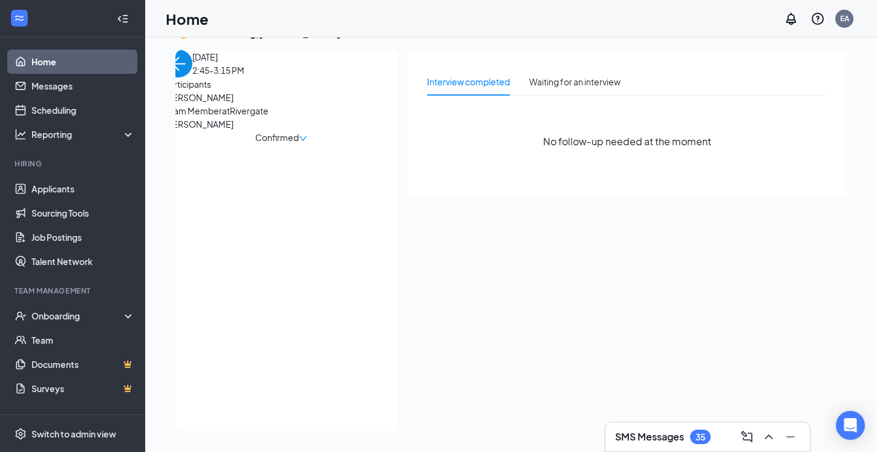
click at [192, 77] on img "back-button" at bounding box center [178, 64] width 28 height 28
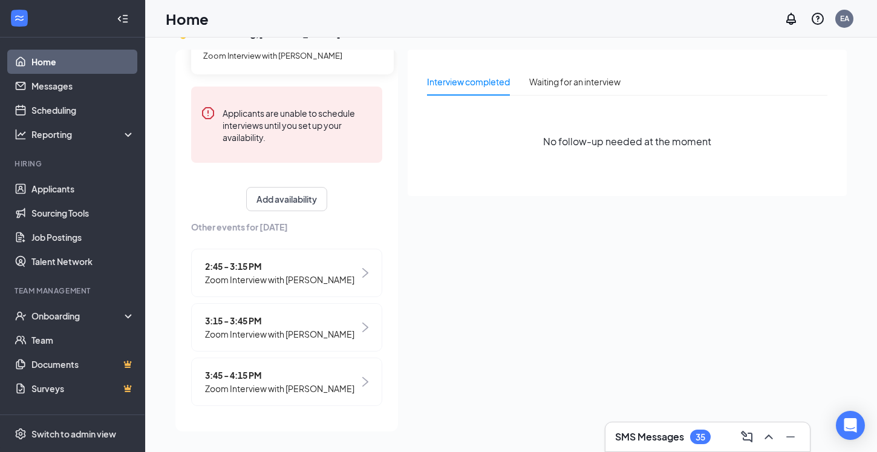
scroll to position [125, 0]
click at [272, 275] on span "Zoom Interview with [PERSON_NAME]" at bounding box center [279, 280] width 149 height 13
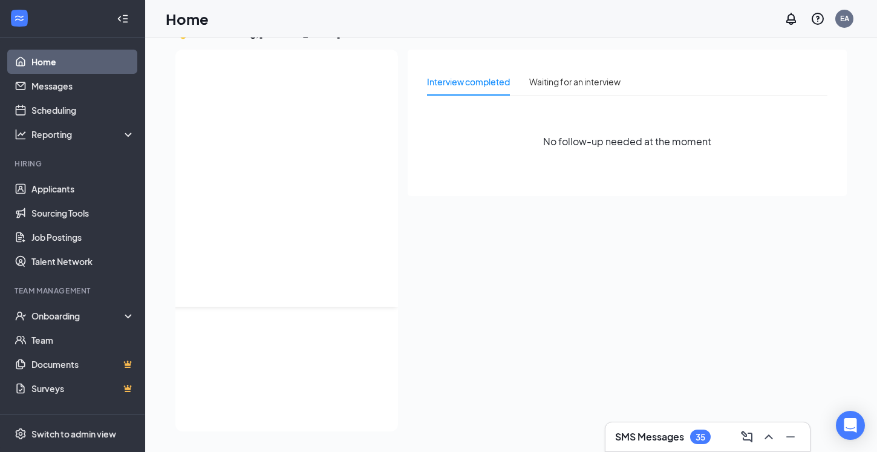
scroll to position [0, 0]
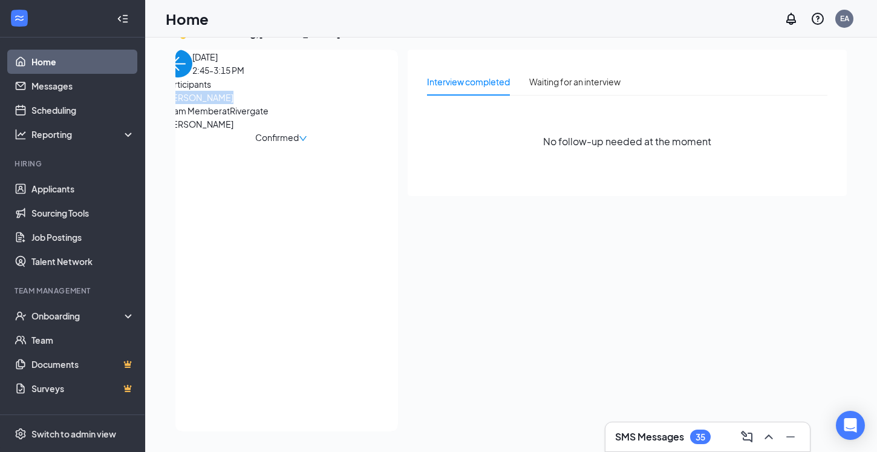
drag, startPoint x: 178, startPoint y: 145, endPoint x: 262, endPoint y: 148, distance: 84.1
click at [262, 144] on div "[DATE] 2:45-3:15 PM Participants [PERSON_NAME] Team Member at Rivergate [PERSON…" at bounding box center [280, 97] width 233 height 94
copy span "[PERSON_NAME]"
click at [194, 101] on div "[DATE] 2:45-3:15 PM Participants [PERSON_NAME] Team Member at Rivergate [PERSON…" at bounding box center [280, 97] width 233 height 94
click at [192, 77] on img "back-button" at bounding box center [178, 64] width 28 height 28
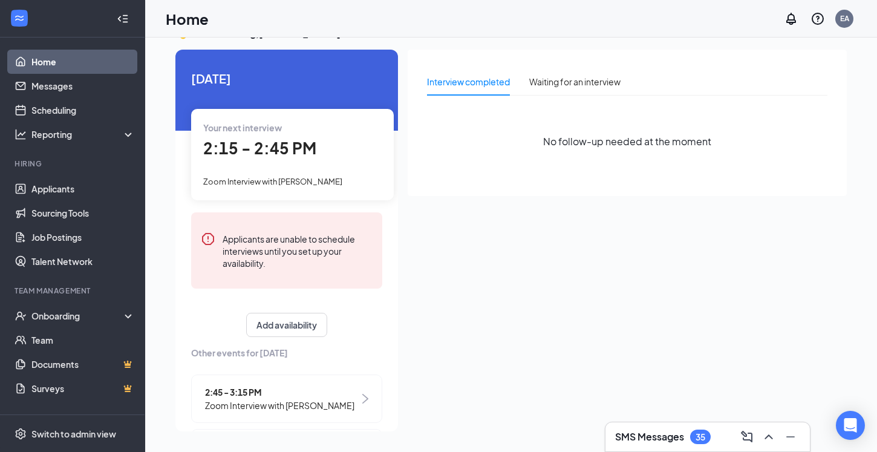
scroll to position [36, 0]
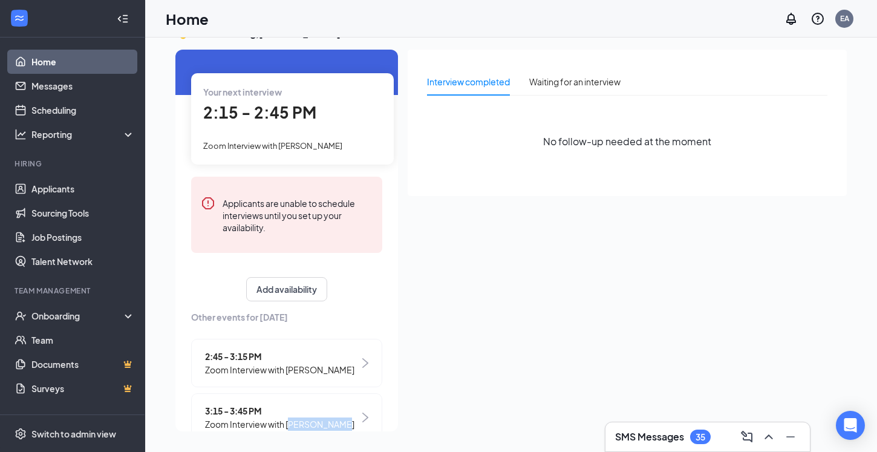
drag, startPoint x: 293, startPoint y: 420, endPoint x: 339, endPoint y: 427, distance: 47.1
click at [339, 427] on div "3:15 - 3:45 PM Zoom Interview with [PERSON_NAME]" at bounding box center [286, 417] width 191 height 48
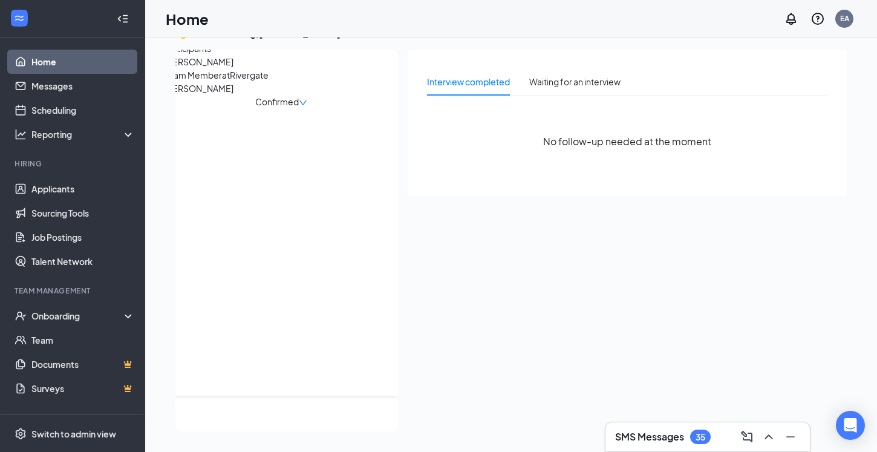
scroll to position [0, 0]
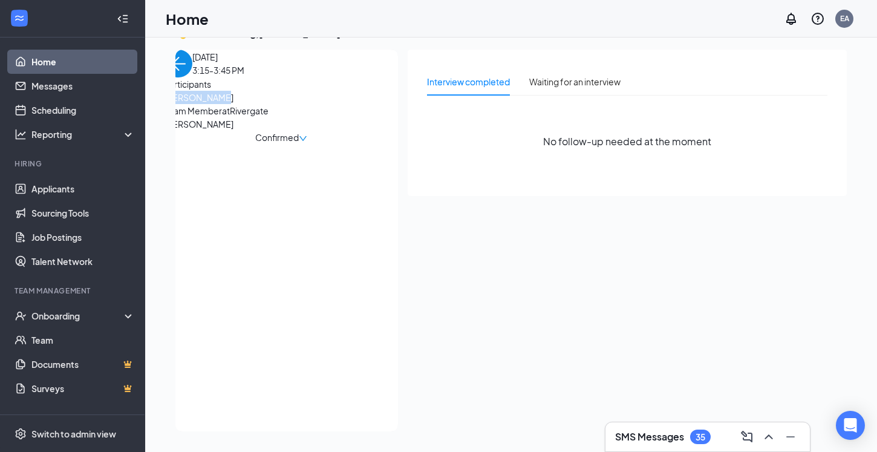
drag, startPoint x: 180, startPoint y: 140, endPoint x: 267, endPoint y: 143, distance: 86.5
copy span "[PERSON_NAME]"
click at [209, 77] on div "[DATE] 3:15-3:45 PM" at bounding box center [280, 64] width 233 height 28
click at [192, 76] on img "back-button" at bounding box center [178, 64] width 28 height 28
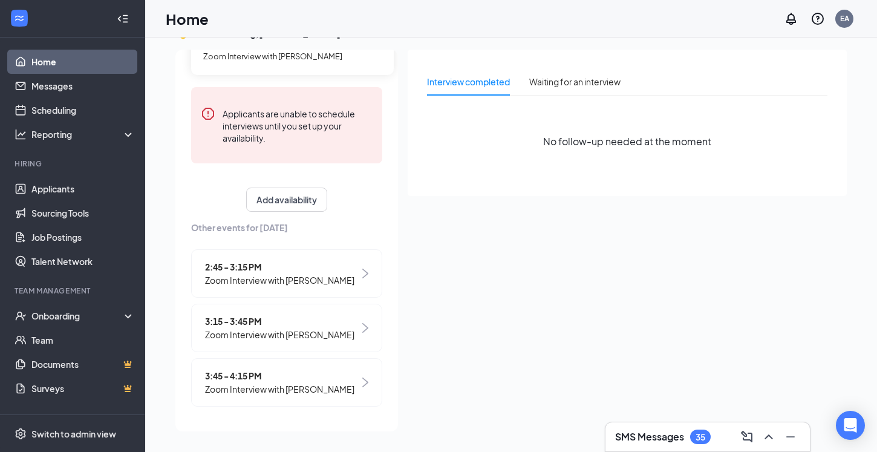
scroll to position [125, 0]
drag, startPoint x: 284, startPoint y: 390, endPoint x: 348, endPoint y: 390, distance: 63.5
click at [348, 390] on div "3:45 - 4:15 PM Zoom Interview with [PERSON_NAME]" at bounding box center [286, 382] width 191 height 48
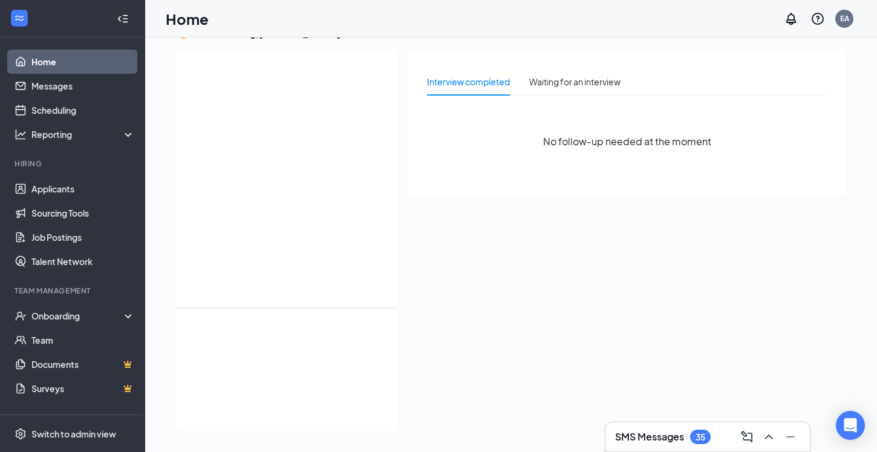
scroll to position [0, 0]
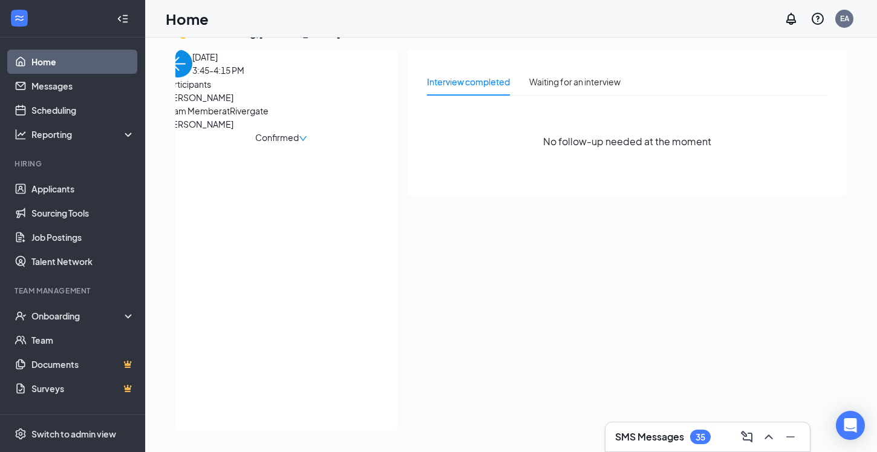
drag, startPoint x: 181, startPoint y: 142, endPoint x: 264, endPoint y: 149, distance: 83.7
click at [264, 104] on span "[PERSON_NAME]" at bounding box center [227, 97] width 127 height 13
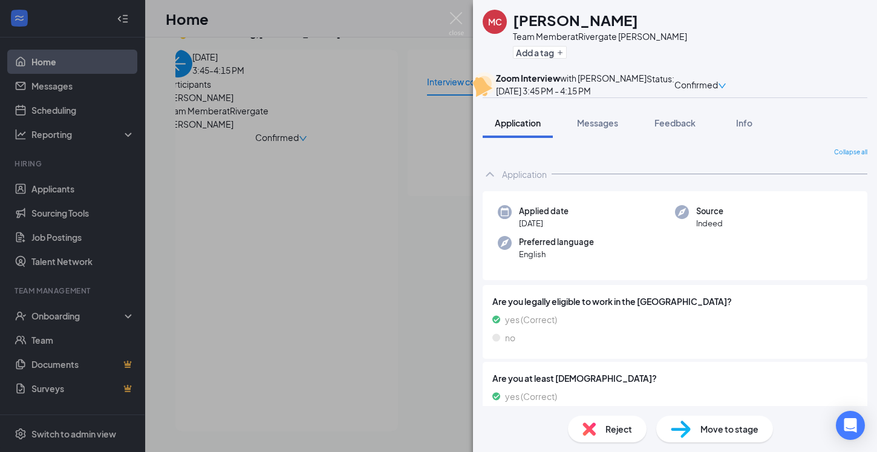
drag, startPoint x: 514, startPoint y: 21, endPoint x: 617, endPoint y: 24, distance: 102.8
click at [617, 24] on h1 "[PERSON_NAME]" at bounding box center [575, 20] width 125 height 21
copy h1 "[PERSON_NAME]"
click at [254, 77] on div "MC [PERSON_NAME] Team Member at Rivergate [PERSON_NAME] Add a tag Zoom Intervie…" at bounding box center [438, 226] width 877 height 452
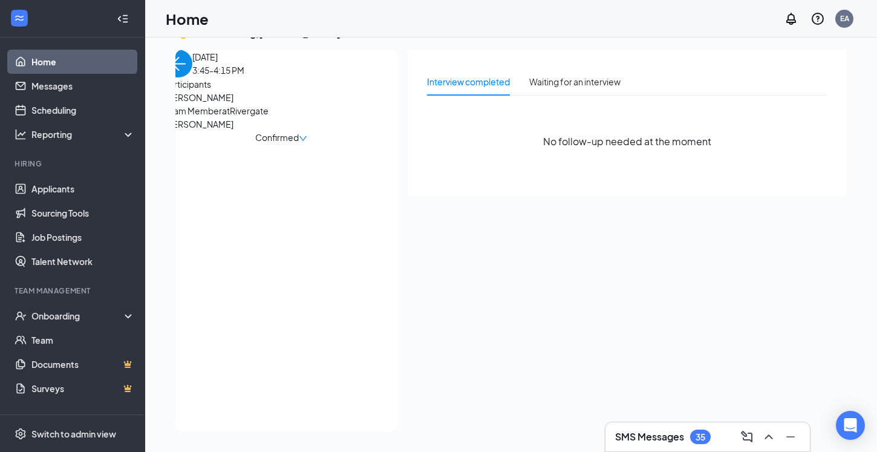
click at [196, 77] on div "[DATE] 3:45-4:15 PM" at bounding box center [280, 64] width 233 height 28
click at [192, 77] on img "back-button" at bounding box center [178, 64] width 28 height 28
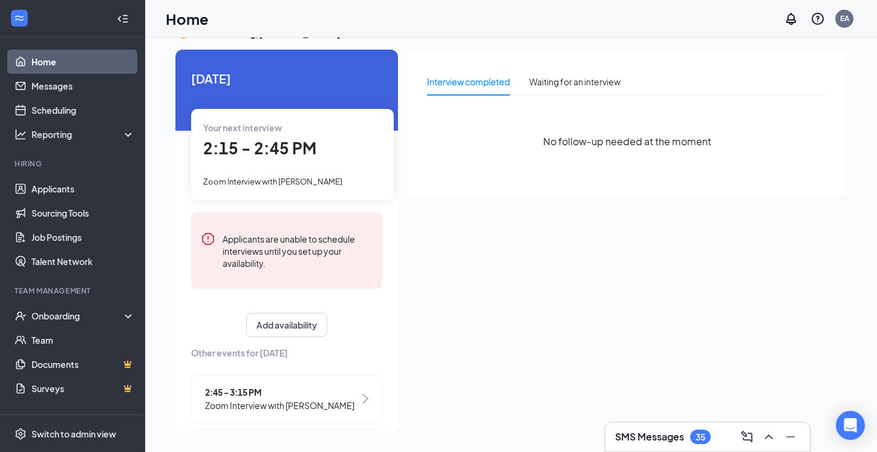
click at [259, 139] on span "2:15 - 2:45 PM" at bounding box center [259, 148] width 113 height 20
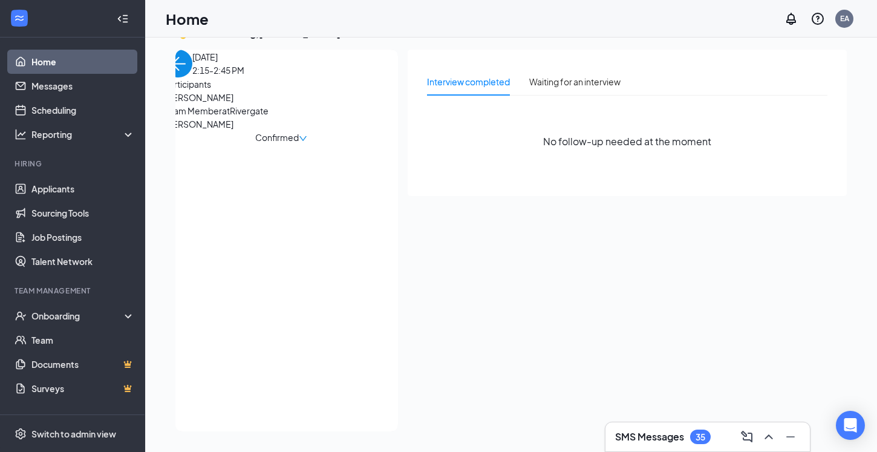
click at [245, 104] on span "[PERSON_NAME]" at bounding box center [227, 97] width 127 height 13
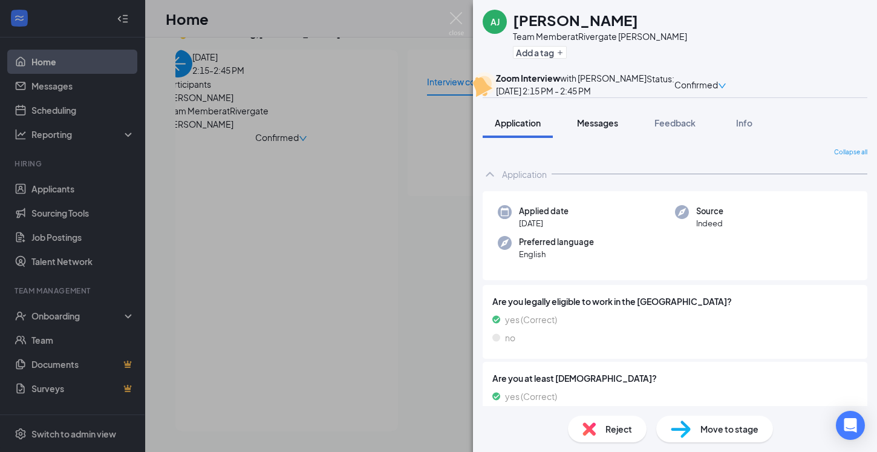
click at [610, 128] on span "Messages" at bounding box center [597, 122] width 41 height 11
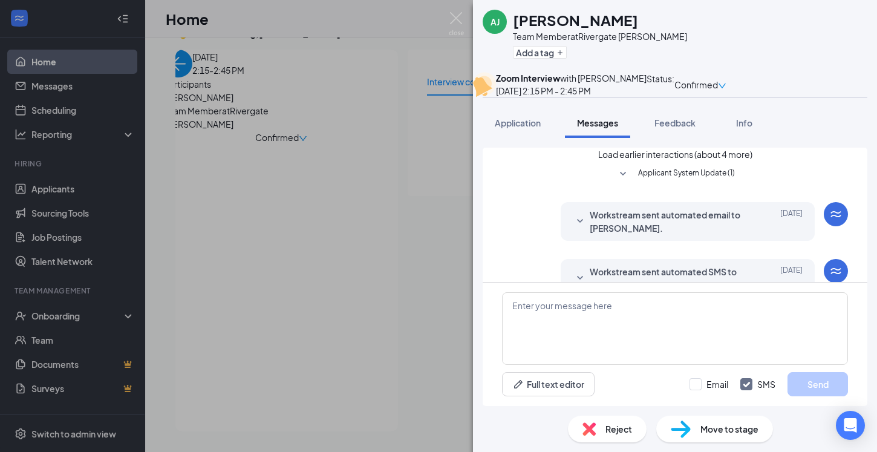
scroll to position [377, 0]
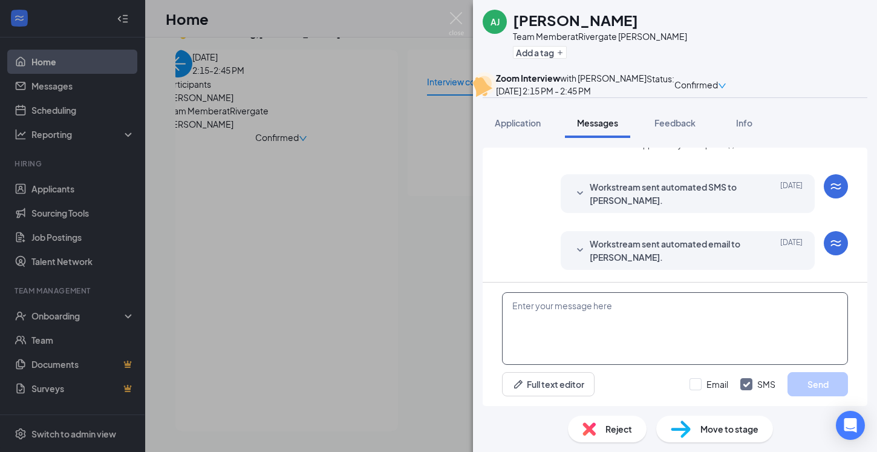
click at [541, 325] on textarea at bounding box center [675, 328] width 346 height 73
paste textarea "[PERSON_NAME] is inviting you to a scheduled Zoom meeting. Topic: [PERSON_NAME]…"
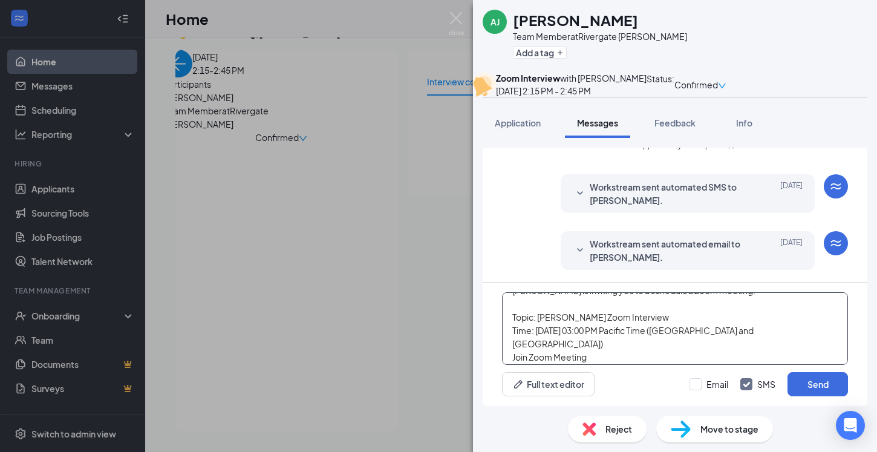
scroll to position [16, 0]
click at [593, 333] on textarea "[PERSON_NAME] is inviting you to a scheduled Zoom meeting. Topic: [PERSON_NAME]…" at bounding box center [675, 328] width 346 height 73
click at [595, 333] on textarea "[PERSON_NAME] is inviting you to a scheduled Zoom meeting. Topic: [PERSON_NAME]…" at bounding box center [675, 328] width 346 height 73
click at [595, 331] on textarea "[PERSON_NAME] is inviting you to a scheduled Zoom meeting. Topic: [PERSON_NAME]…" at bounding box center [675, 328] width 346 height 73
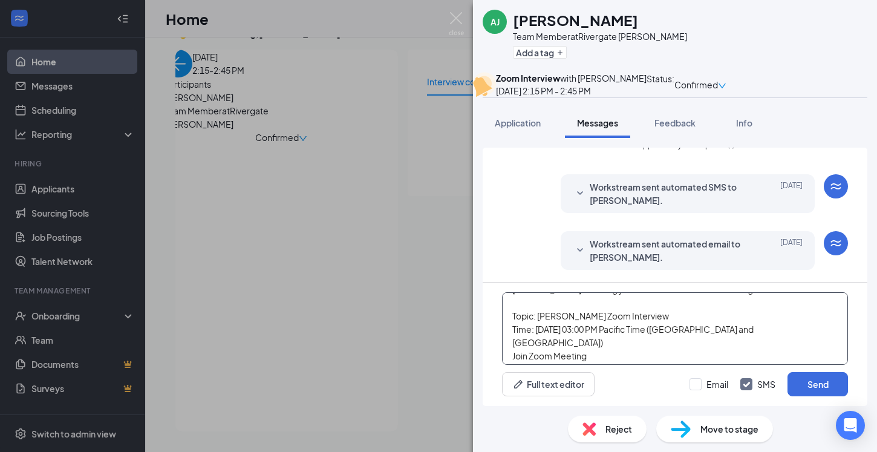
click at [598, 331] on textarea "[PERSON_NAME] is inviting you to a scheduled Zoom meeting. Topic: [PERSON_NAME]…" at bounding box center [675, 328] width 346 height 73
click at [608, 326] on textarea "[PERSON_NAME] is inviting you to a scheduled Zoom meeting. Topic: [PERSON_NAME]…" at bounding box center [675, 328] width 346 height 73
type textarea "[PERSON_NAME] is inviting you to a scheduled Zoom meeting. Topic: [PERSON_NAME]…"
click at [690, 381] on input "Email" at bounding box center [708, 384] width 39 height 12
checkbox input "true"
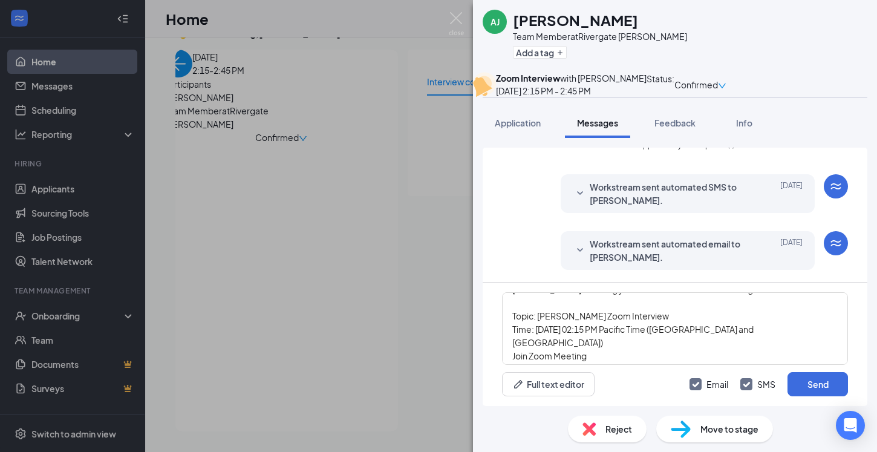
click at [551, 4] on div "[PERSON_NAME] [PERSON_NAME] Team Member at Rivergate [PERSON_NAME] Add a tag" at bounding box center [675, 36] width 404 height 72
click at [813, 379] on button "Send" at bounding box center [817, 384] width 60 height 24
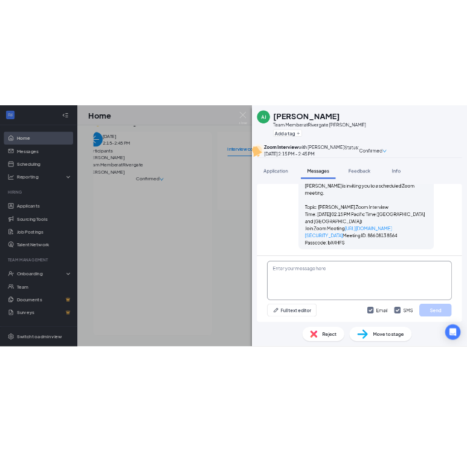
scroll to position [797, 0]
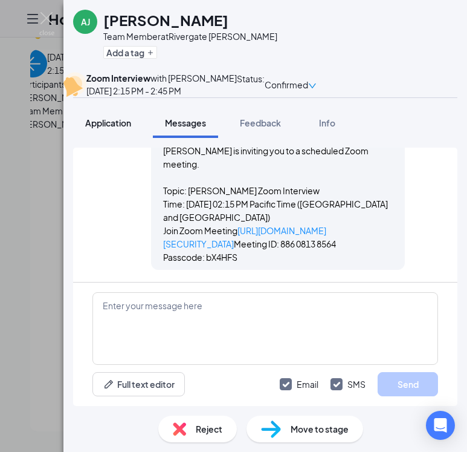
click at [117, 128] on span "Application" at bounding box center [108, 122] width 46 height 11
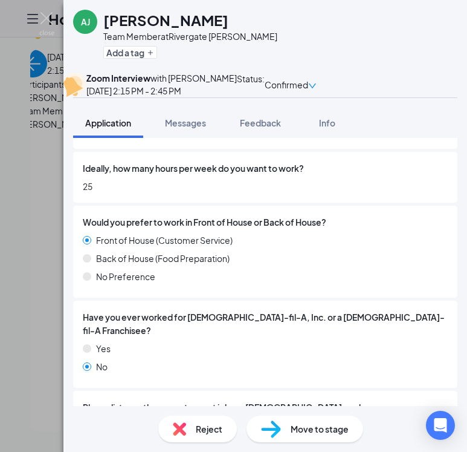
scroll to position [662, 0]
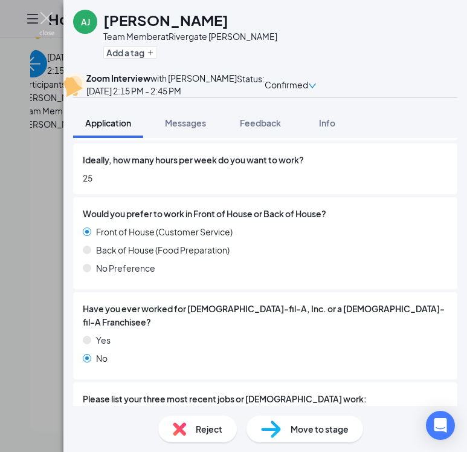
click at [52, 19] on img at bounding box center [46, 24] width 15 height 24
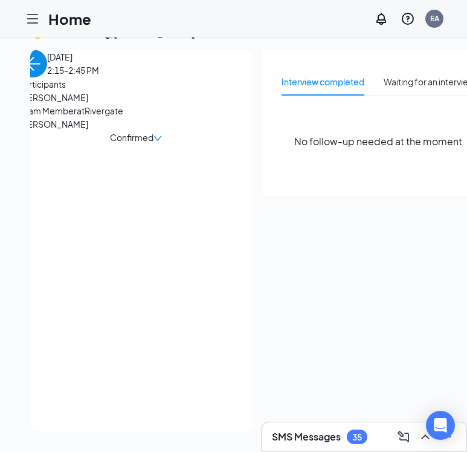
click at [47, 73] on img "back-button" at bounding box center [33, 64] width 28 height 28
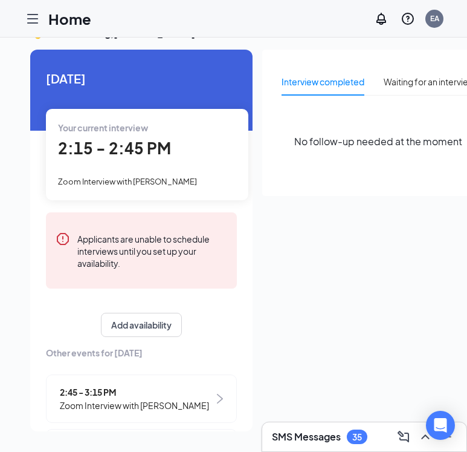
click at [99, 138] on span "2:15 - 2:45 PM" at bounding box center [114, 148] width 113 height 20
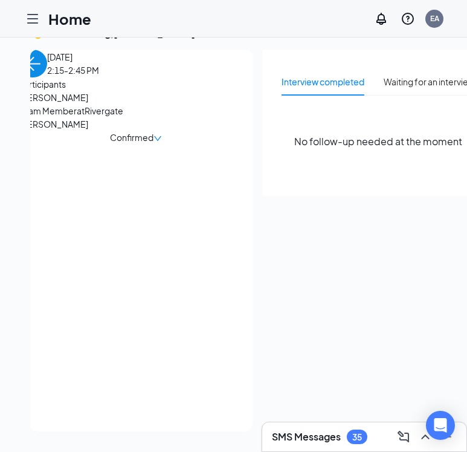
click at [103, 104] on span "[PERSON_NAME]" at bounding box center [82, 97] width 127 height 13
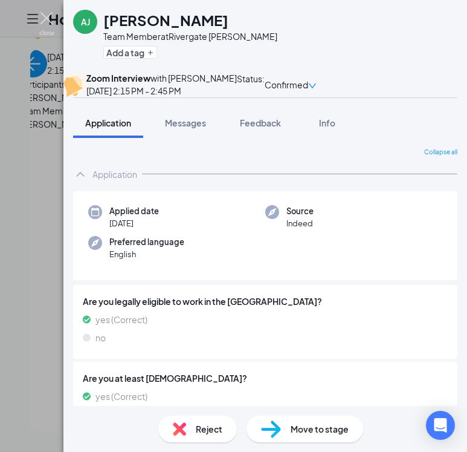
click at [50, 19] on img at bounding box center [46, 24] width 15 height 24
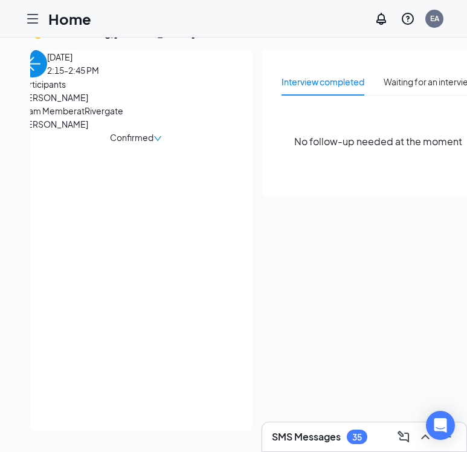
click at [47, 77] on img "back-button" at bounding box center [33, 64] width 28 height 28
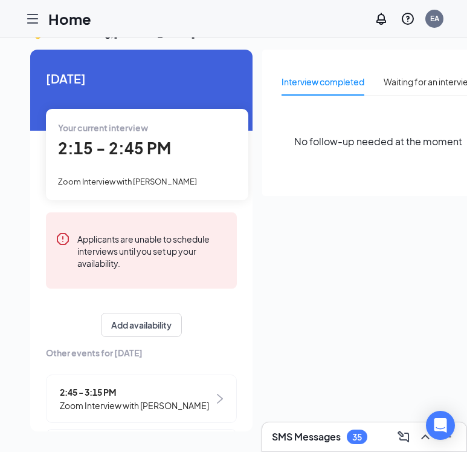
scroll to position [26, 0]
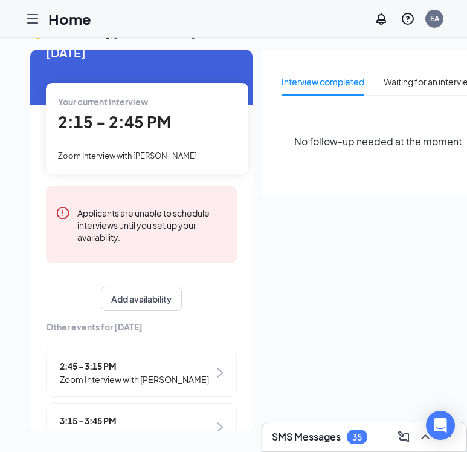
click at [79, 367] on span "2:45 - 3:15 PM" at bounding box center [134, 365] width 149 height 13
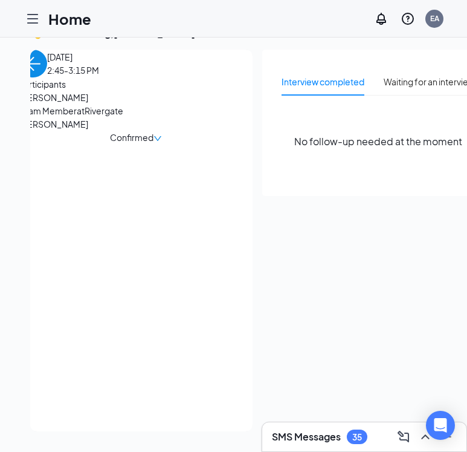
click at [86, 104] on span "[PERSON_NAME]" at bounding box center [82, 97] width 127 height 13
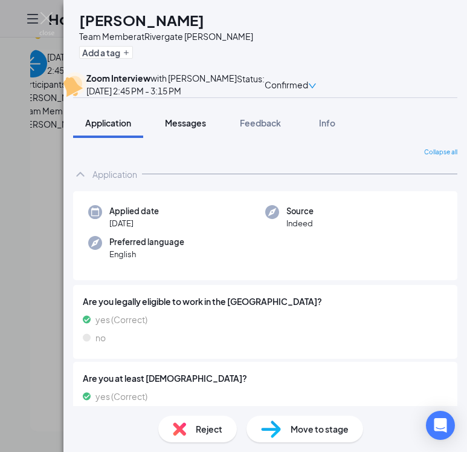
click at [189, 128] on span "Messages" at bounding box center [185, 122] width 41 height 11
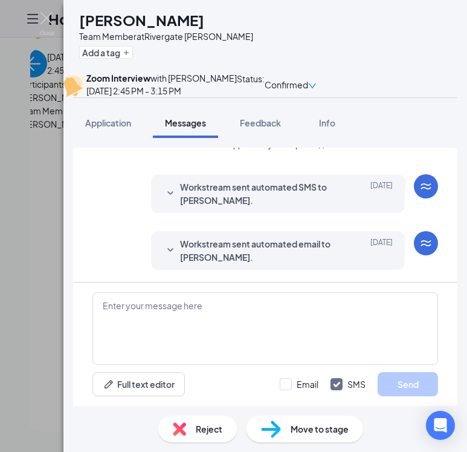
scroll to position [377, 0]
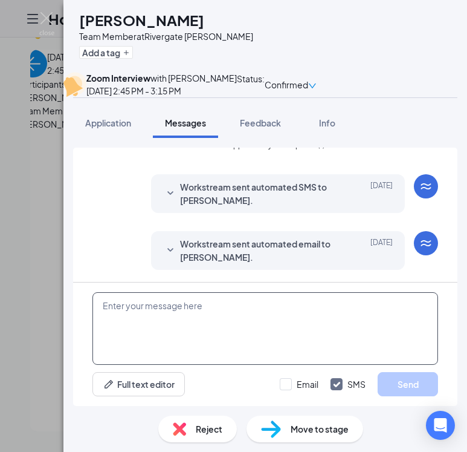
click at [179, 310] on textarea at bounding box center [265, 328] width 346 height 73
paste textarea "[PERSON_NAME] is inviting you to a scheduled Zoom meeting. Join Zoom Meeting [U…"
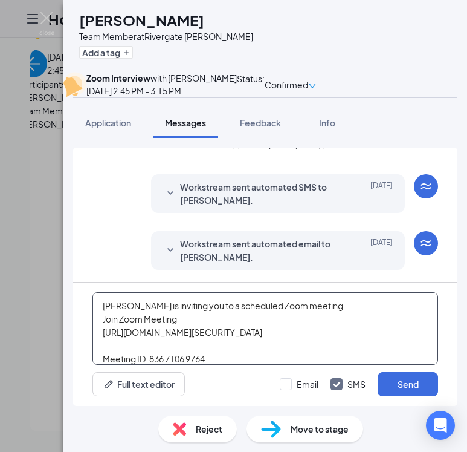
scroll to position [0, 0]
click at [203, 318] on textarea "[PERSON_NAME] is inviting you to a scheduled Zoom meeting. Join Zoom Meeting [U…" at bounding box center [265, 328] width 346 height 73
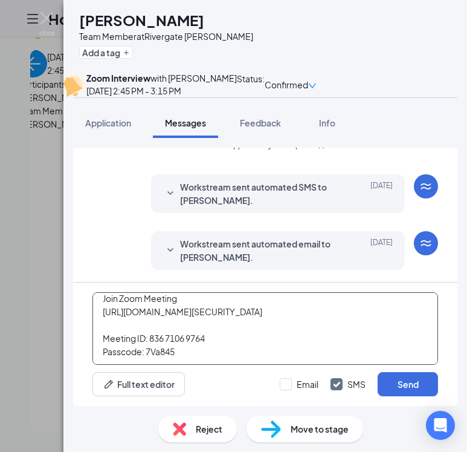
scroll to position [34, 0]
type textarea "[PERSON_NAME] is inviting you to a scheduled Zoom meeting. Join Zoom Meeting [U…"
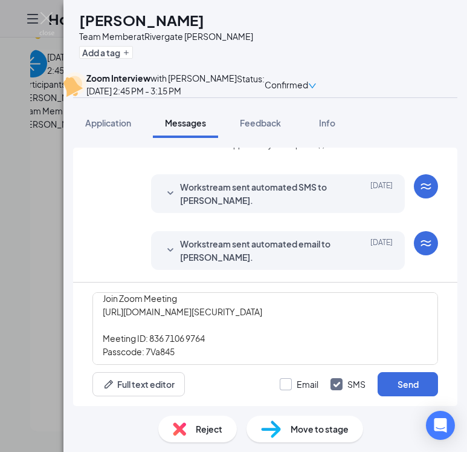
click at [281, 382] on input "Email" at bounding box center [299, 384] width 39 height 12
checkbox input "true"
click at [392, 386] on button "Send" at bounding box center [408, 384] width 60 height 24
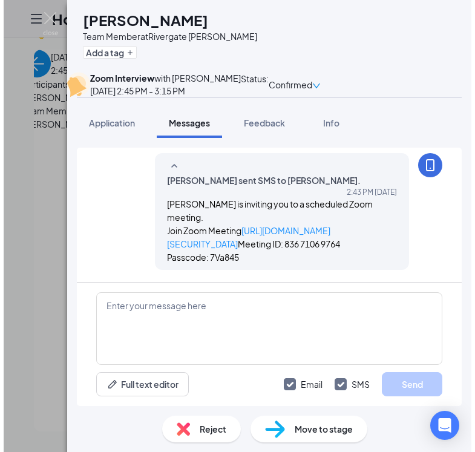
scroll to position [718, 0]
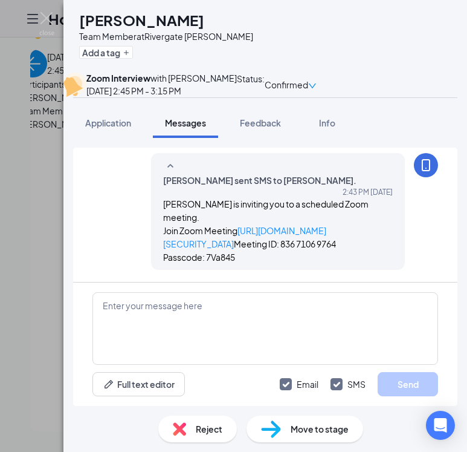
click at [31, 282] on div "BD [PERSON_NAME] Team Member at Rivergate [PERSON_NAME] Add a tag Zoom Intervie…" at bounding box center [233, 226] width 467 height 452
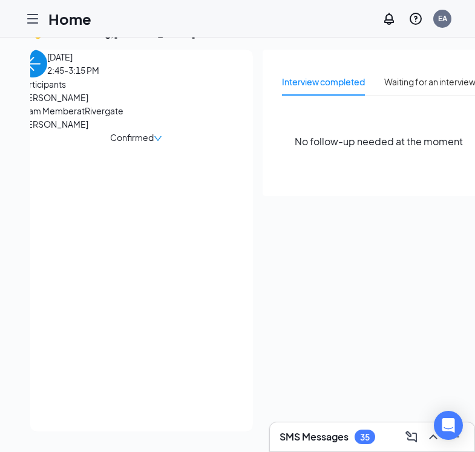
click at [93, 134] on div "[PERSON_NAME] Team Member at Rivergate [PERSON_NAME] Confirmed" at bounding box center [135, 117] width 233 height 53
click at [90, 104] on span "[PERSON_NAME]" at bounding box center [82, 97] width 127 height 13
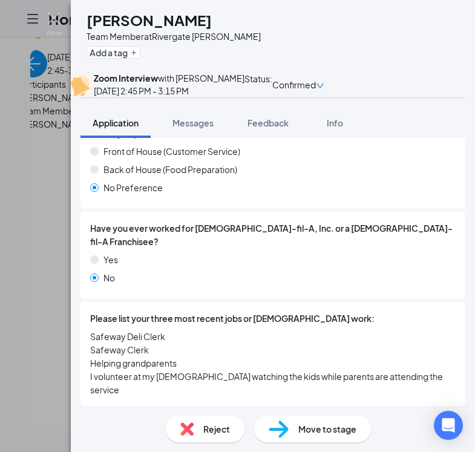
scroll to position [751, 0]
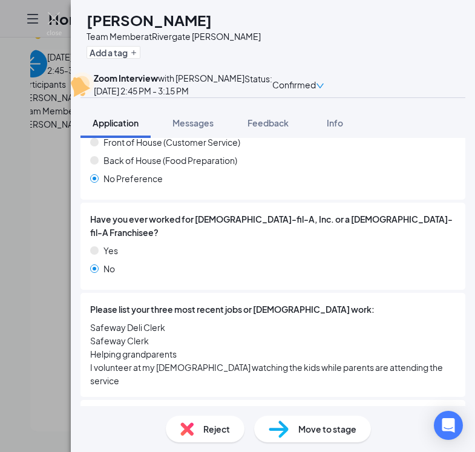
click at [41, 328] on div "BD [PERSON_NAME] Team Member at Rivergate [PERSON_NAME] Add a tag Zoom Intervie…" at bounding box center [237, 226] width 475 height 452
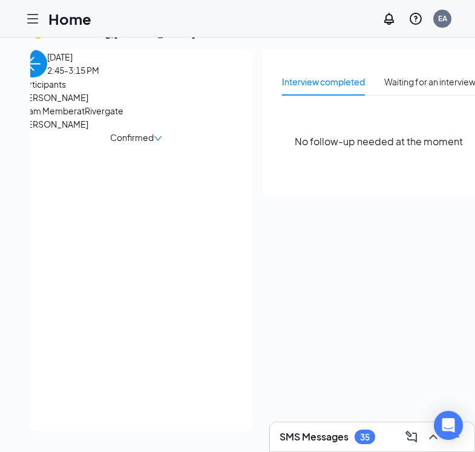
click at [47, 75] on img "back-button" at bounding box center [33, 64] width 28 height 28
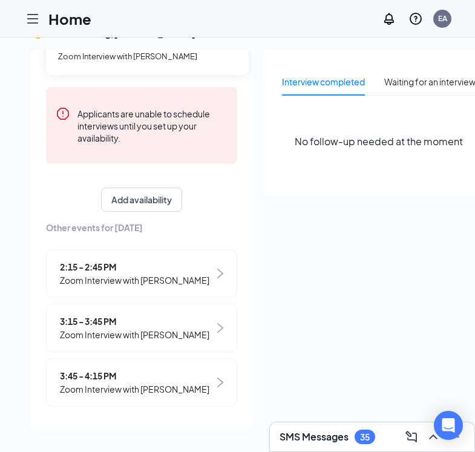
scroll to position [125, 0]
click at [117, 320] on span "3:15 - 3:45 PM" at bounding box center [134, 321] width 149 height 13
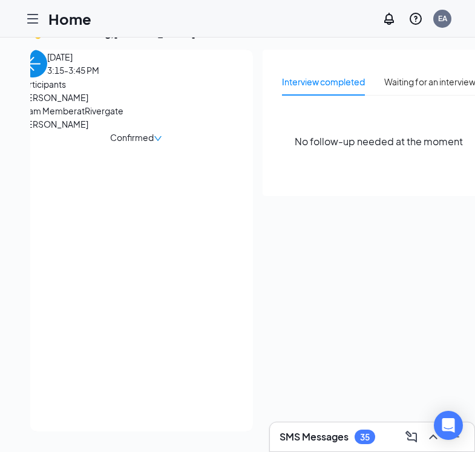
click at [65, 131] on span "Team Member at [GEOGRAPHIC_DATA][PERSON_NAME]" at bounding box center [82, 117] width 127 height 27
click at [70, 104] on span "[PERSON_NAME]" at bounding box center [82, 97] width 127 height 13
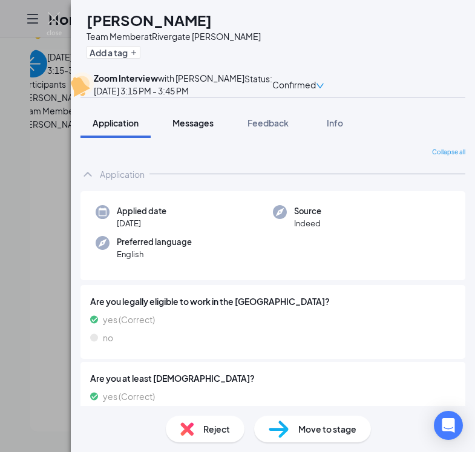
click at [188, 128] on span "Messages" at bounding box center [192, 122] width 41 height 11
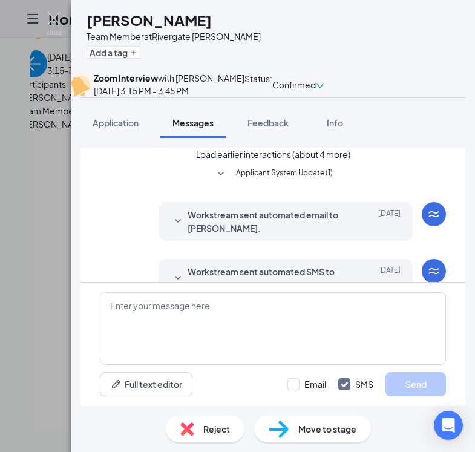
scroll to position [377, 0]
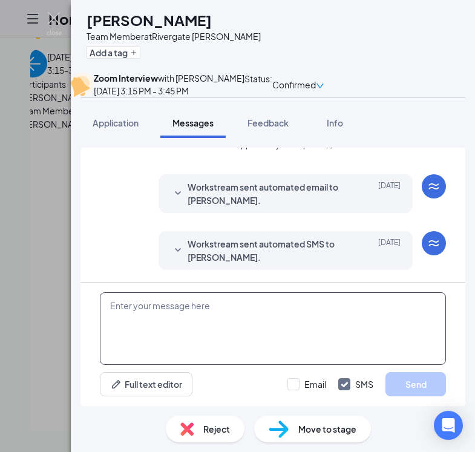
click at [189, 310] on textarea at bounding box center [273, 328] width 346 height 73
paste textarea "[PERSON_NAME] is inviting you to a scheduled Zoom meeting. Topic: [PERSON_NAME]…"
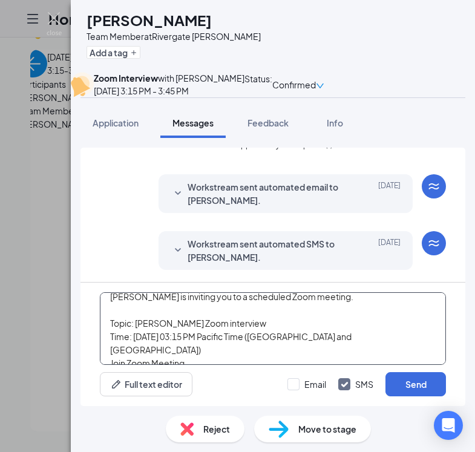
scroll to position [11, 0]
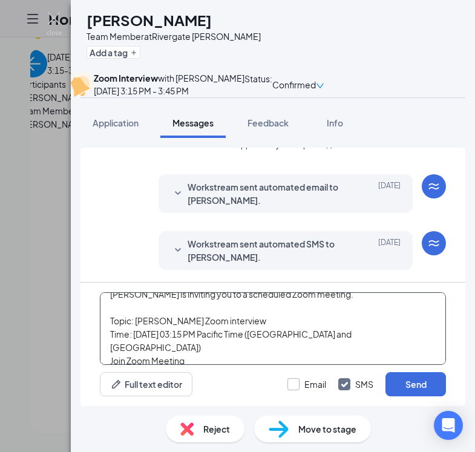
type textarea "[PERSON_NAME] is inviting you to a scheduled Zoom meeting. Topic: [PERSON_NAME]…"
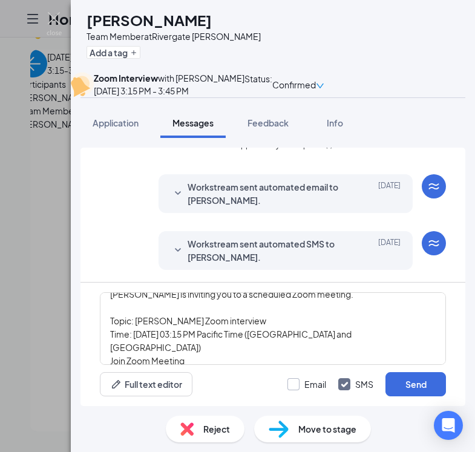
click at [297, 383] on div at bounding box center [293, 384] width 12 height 12
click at [297, 383] on input "Email" at bounding box center [306, 384] width 39 height 12
checkbox input "true"
click at [4, 294] on div "HP [PERSON_NAME] Team Member at Rivergate [PERSON_NAME] Add a tag Zoom Intervie…" at bounding box center [237, 226] width 475 height 452
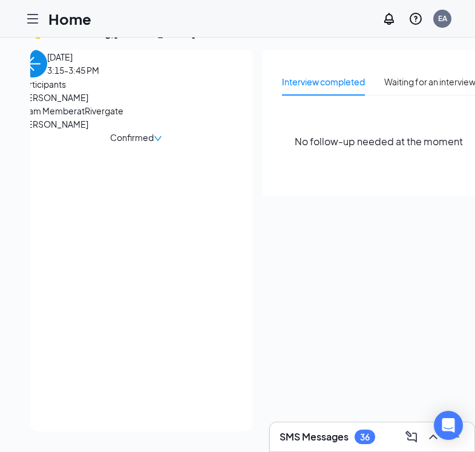
click at [91, 104] on span "[PERSON_NAME]" at bounding box center [82, 97] width 127 height 13
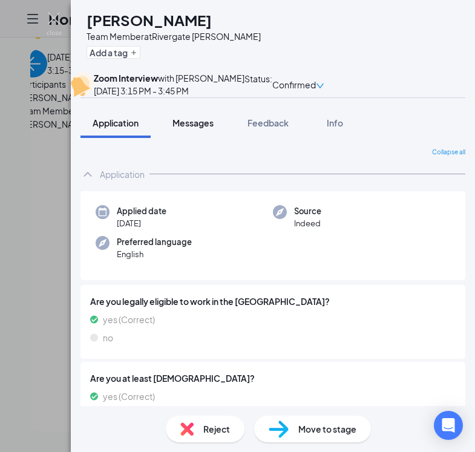
click at [198, 128] on span "Messages" at bounding box center [192, 122] width 41 height 11
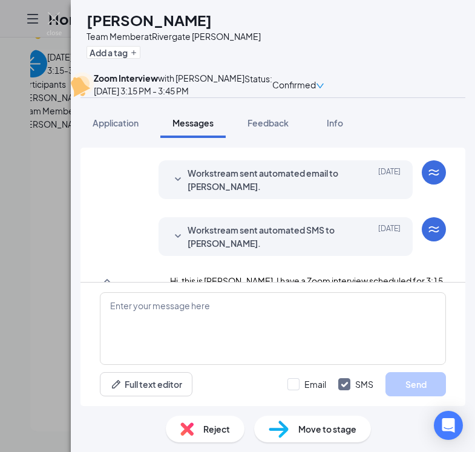
scroll to position [433, 0]
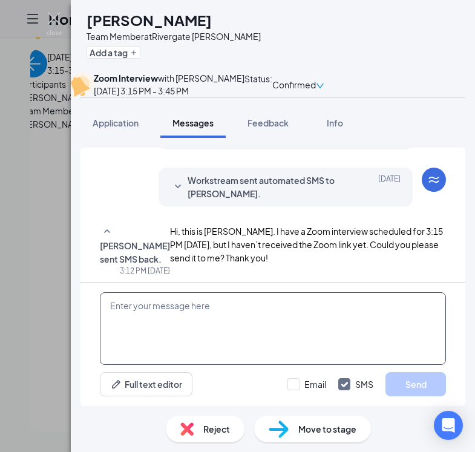
click at [224, 294] on textarea at bounding box center [273, 328] width 346 height 73
paste textarea "[PERSON_NAME]"
type textarea "H"
paste textarea "[PERSON_NAME] is inviting you to a scheduled Zoom meeting. Topic: [PERSON_NAME]…"
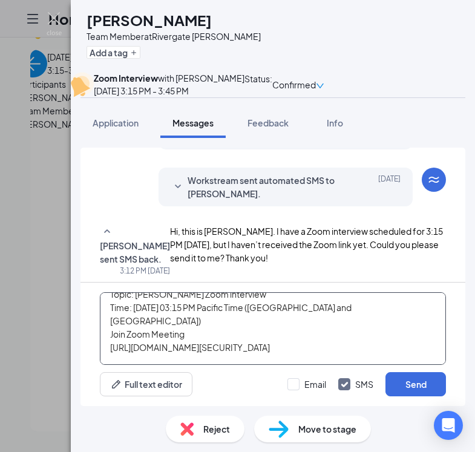
scroll to position [104, 0]
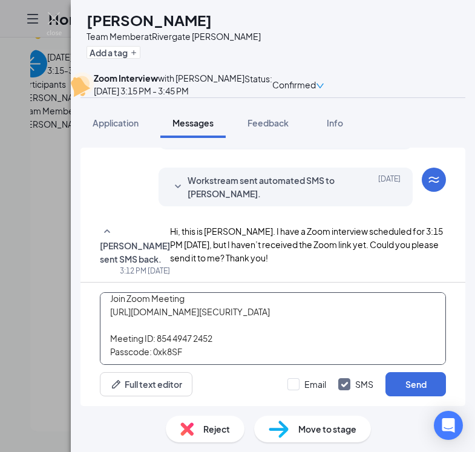
type textarea "[PERSON_NAME] is inviting you to a scheduled Zoom meeting. Topic: [PERSON_NAME]…"
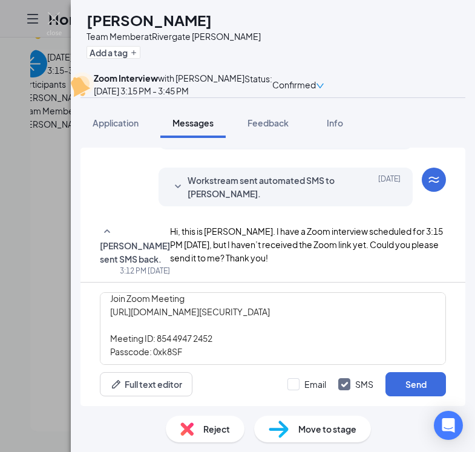
click at [297, 394] on div "Email SMS Send" at bounding box center [366, 384] width 158 height 24
click at [298, 383] on div at bounding box center [293, 384] width 12 height 12
click at [298, 383] on input "Email" at bounding box center [306, 384] width 39 height 12
checkbox input "true"
click at [422, 387] on button "Send" at bounding box center [415, 384] width 60 height 24
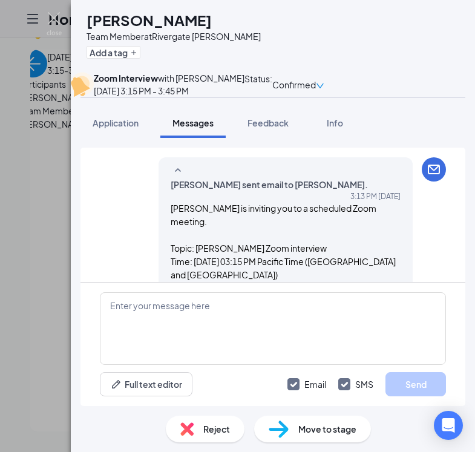
scroll to position [485, 0]
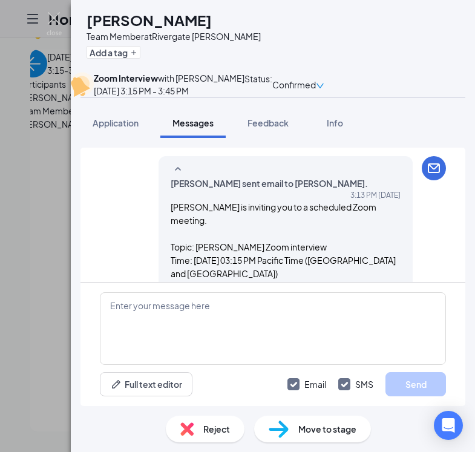
click at [7, 206] on div "HP [PERSON_NAME] Team Member at Rivergate [PERSON_NAME] Add a tag Zoom Intervie…" at bounding box center [237, 226] width 475 height 452
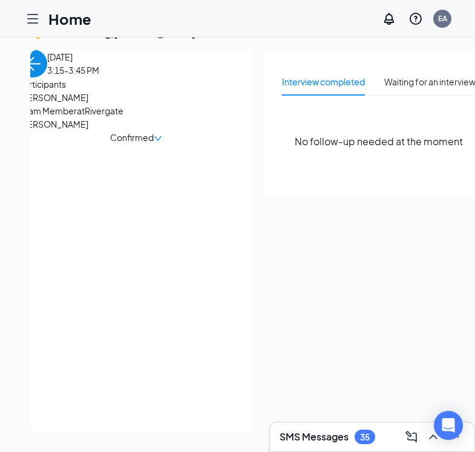
click at [87, 104] on span "[PERSON_NAME]" at bounding box center [82, 97] width 127 height 13
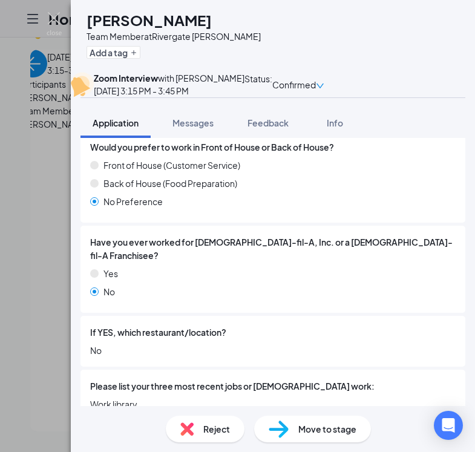
scroll to position [719, 0]
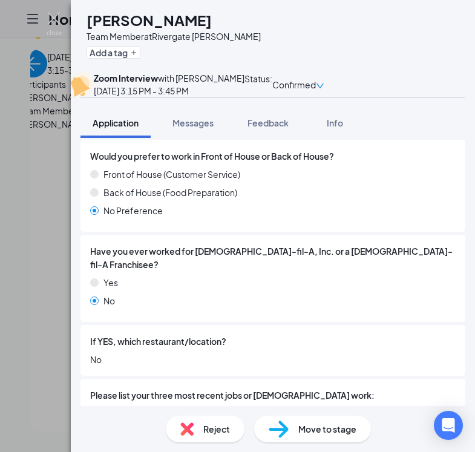
click at [23, 228] on div "HP [PERSON_NAME] Team Member at Rivergate [PERSON_NAME] Add a tag Zoom Intervie…" at bounding box center [237, 226] width 475 height 452
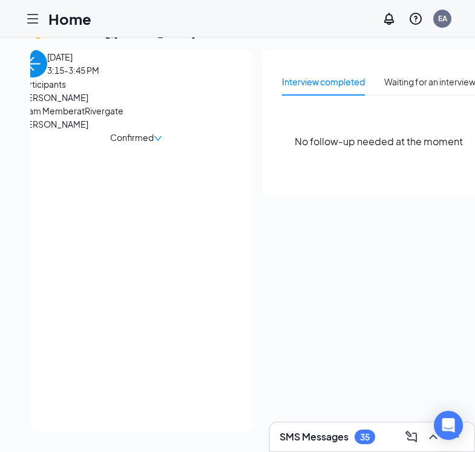
click at [80, 104] on span "[PERSON_NAME]" at bounding box center [82, 97] width 127 height 13
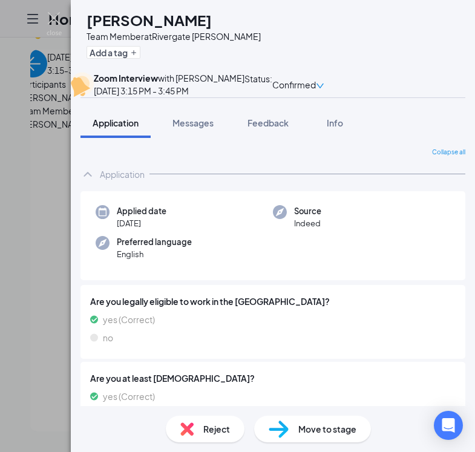
click at [41, 234] on div "HP [PERSON_NAME] Team Member at Rivergate [PERSON_NAME] Add a tag Zoom Intervie…" at bounding box center [237, 226] width 475 height 452
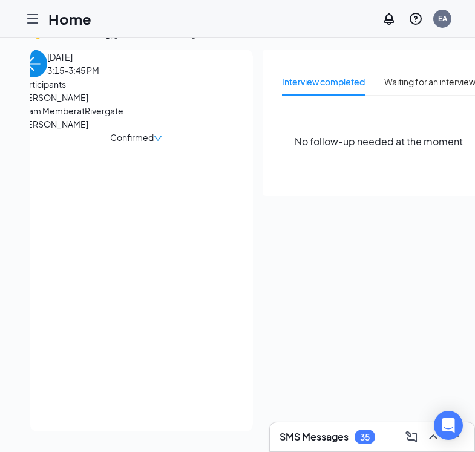
click at [47, 77] on img "back-button" at bounding box center [33, 64] width 28 height 28
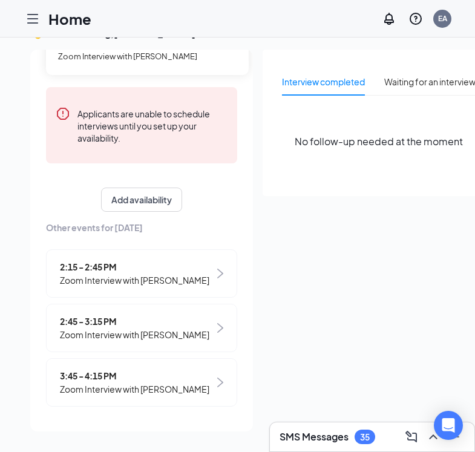
scroll to position [125, 0]
click at [78, 388] on span "Zoom Interview with [PERSON_NAME]" at bounding box center [134, 389] width 149 height 13
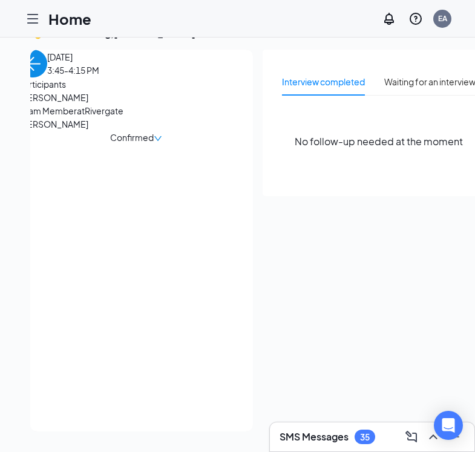
drag, startPoint x: 38, startPoint y: 146, endPoint x: 115, endPoint y: 144, distance: 76.8
click at [115, 104] on span "[PERSON_NAME]" at bounding box center [82, 97] width 127 height 13
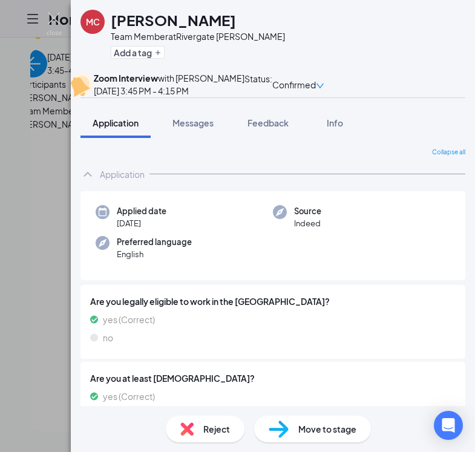
click at [31, 176] on div "MC [PERSON_NAME] Team Member at Rivergate [PERSON_NAME] Add a tag Zoom Intervie…" at bounding box center [237, 226] width 475 height 452
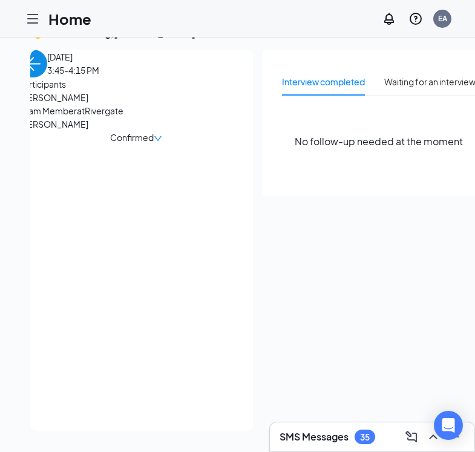
drag, startPoint x: 34, startPoint y: 145, endPoint x: 116, endPoint y: 146, distance: 81.6
click at [116, 144] on div "[DATE] 3:45-4:15 PM Participants [PERSON_NAME] Team Member at Rivergate [PERSON…" at bounding box center [135, 97] width 233 height 94
copy span "[PERSON_NAME]"
click at [62, 131] on span "Team Member at [GEOGRAPHIC_DATA][PERSON_NAME]" at bounding box center [82, 117] width 127 height 27
click at [74, 104] on span "[PERSON_NAME]" at bounding box center [82, 97] width 127 height 13
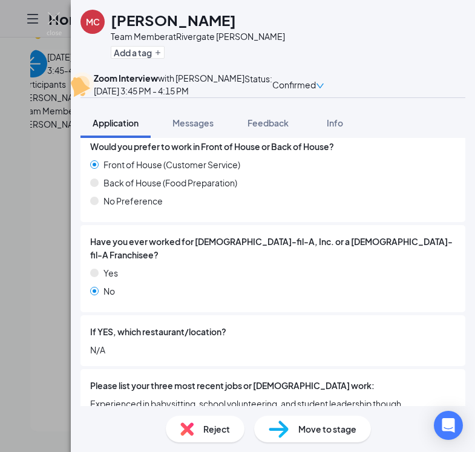
scroll to position [716, 0]
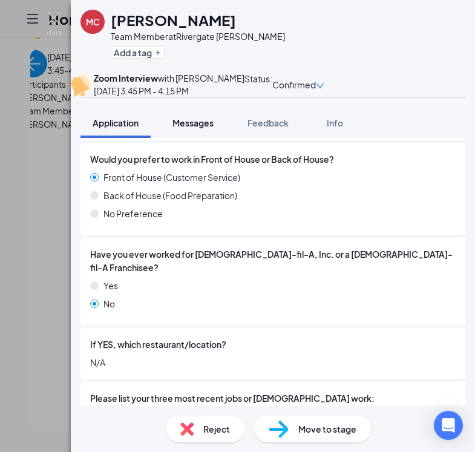
click at [200, 128] on span "Messages" at bounding box center [192, 122] width 41 height 11
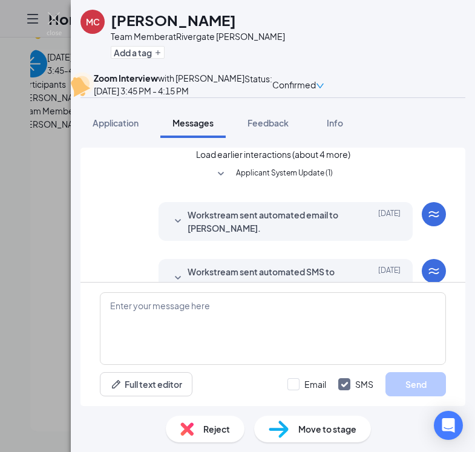
scroll to position [377, 0]
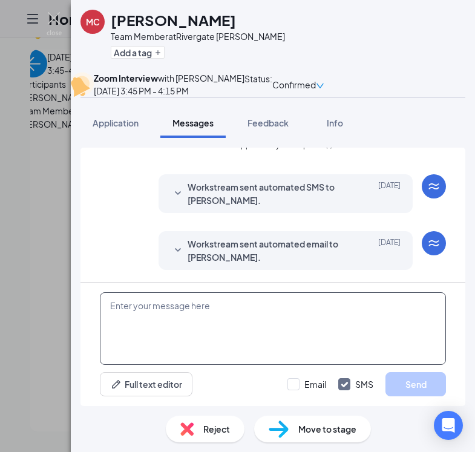
click at [182, 295] on textarea at bounding box center [273, 328] width 346 height 73
paste textarea "[PERSON_NAME] is inviting you to a scheduled Zoom meeting. Join Zoom Meeting [U…"
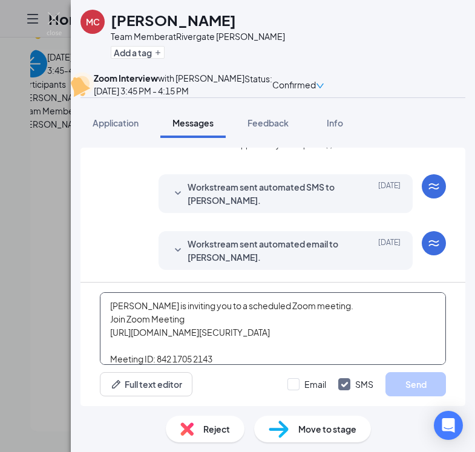
scroll to position [34, 0]
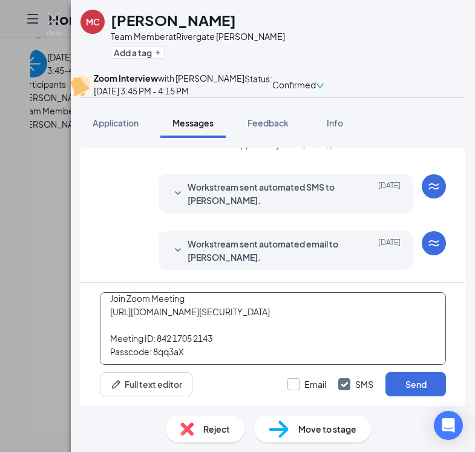
type textarea "[PERSON_NAME] is inviting you to a scheduled Zoom meeting. Join Zoom Meeting [U…"
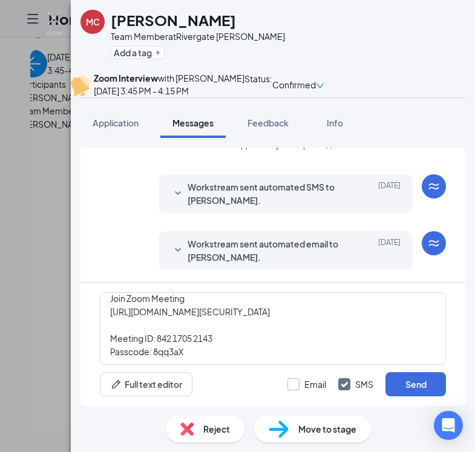
click at [295, 384] on div at bounding box center [293, 384] width 12 height 12
click at [295, 384] on input "Email" at bounding box center [306, 384] width 39 height 12
checkbox input "true"
click at [8, 174] on div "MC [PERSON_NAME] Team Member at Rivergate [PERSON_NAME] Add a tag Zoom Intervie…" at bounding box center [237, 226] width 475 height 452
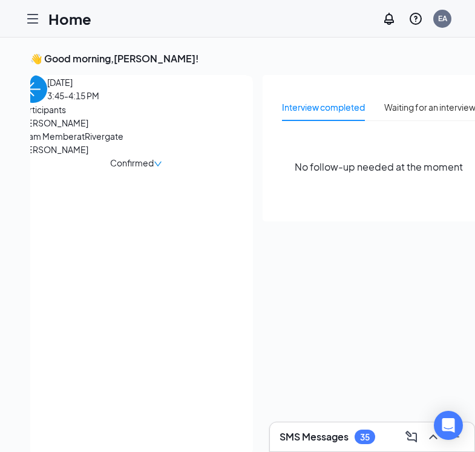
click at [95, 129] on span "[PERSON_NAME]" at bounding box center [82, 122] width 127 height 13
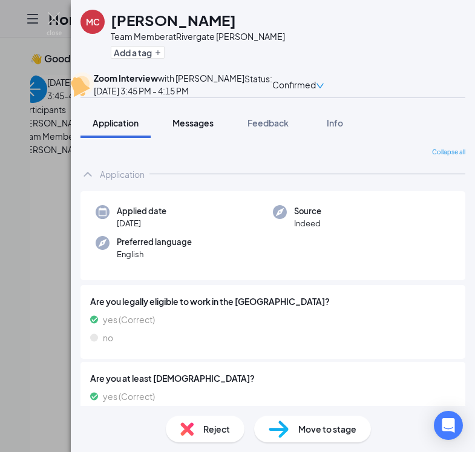
click at [204, 128] on span "Messages" at bounding box center [192, 122] width 41 height 11
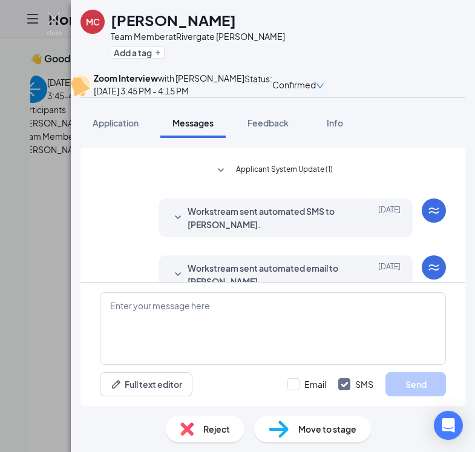
scroll to position [377, 0]
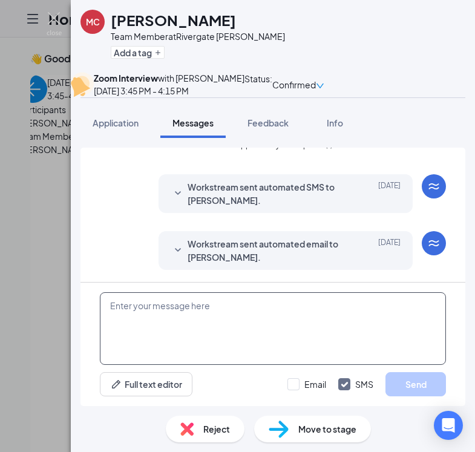
click at [184, 299] on textarea at bounding box center [273, 328] width 346 height 73
paste textarea "[PERSON_NAME] is inviting you to a scheduled Zoom meeting. Join Zoom Meeting [U…"
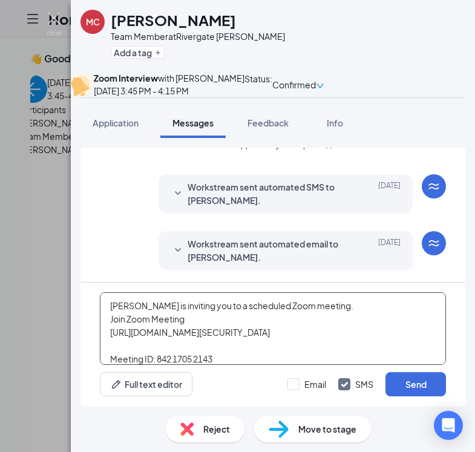
scroll to position [0, 0]
click at [205, 319] on textarea "[PERSON_NAME] is inviting you to a scheduled Zoom meeting. Join Zoom Meeting [U…" at bounding box center [273, 328] width 346 height 73
type textarea "[PERSON_NAME] is inviting you to a scheduled Zoom meeting. Join Zoom Meeting at…"
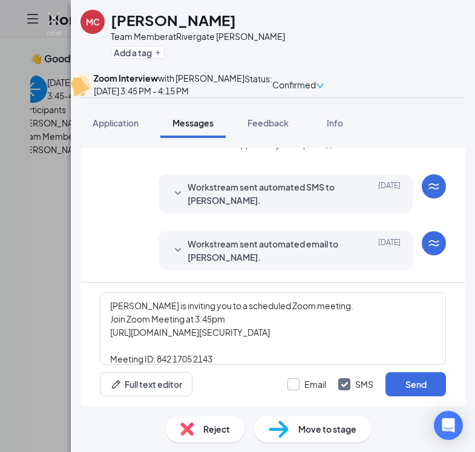
click at [304, 383] on div "Email" at bounding box center [315, 384] width 22 height 12
click at [304, 383] on input "Email" at bounding box center [306, 384] width 39 height 12
checkbox input "true"
click at [406, 381] on button "Send" at bounding box center [415, 384] width 60 height 24
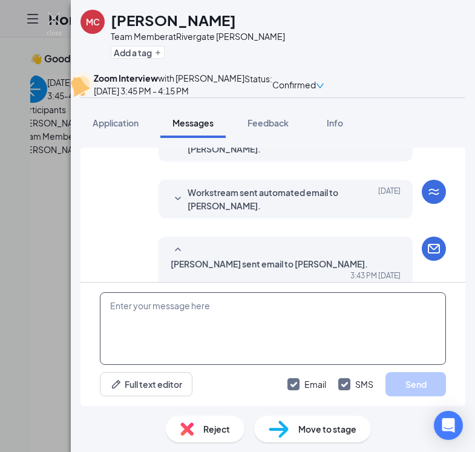
scroll to position [706, 0]
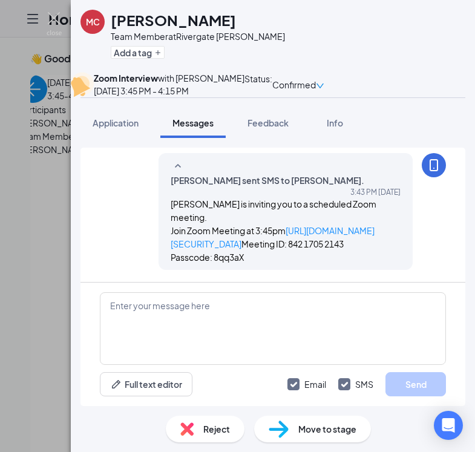
click at [94, 21] on div "MC" at bounding box center [93, 22] width 14 height 12
click at [59, 28] on img at bounding box center [54, 24] width 15 height 24
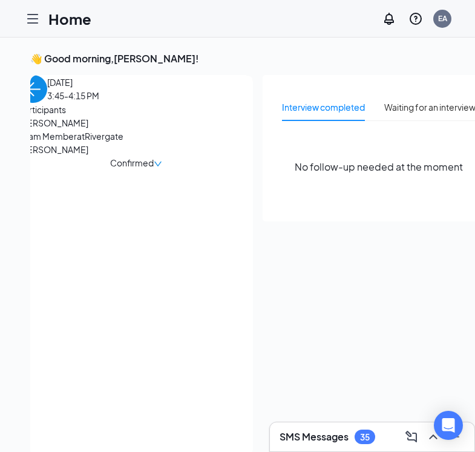
click at [87, 156] on span "Team Member at [GEOGRAPHIC_DATA][PERSON_NAME]" at bounding box center [82, 142] width 127 height 27
click at [89, 129] on span "[PERSON_NAME]" at bounding box center [82, 122] width 127 height 13
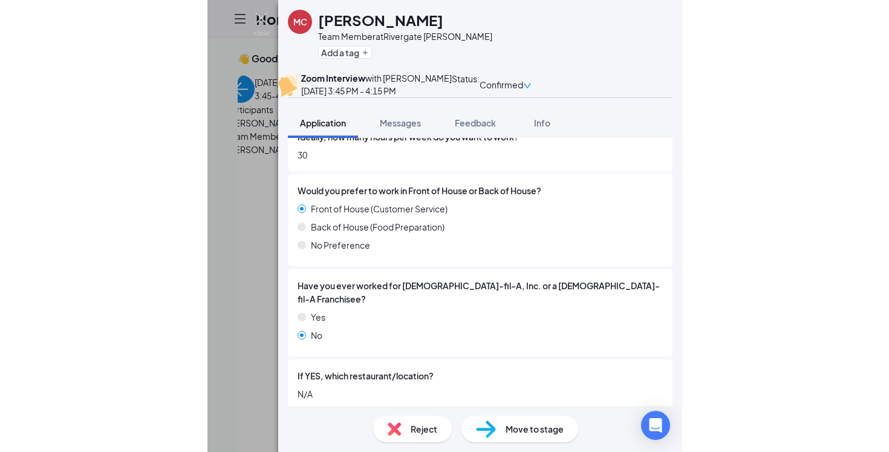
scroll to position [641, 0]
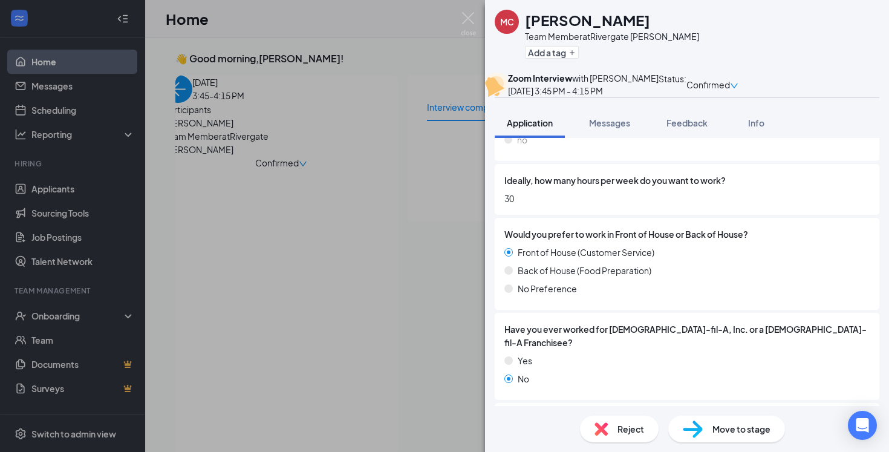
click at [246, 165] on div "MC [PERSON_NAME] Team Member at Rivergate [PERSON_NAME] Add a tag Zoom Intervie…" at bounding box center [444, 226] width 889 height 452
click at [229, 166] on div "MC [PERSON_NAME] Team Member at Rivergate [PERSON_NAME] Add a tag Zoom Intervie…" at bounding box center [444, 226] width 889 height 452
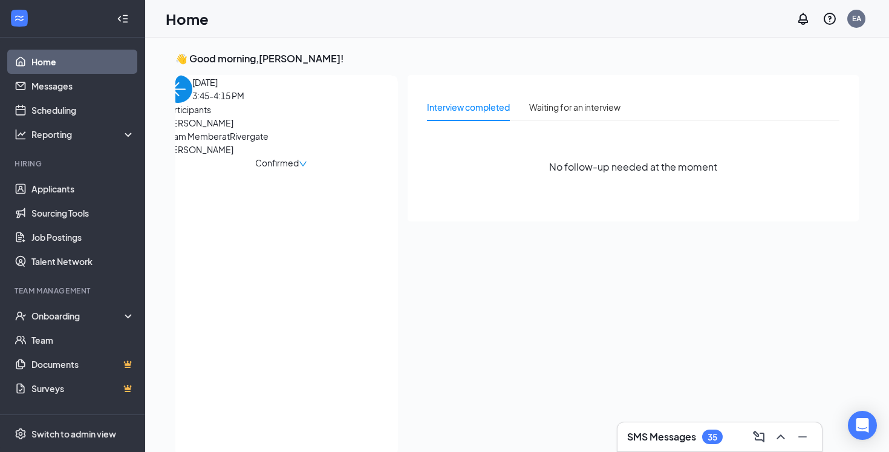
click at [223, 129] on span "[PERSON_NAME]" at bounding box center [227, 122] width 127 height 13
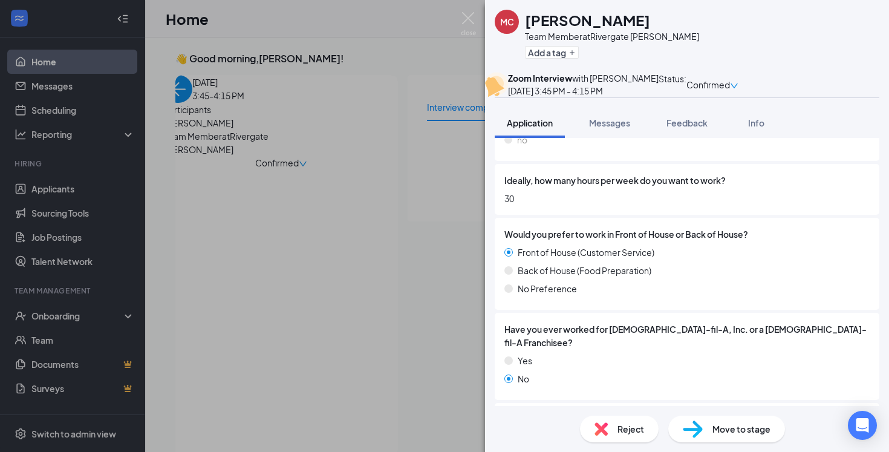
scroll to position [650, 0]
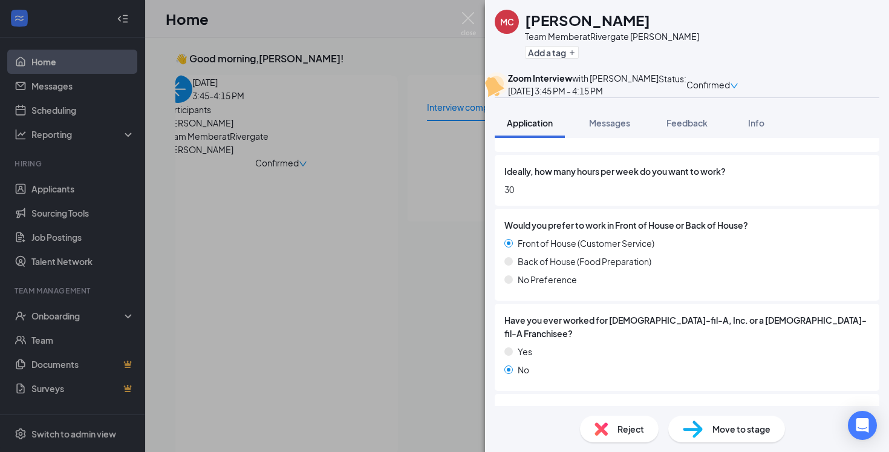
click at [450, 39] on div "MC [PERSON_NAME] Team Member at Rivergate [PERSON_NAME] Add a tag Zoom Intervie…" at bounding box center [444, 226] width 889 height 452
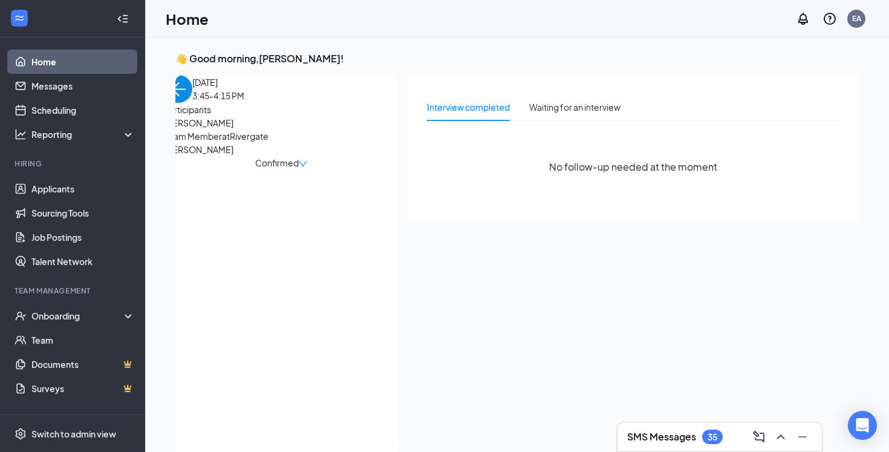
click at [458, 34] on div "Home EA" at bounding box center [517, 18] width 744 height 37
